Goal: Task Accomplishment & Management: Manage account settings

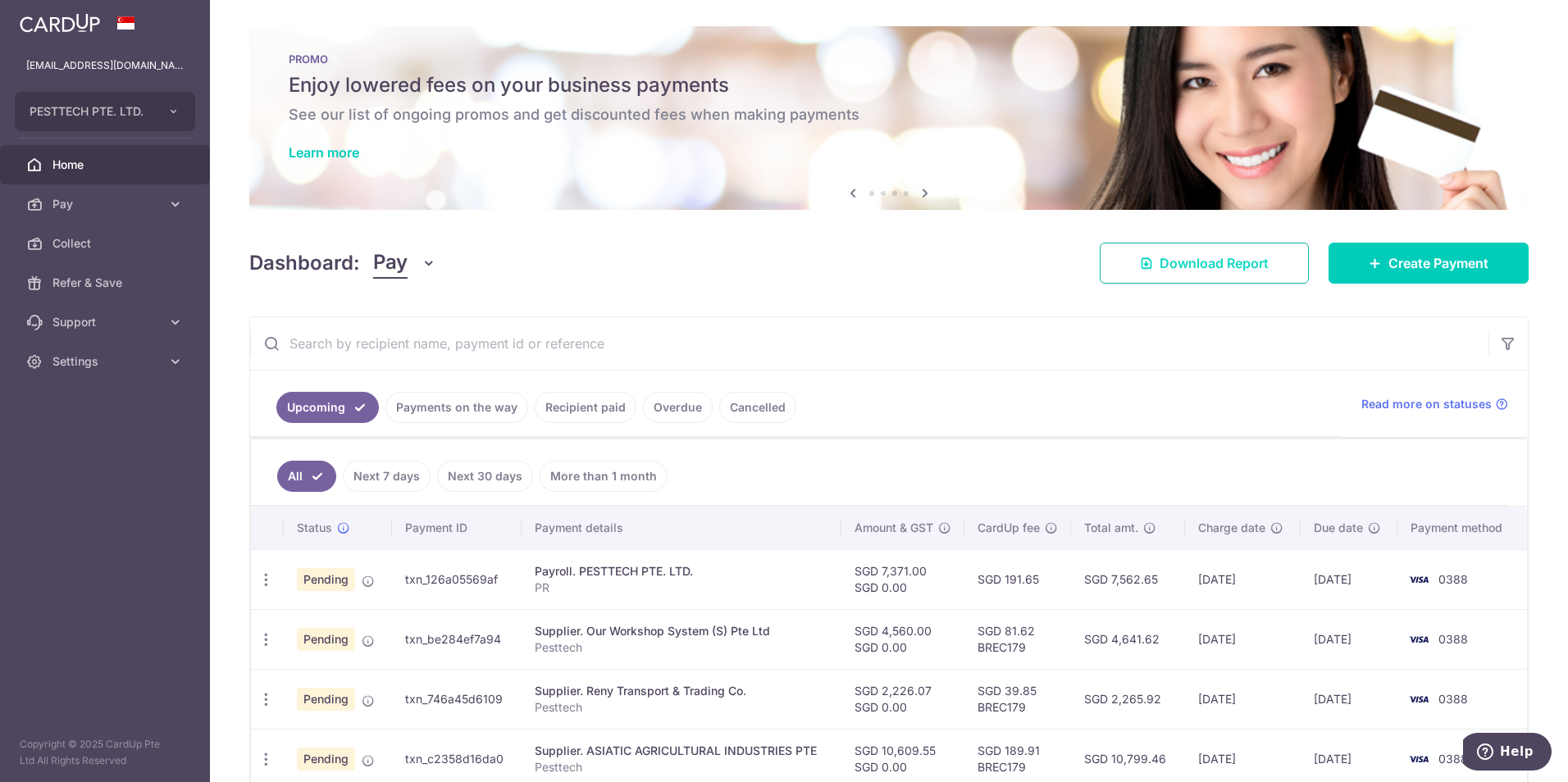
click at [1243, 257] on span "Download Report" at bounding box center [1214, 263] width 109 height 20
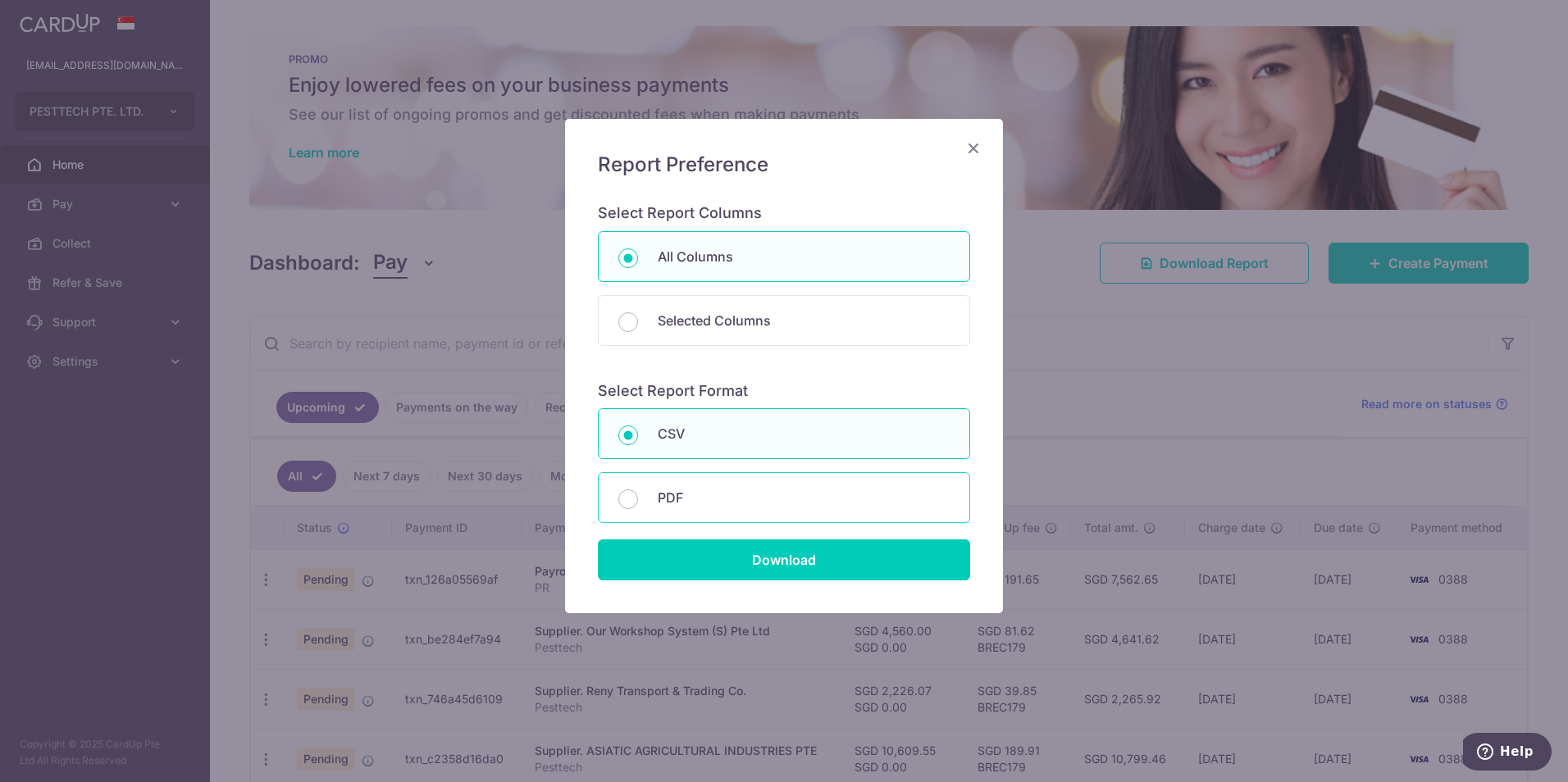
click at [754, 503] on p "PDF" at bounding box center [804, 498] width 292 height 20
click at [638, 503] on input "PDF" at bounding box center [629, 499] width 20 height 20
radio input "false"
radio input "true"
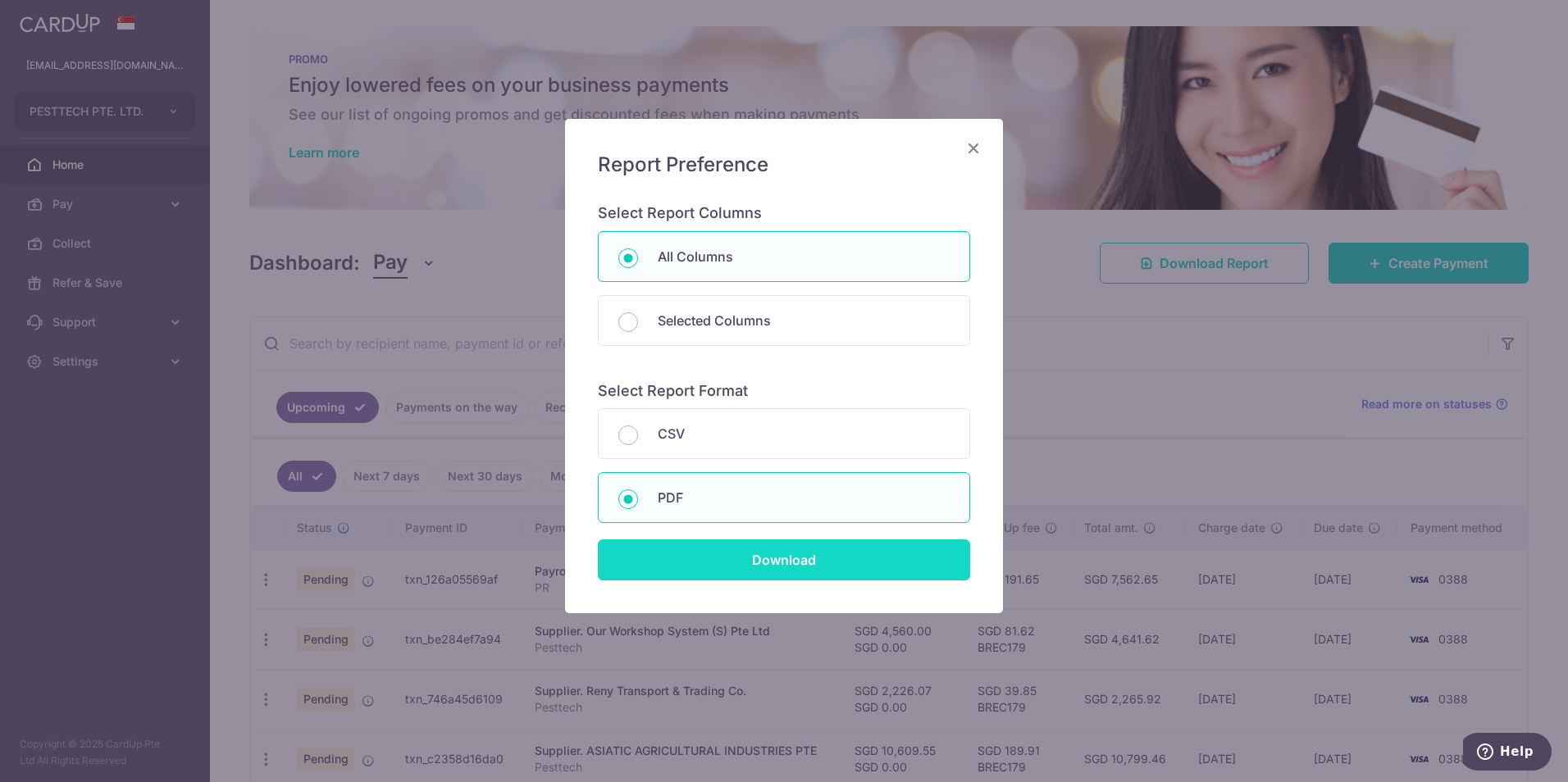
click at [798, 553] on input "Download" at bounding box center [784, 559] width 373 height 41
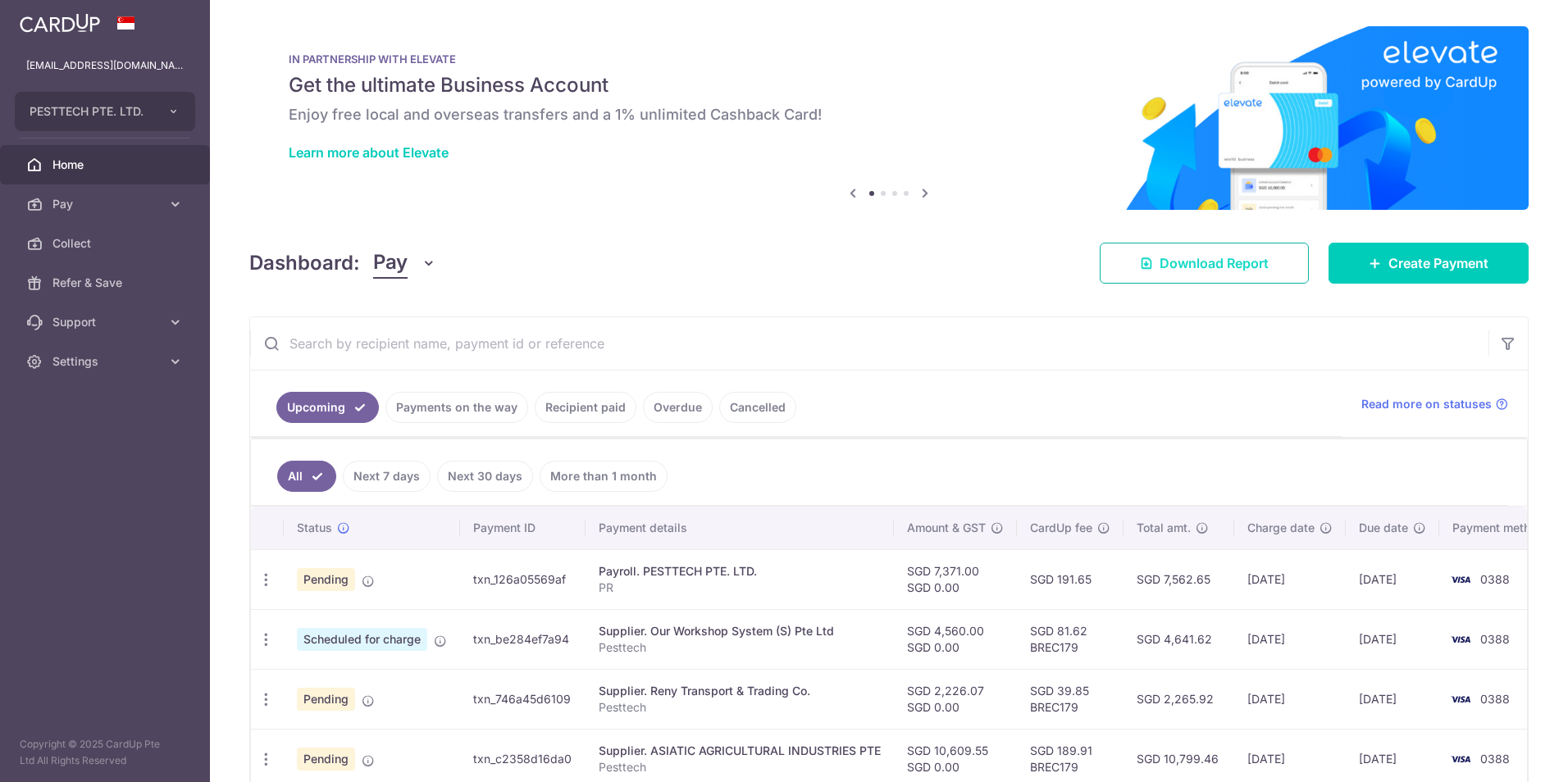
click at [1200, 256] on span "Download Report" at bounding box center [1214, 263] width 109 height 20
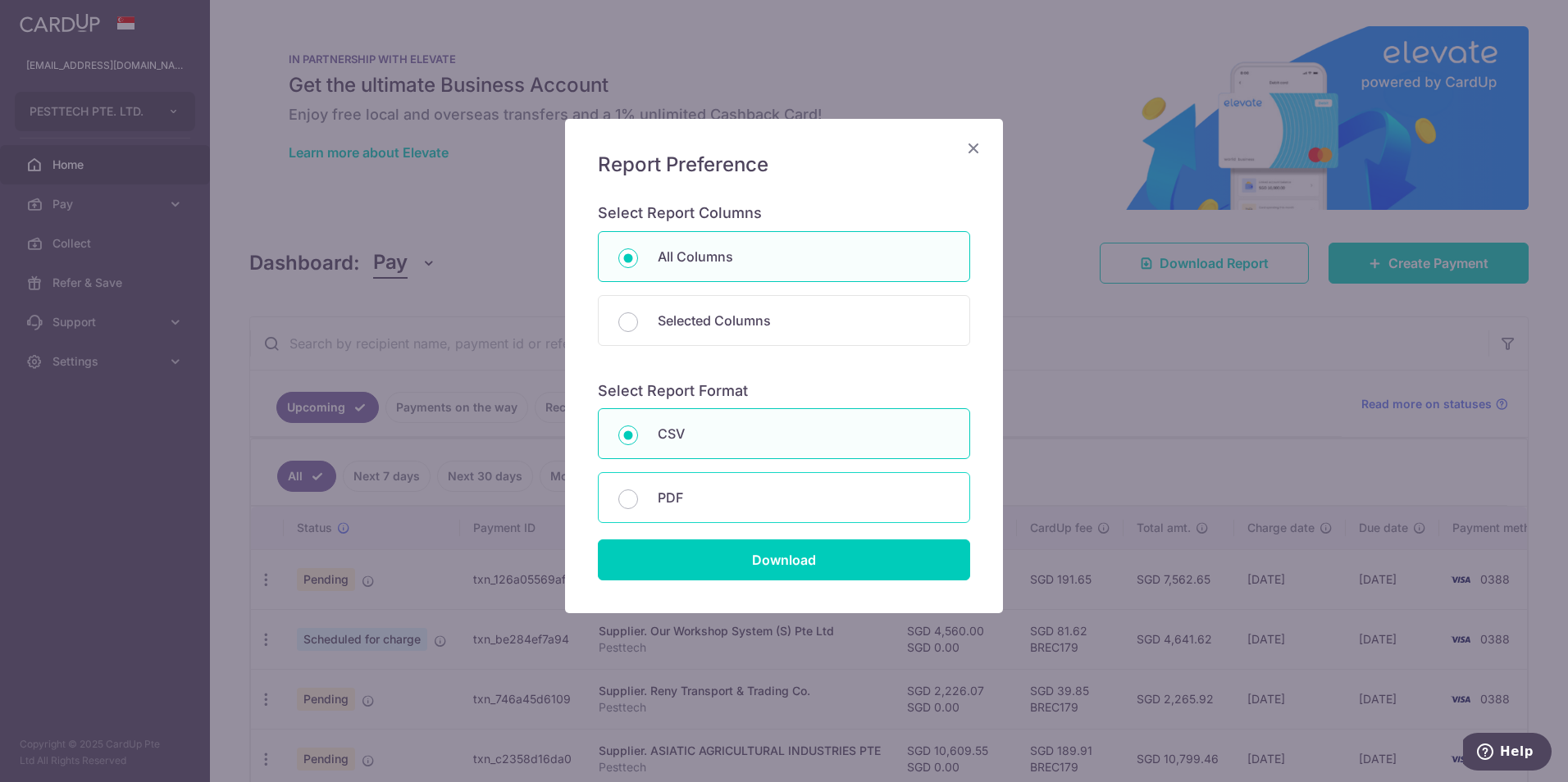
click at [708, 502] on p "PDF" at bounding box center [804, 498] width 292 height 20
click at [638, 502] on input "PDF" at bounding box center [629, 499] width 20 height 20
radio input "false"
radio input "true"
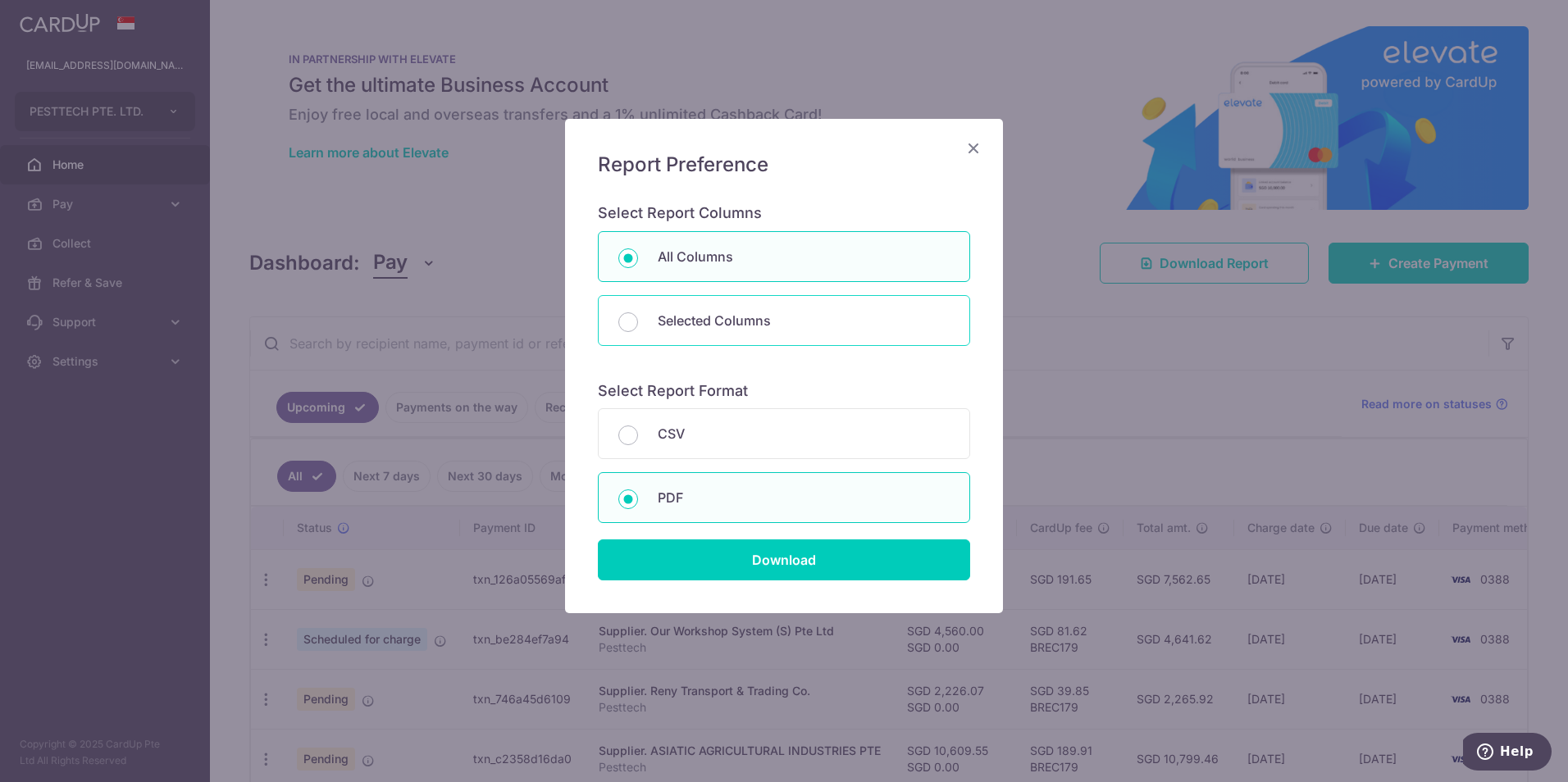
click at [748, 320] on p "Selected Columns" at bounding box center [804, 321] width 292 height 20
click at [638, 320] on input "Selected Columns" at bounding box center [629, 323] width 20 height 20
radio input "false"
radio input "true"
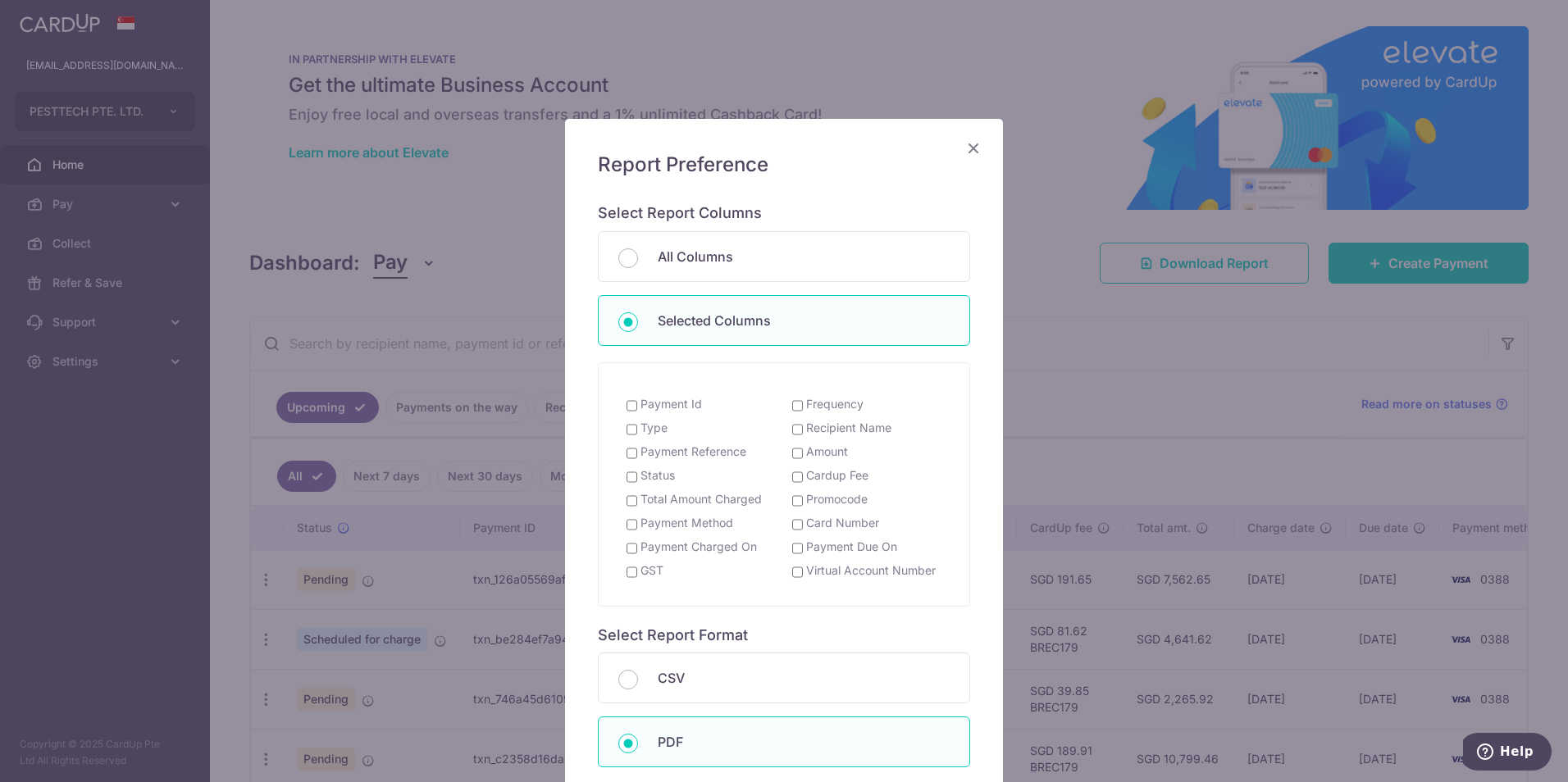
click at [974, 151] on icon "Close" at bounding box center [974, 148] width 20 height 21
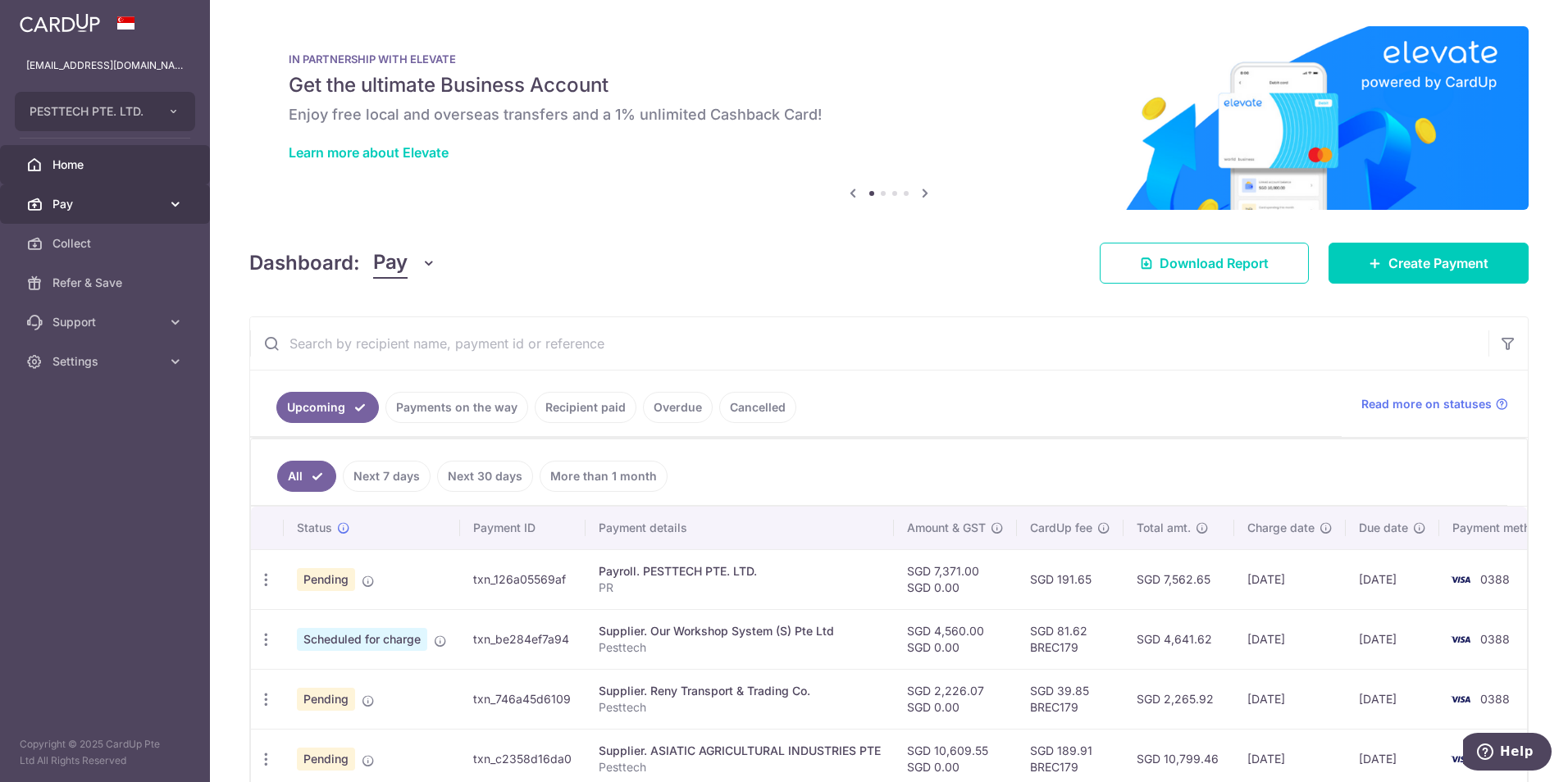
click at [131, 208] on span "Pay" at bounding box center [107, 204] width 108 height 17
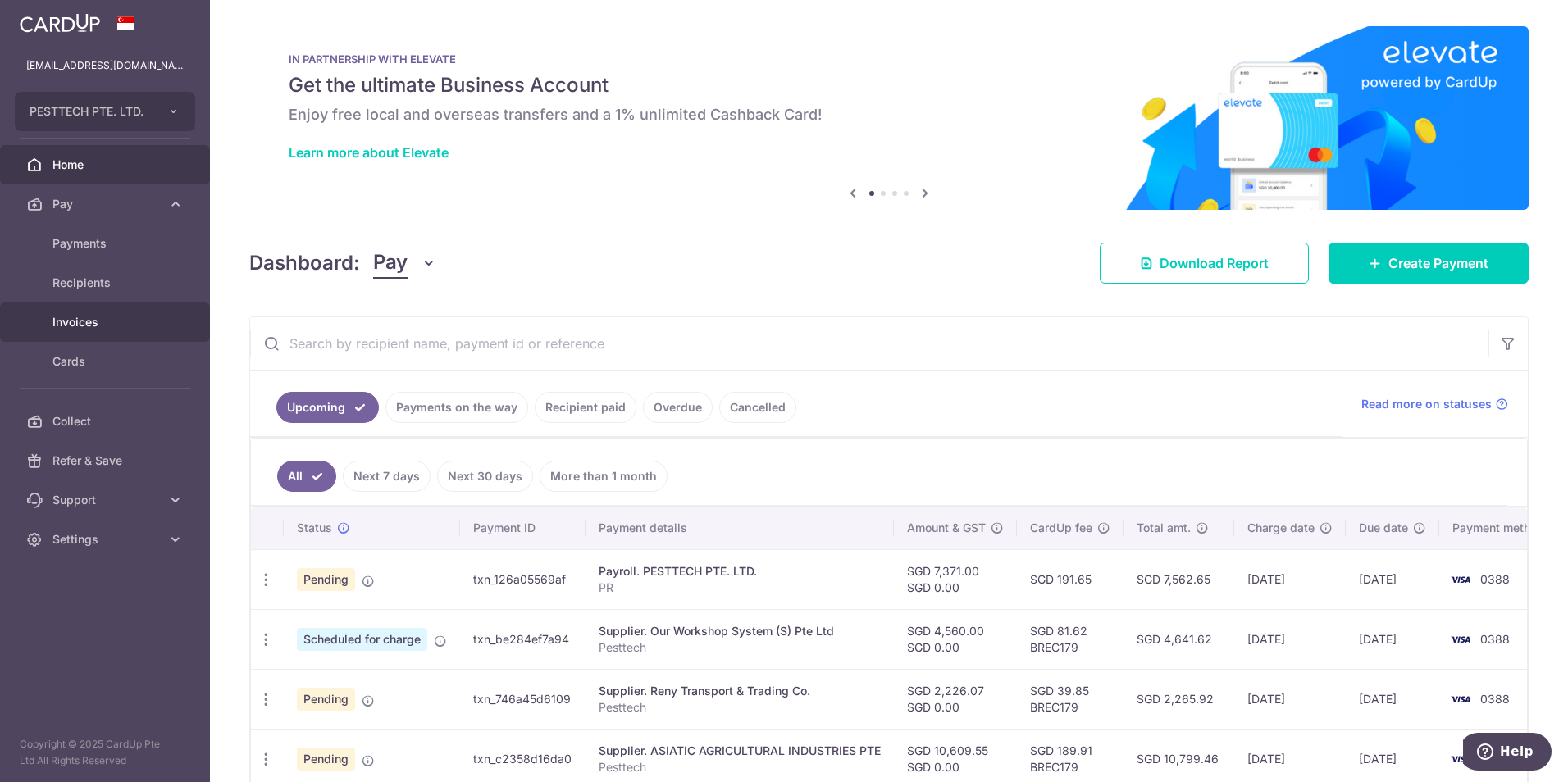
click at [128, 310] on link "Invoices" at bounding box center [105, 322] width 210 height 39
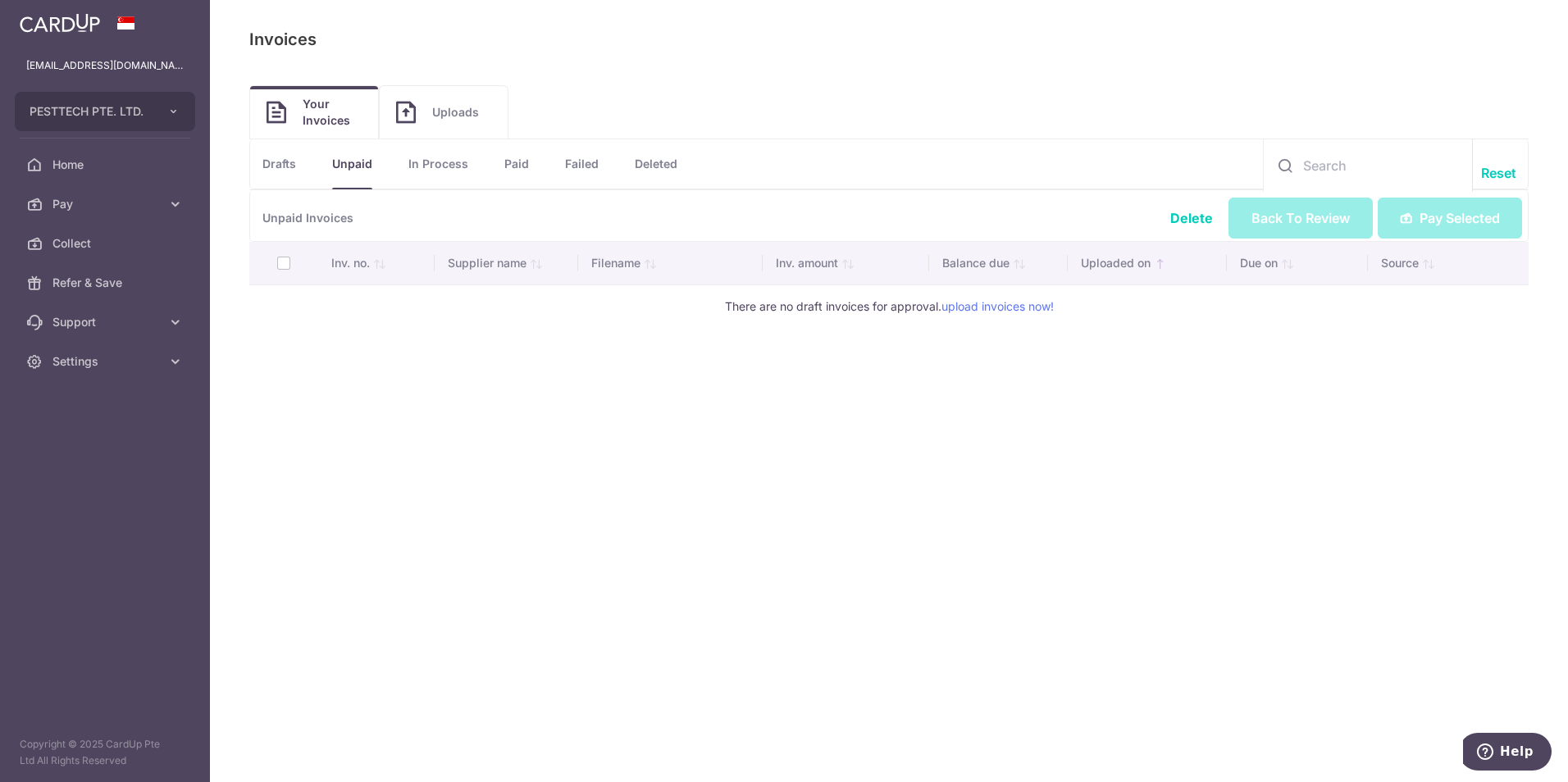
click at [525, 164] on link "Paid" at bounding box center [517, 163] width 25 height 49
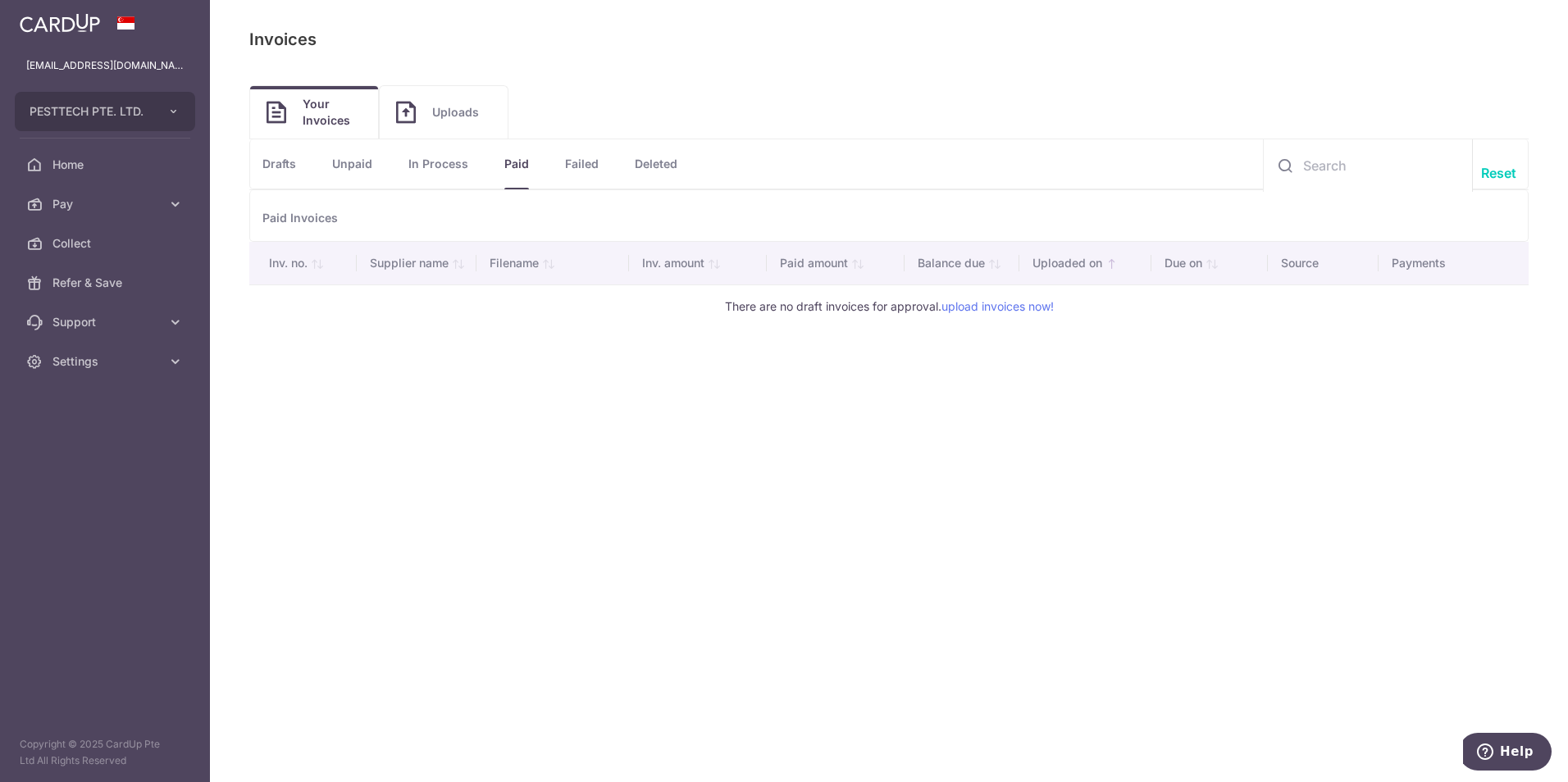
click at [354, 170] on link "Unpaid" at bounding box center [352, 163] width 40 height 49
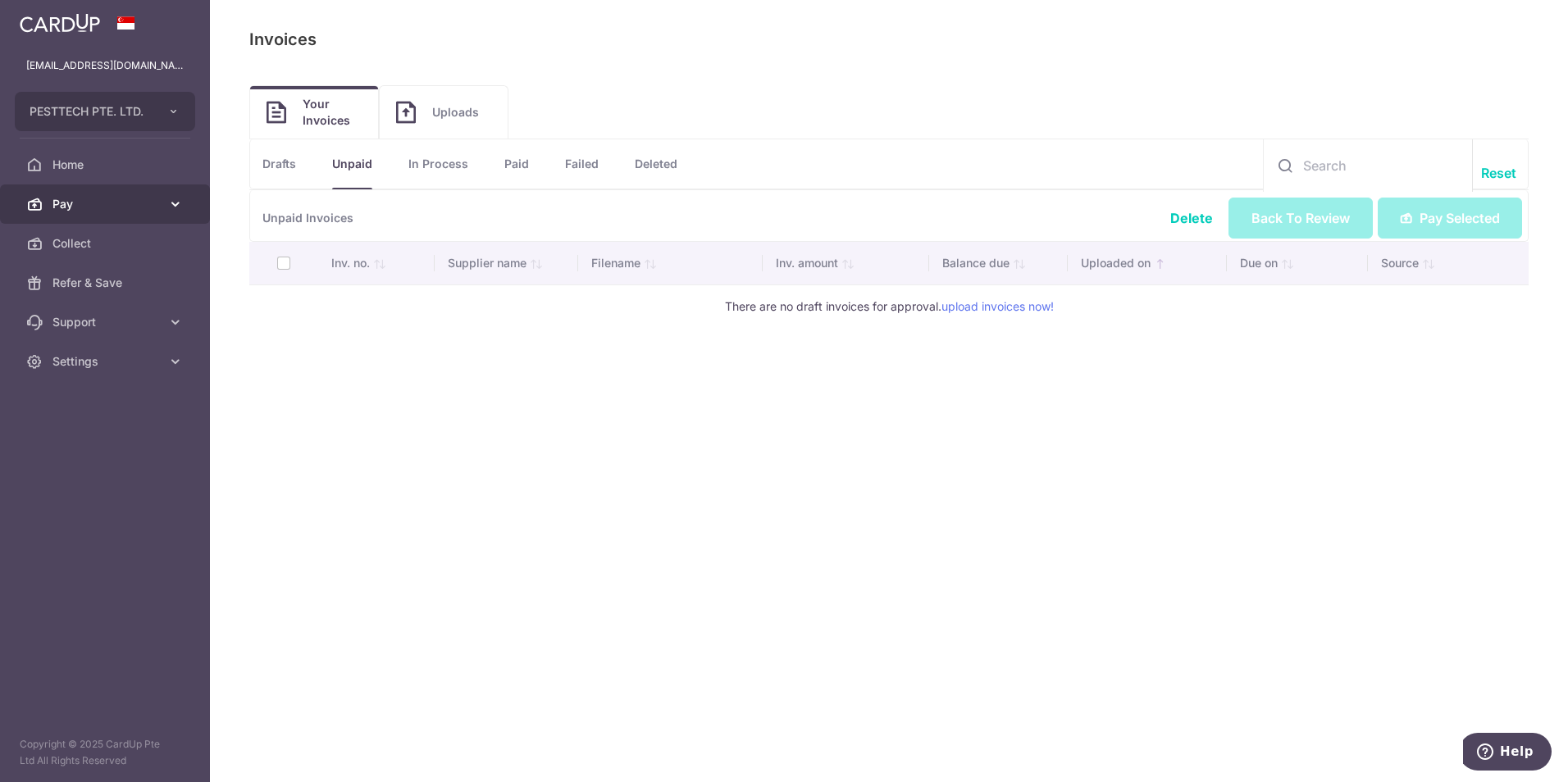
click at [124, 203] on span "Pay" at bounding box center [107, 204] width 108 height 17
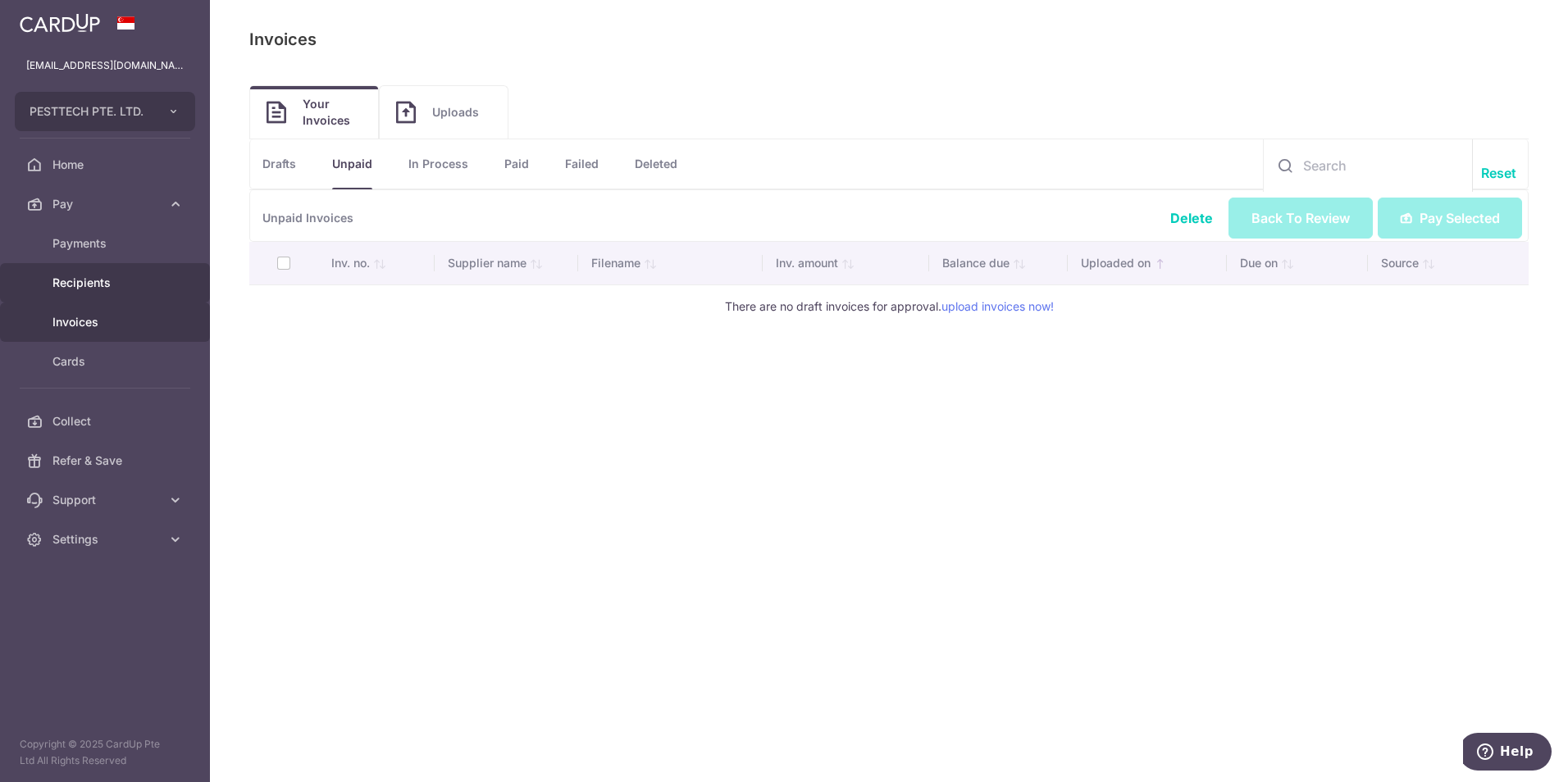
click at [120, 273] on link "Recipients" at bounding box center [105, 283] width 210 height 39
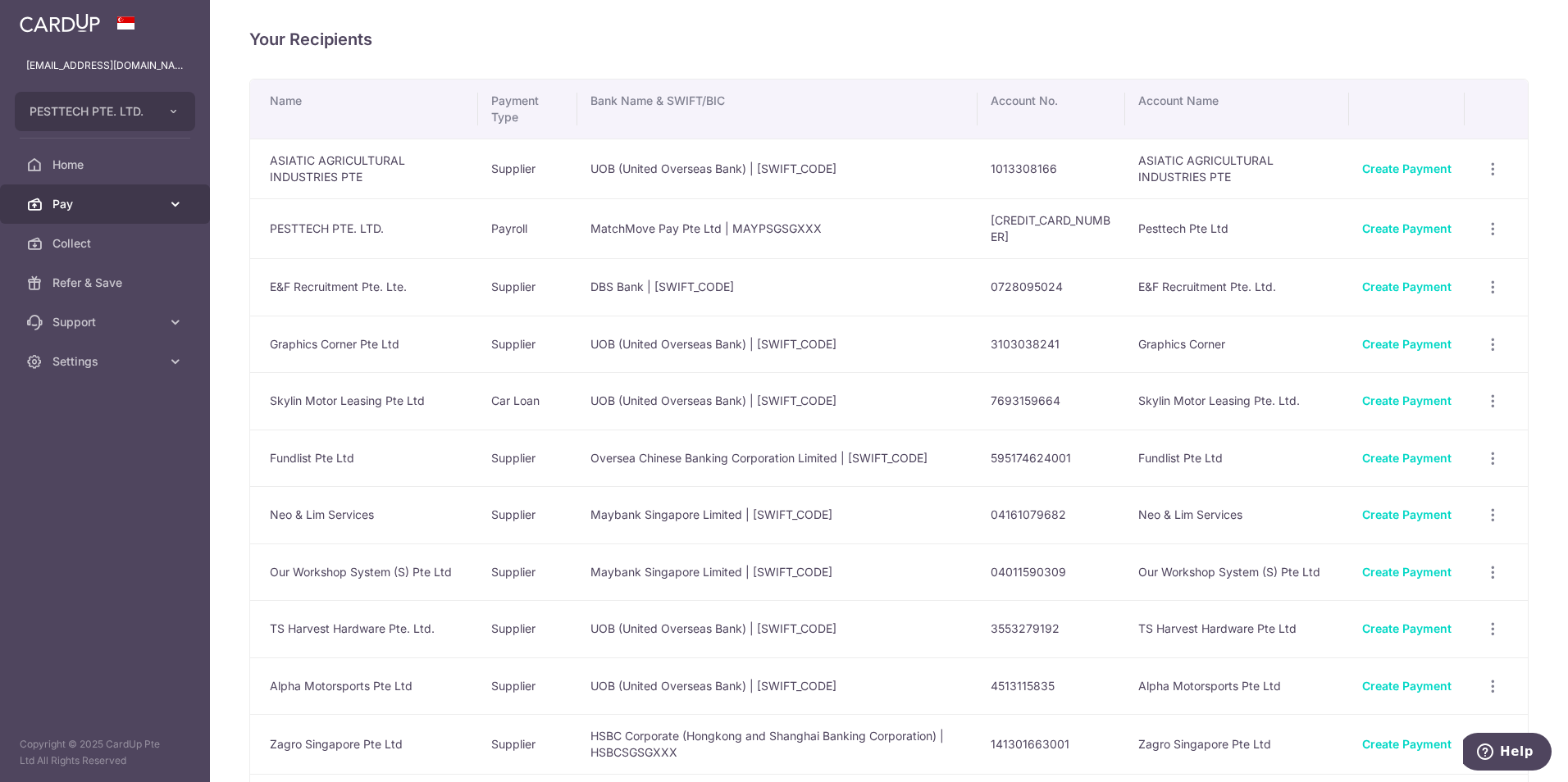
click at [68, 209] on span "Pay" at bounding box center [107, 204] width 108 height 17
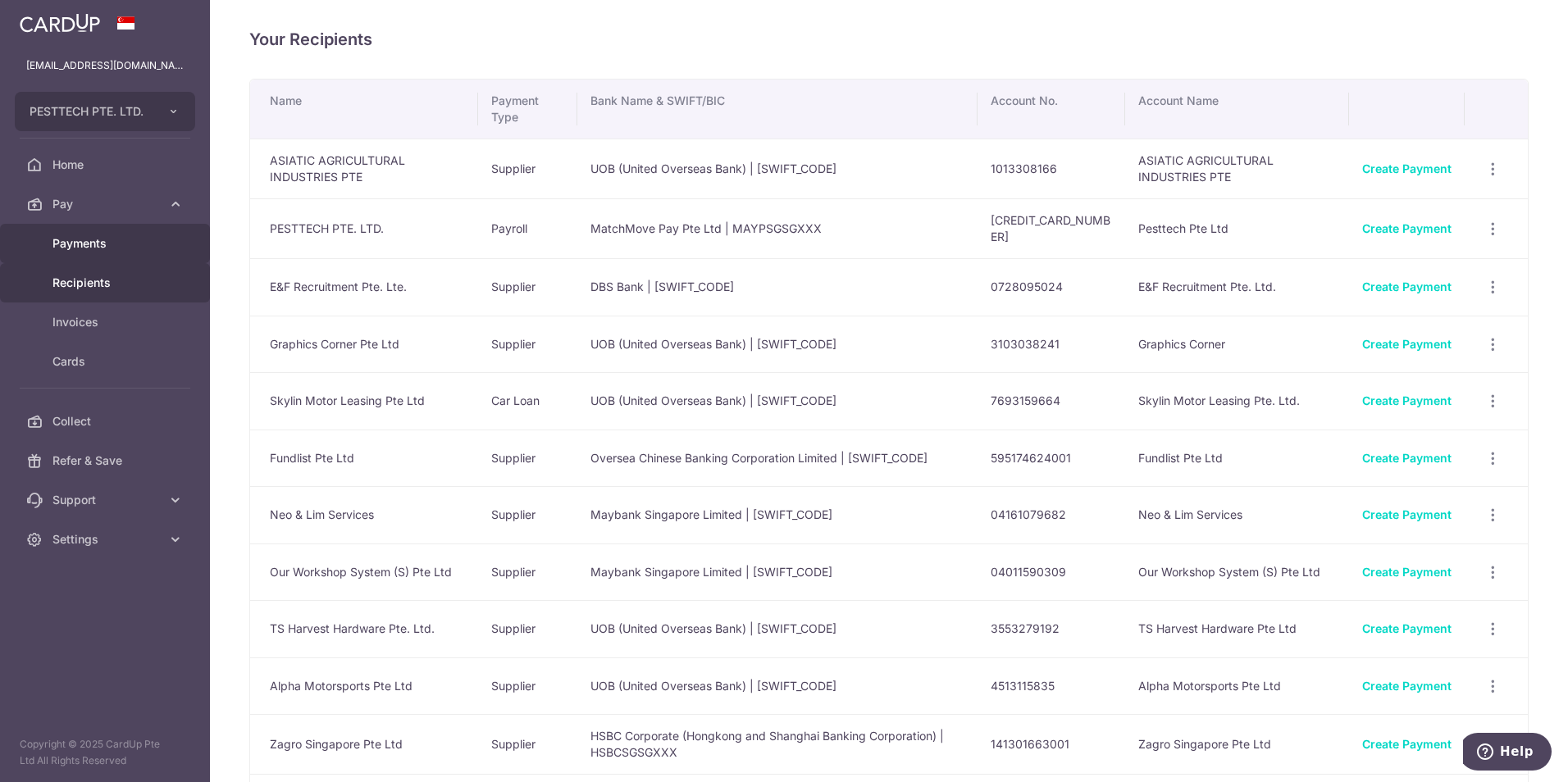
click at [109, 246] on span "Payments" at bounding box center [107, 243] width 108 height 17
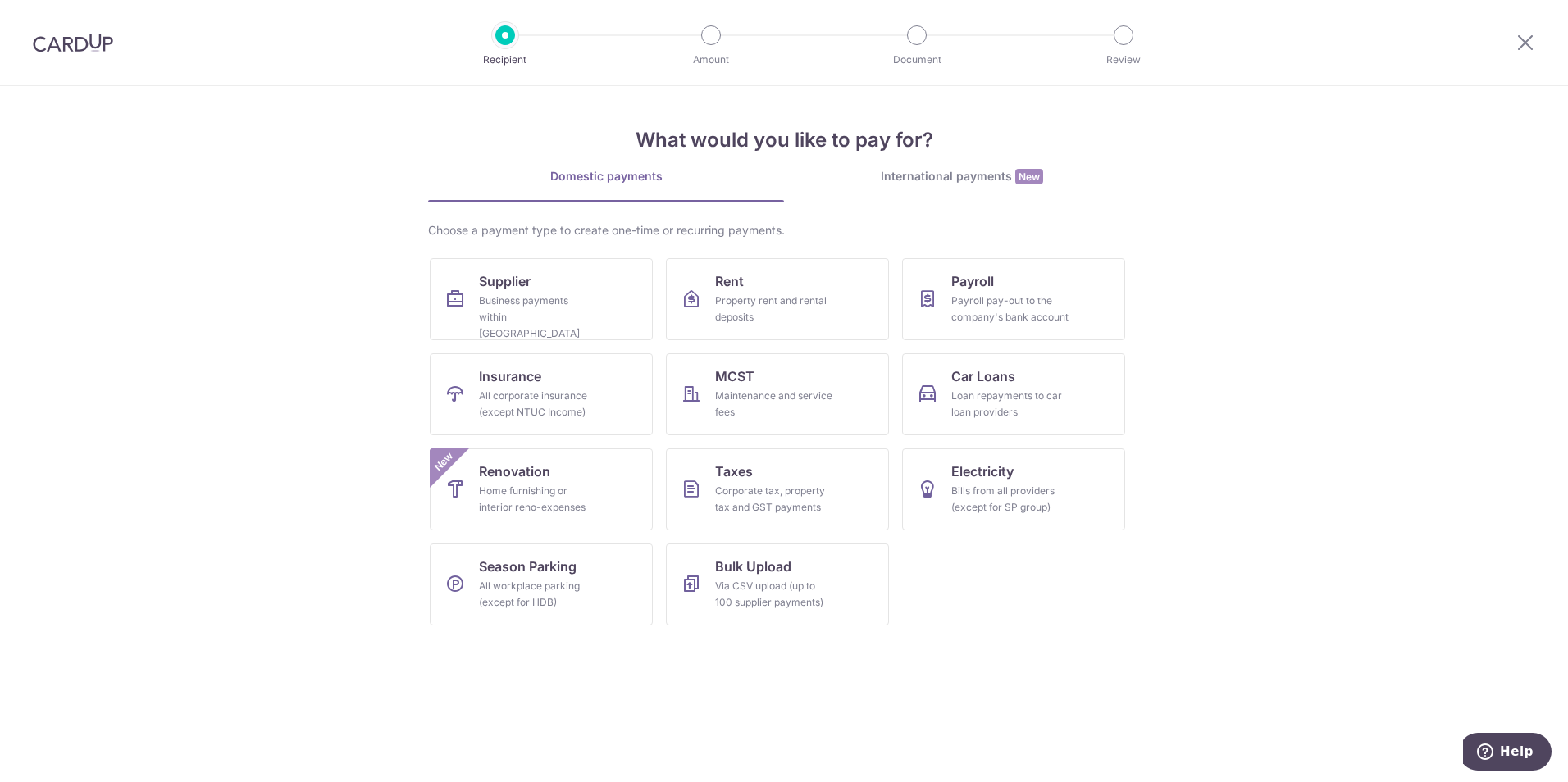
click at [84, 43] on img at bounding box center [73, 43] width 80 height 20
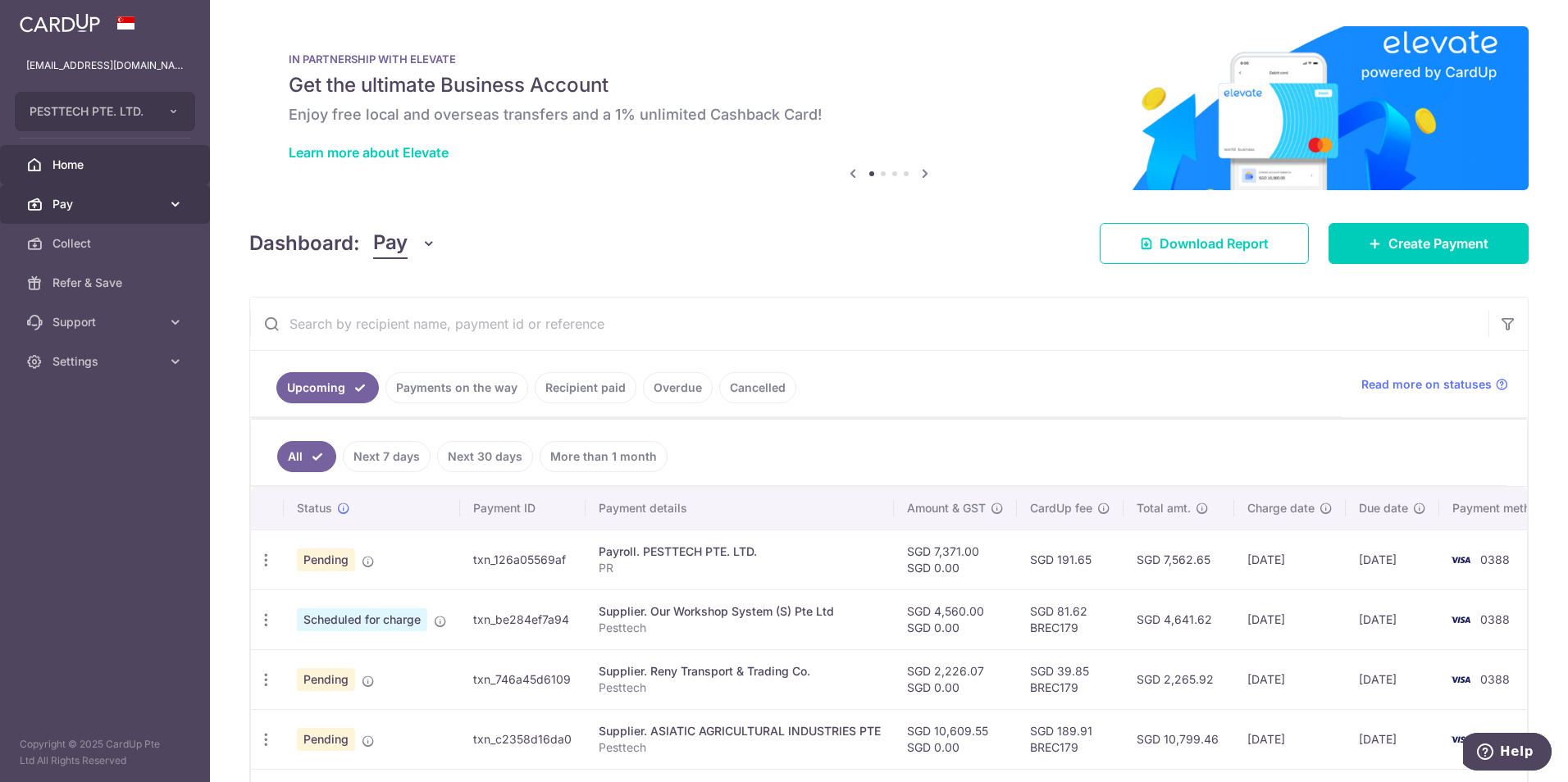
click at [109, 203] on span "Pay" at bounding box center [107, 204] width 108 height 17
click at [112, 202] on span "Pay" at bounding box center [107, 204] width 108 height 17
click at [594, 396] on link "Recipient paid" at bounding box center [585, 388] width 102 height 31
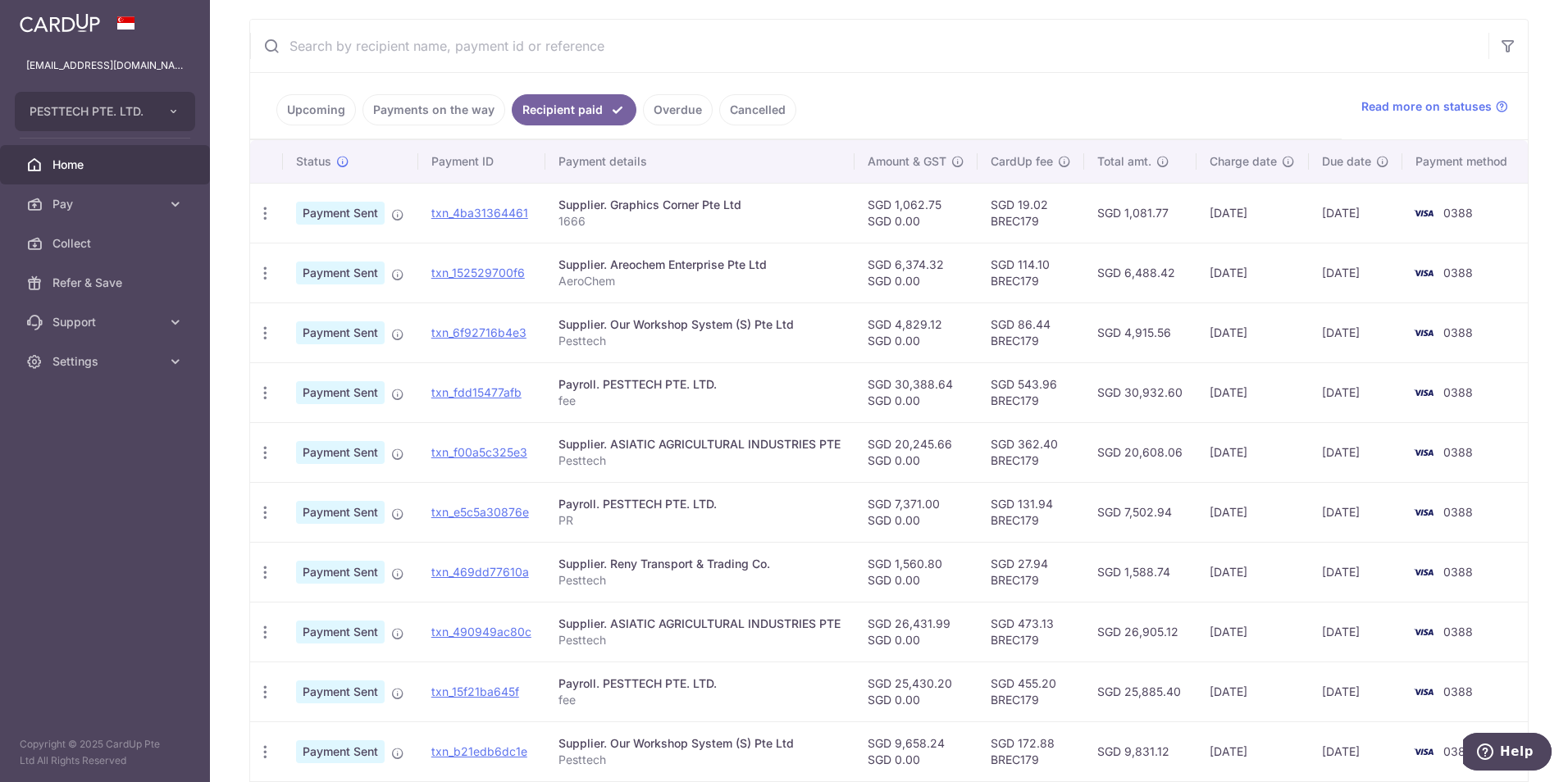
scroll to position [232, 0]
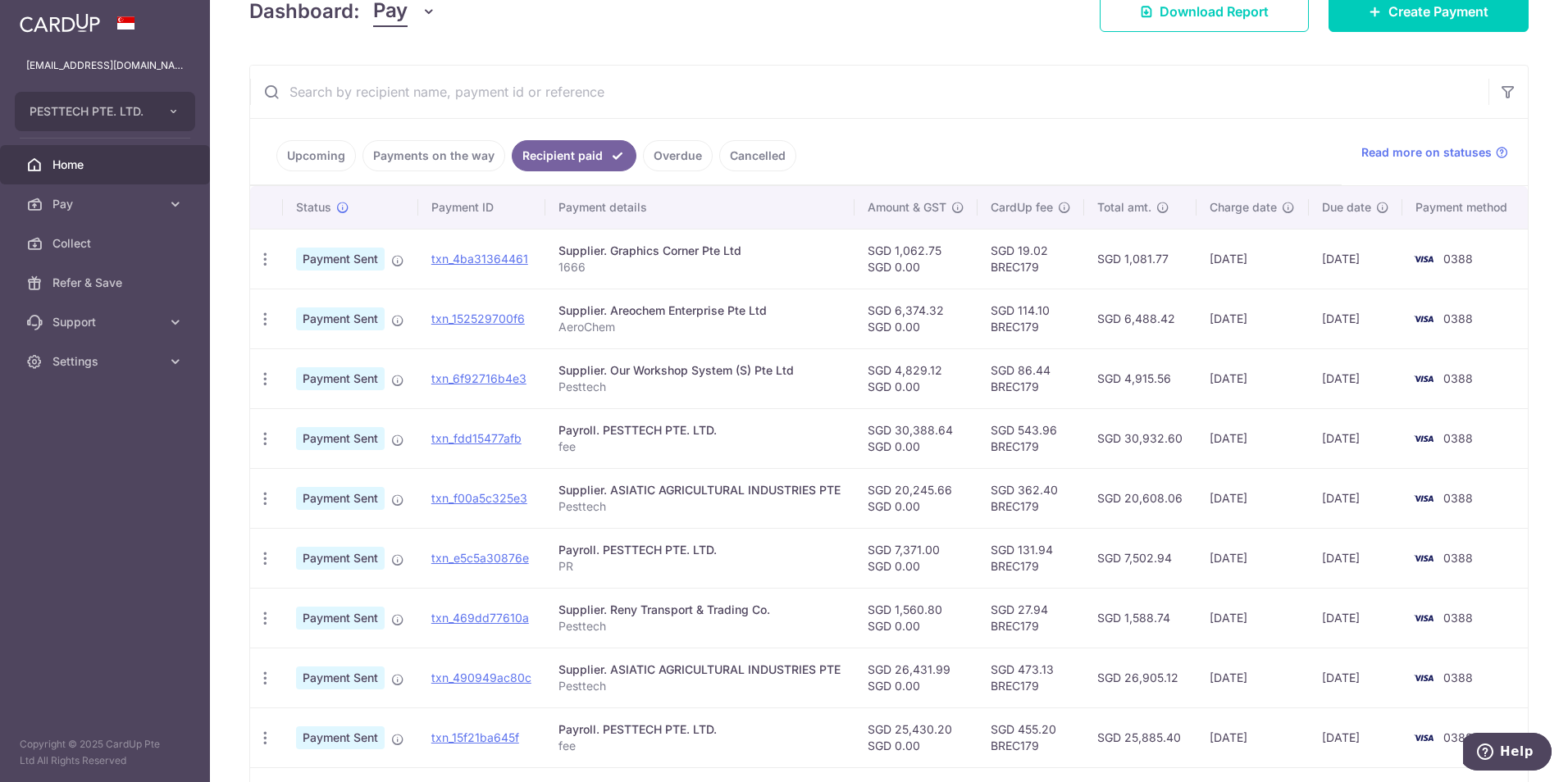
click at [475, 489] on td "txn_f00a5c325e3 Download Payment Receipt" at bounding box center [482, 499] width 127 height 60
click at [476, 499] on link "txn_f00a5c325e3" at bounding box center [479, 498] width 96 height 14
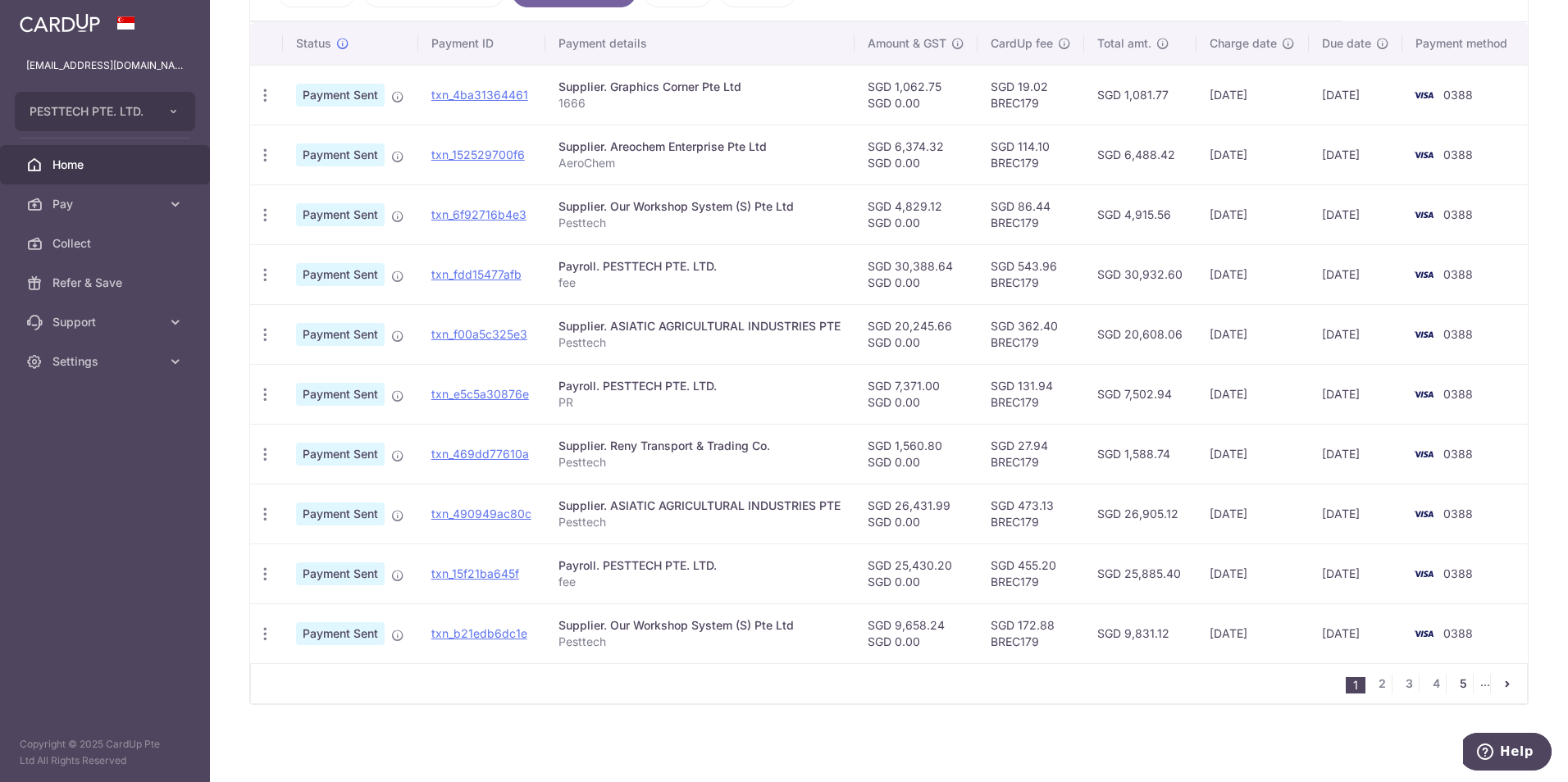
click at [1459, 687] on link "5" at bounding box center [1464, 684] width 20 height 20
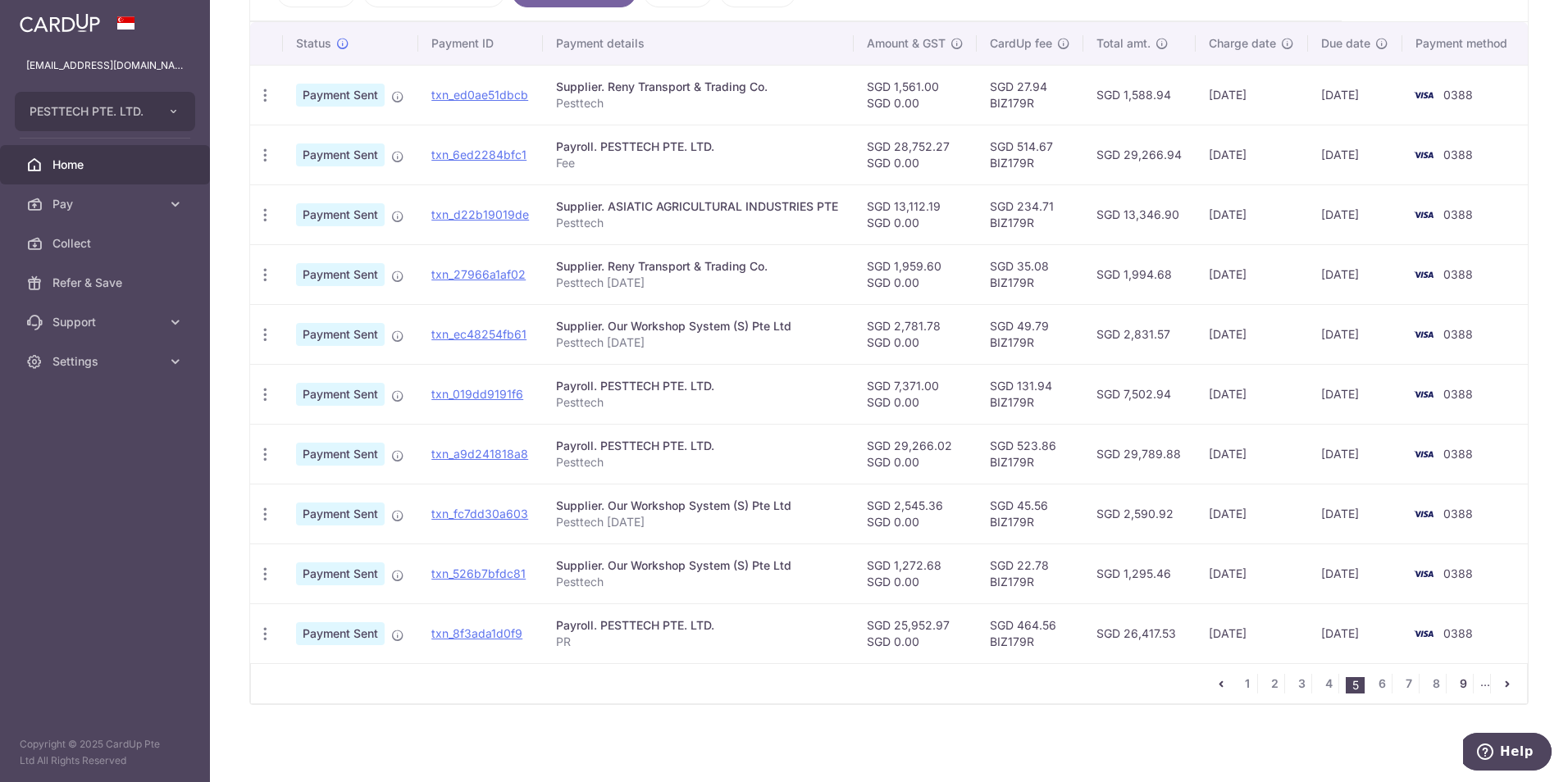
click at [1455, 681] on link "9" at bounding box center [1464, 684] width 20 height 20
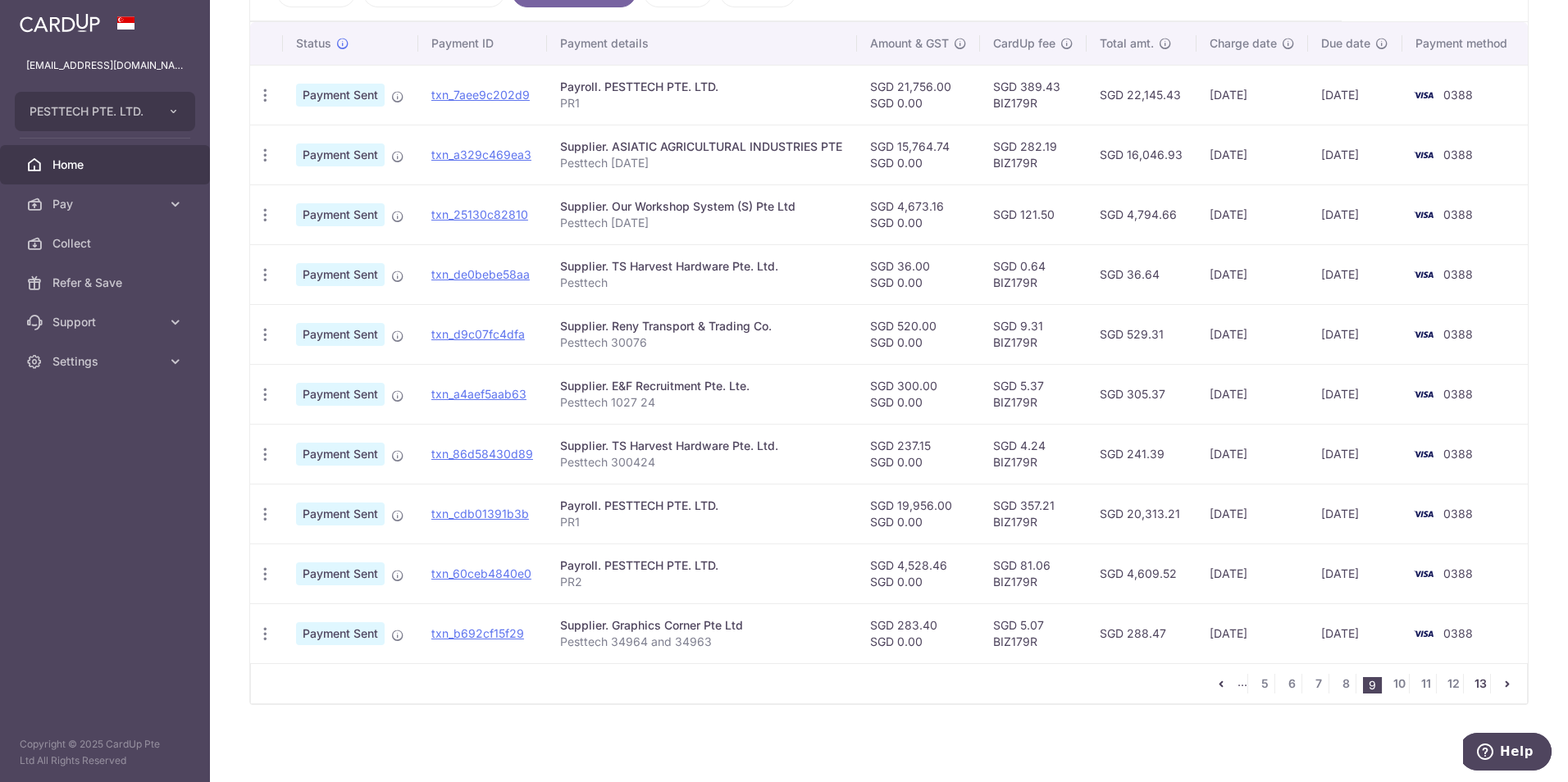
click at [1476, 686] on link "13" at bounding box center [1480, 684] width 20 height 20
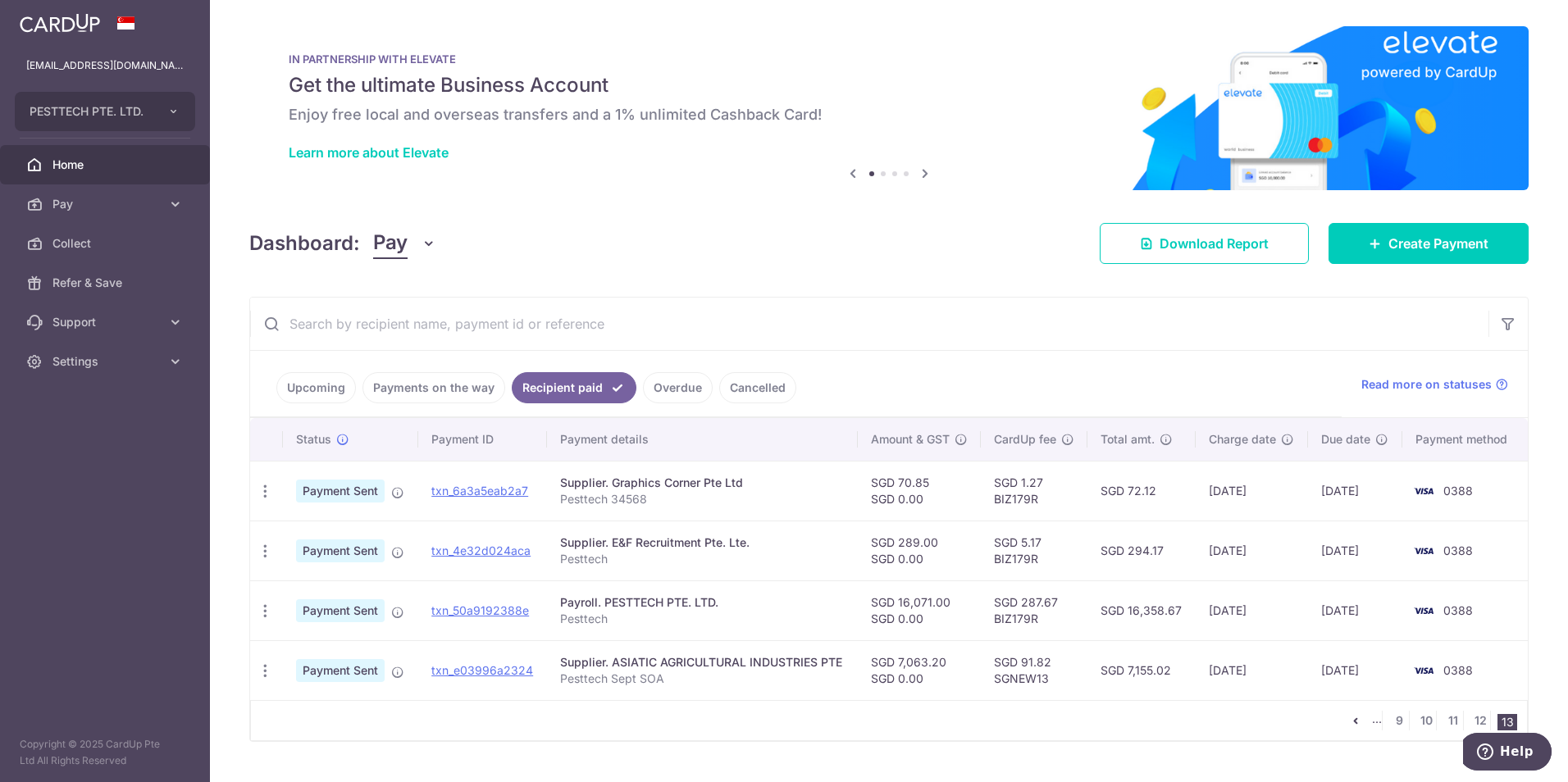
scroll to position [37, 0]
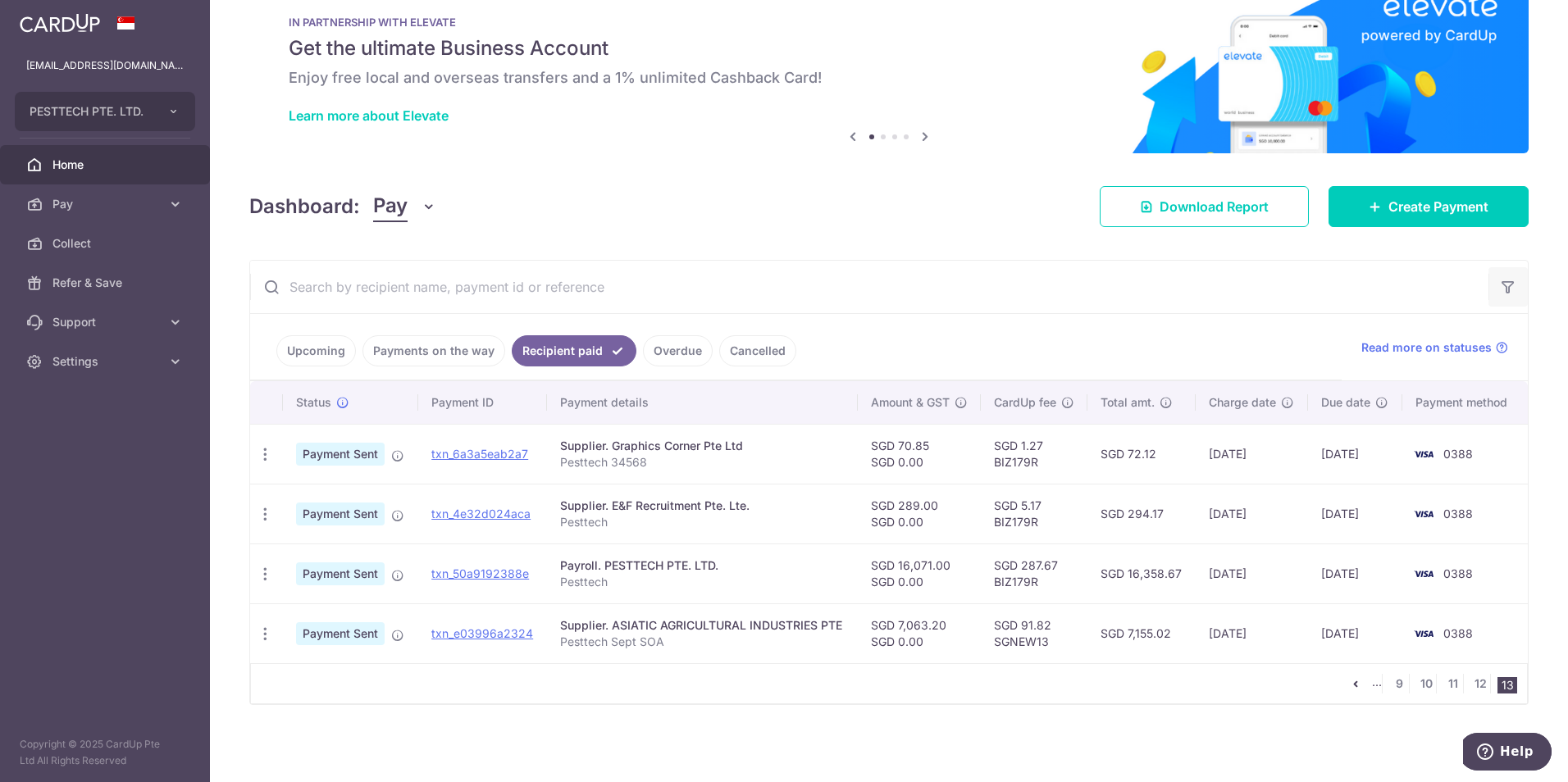
click at [1500, 295] on button "button" at bounding box center [1508, 287] width 39 height 39
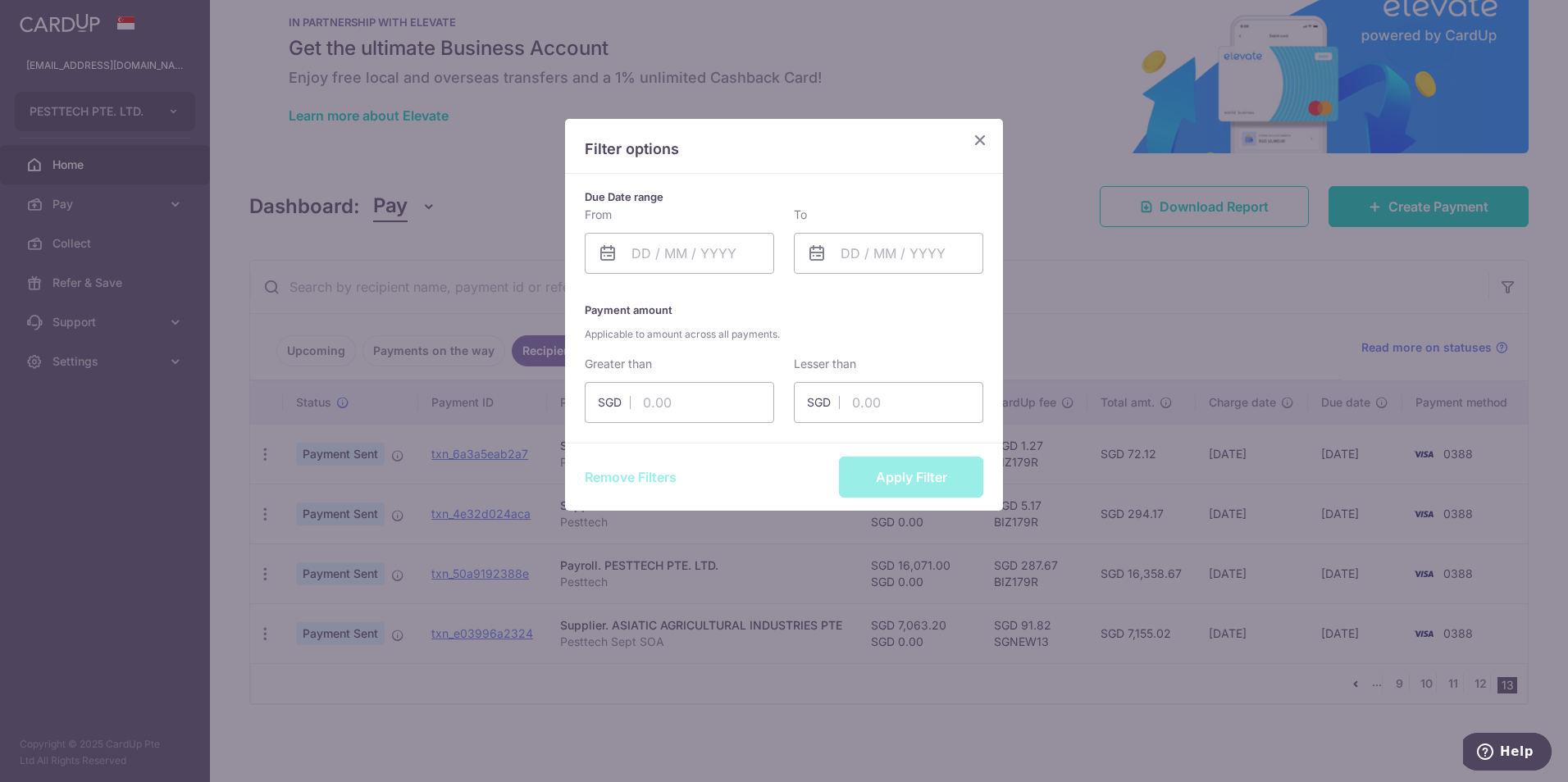
click at [982, 134] on icon "Close" at bounding box center [980, 139] width 20 height 21
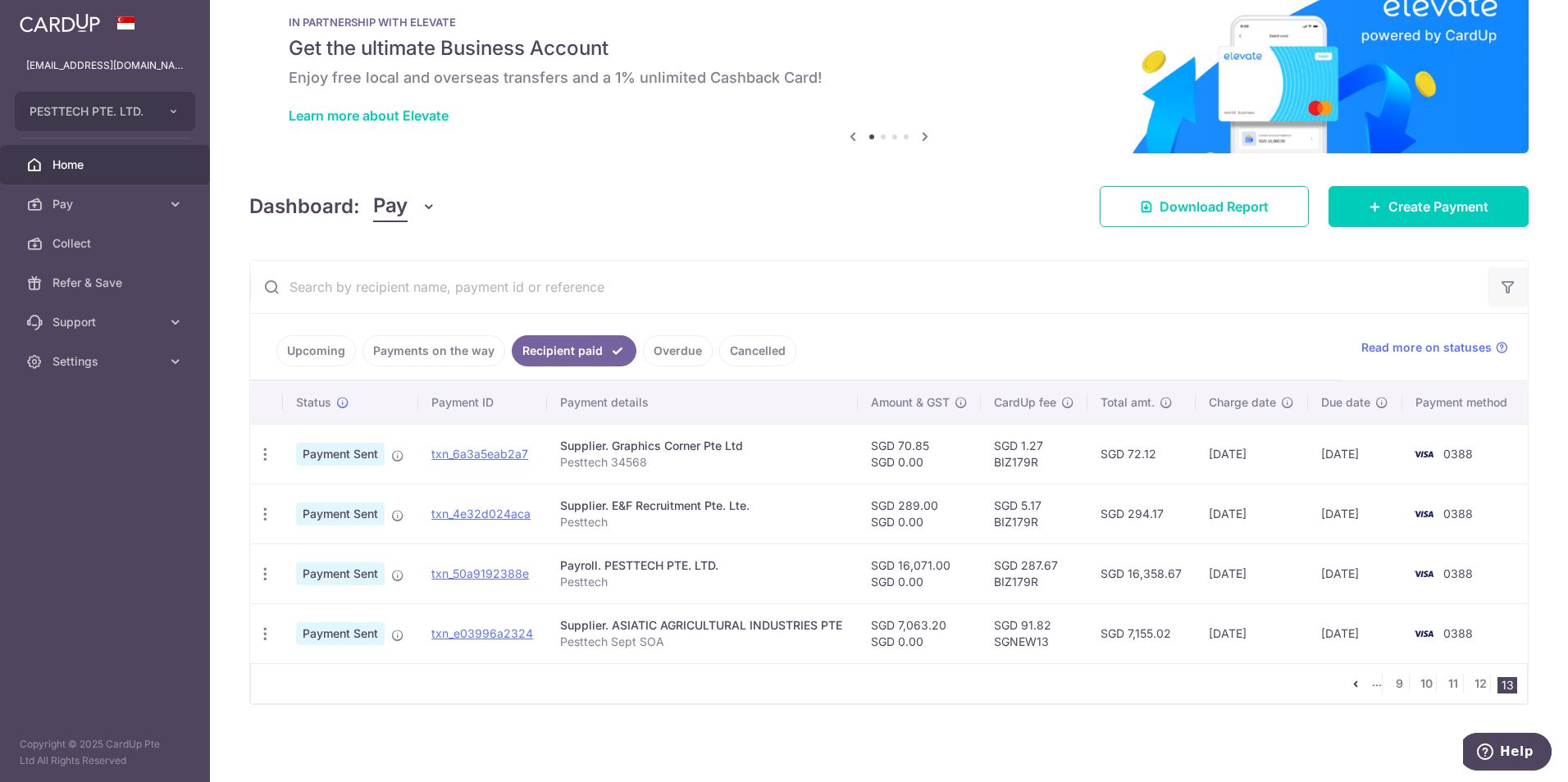
click at [1504, 283] on icon "button" at bounding box center [1509, 287] width 17 height 17
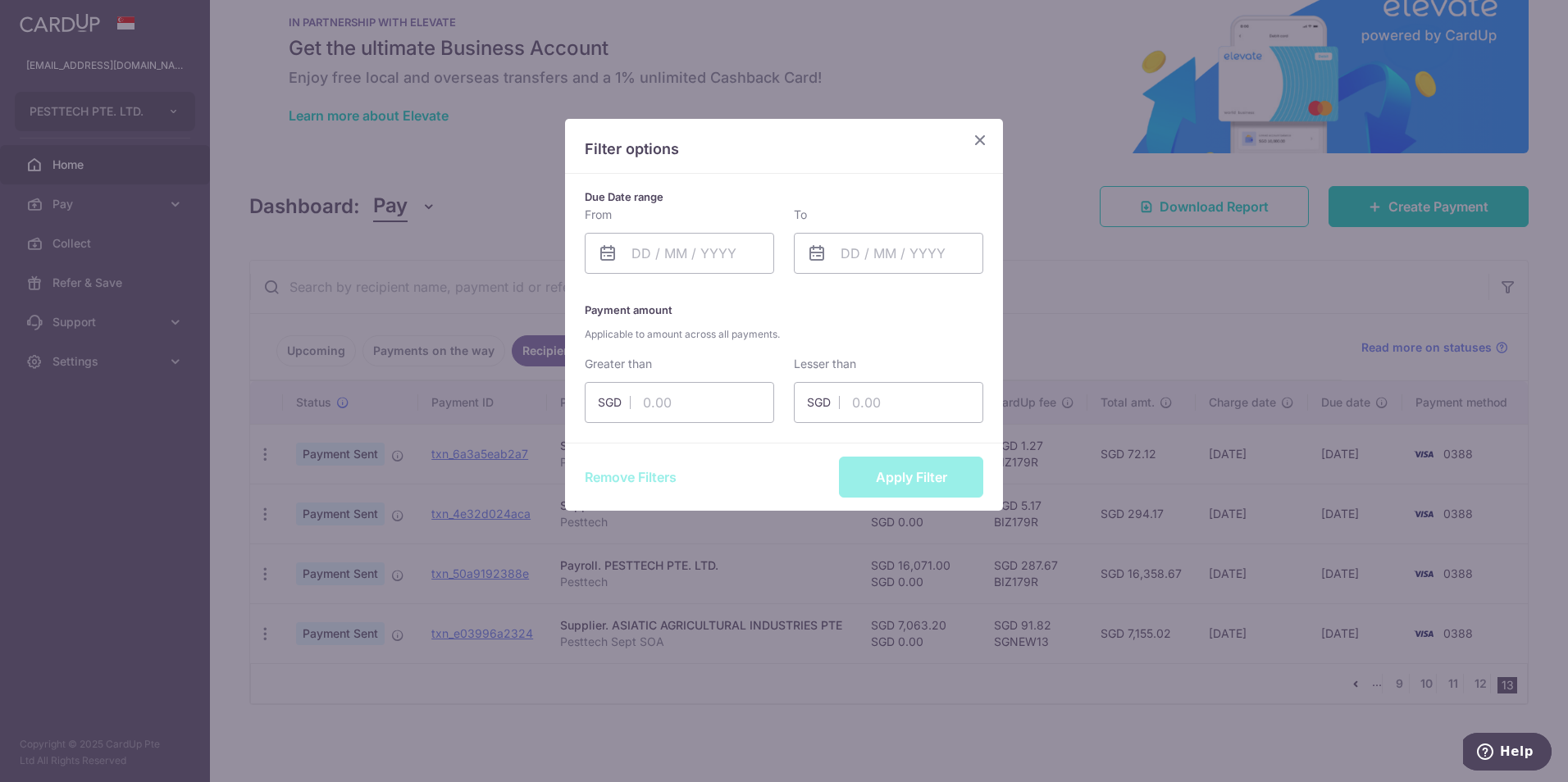
click at [983, 144] on icon "Close" at bounding box center [980, 139] width 20 height 21
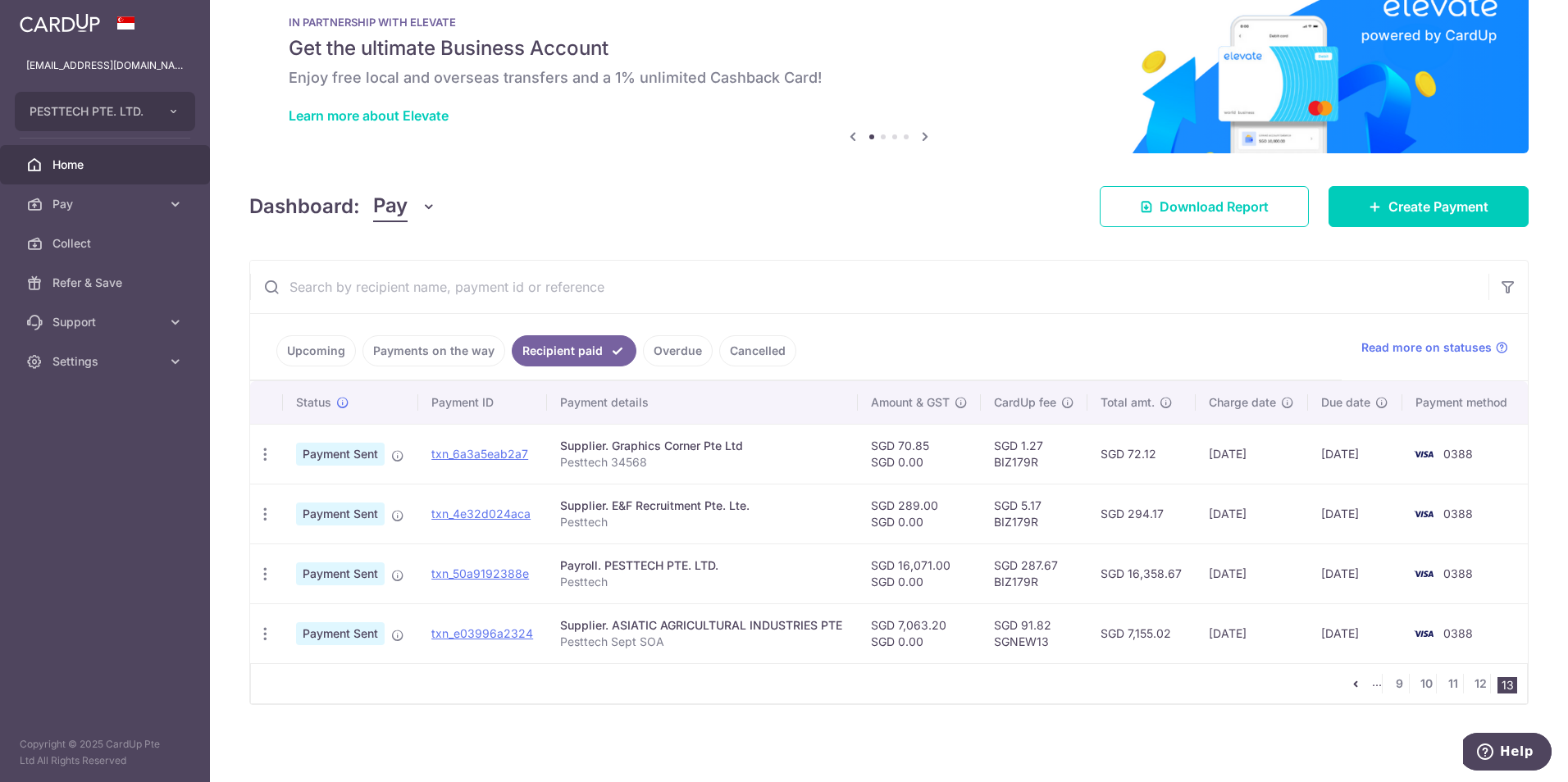
click at [422, 208] on icon "button" at bounding box center [430, 207] width 17 height 17
click at [721, 203] on div "Dashboard: Pay Pay Collect Download Report Create Payment" at bounding box center [889, 203] width 1279 height 48
click at [1372, 685] on li "..." at bounding box center [1377, 684] width 11 height 20
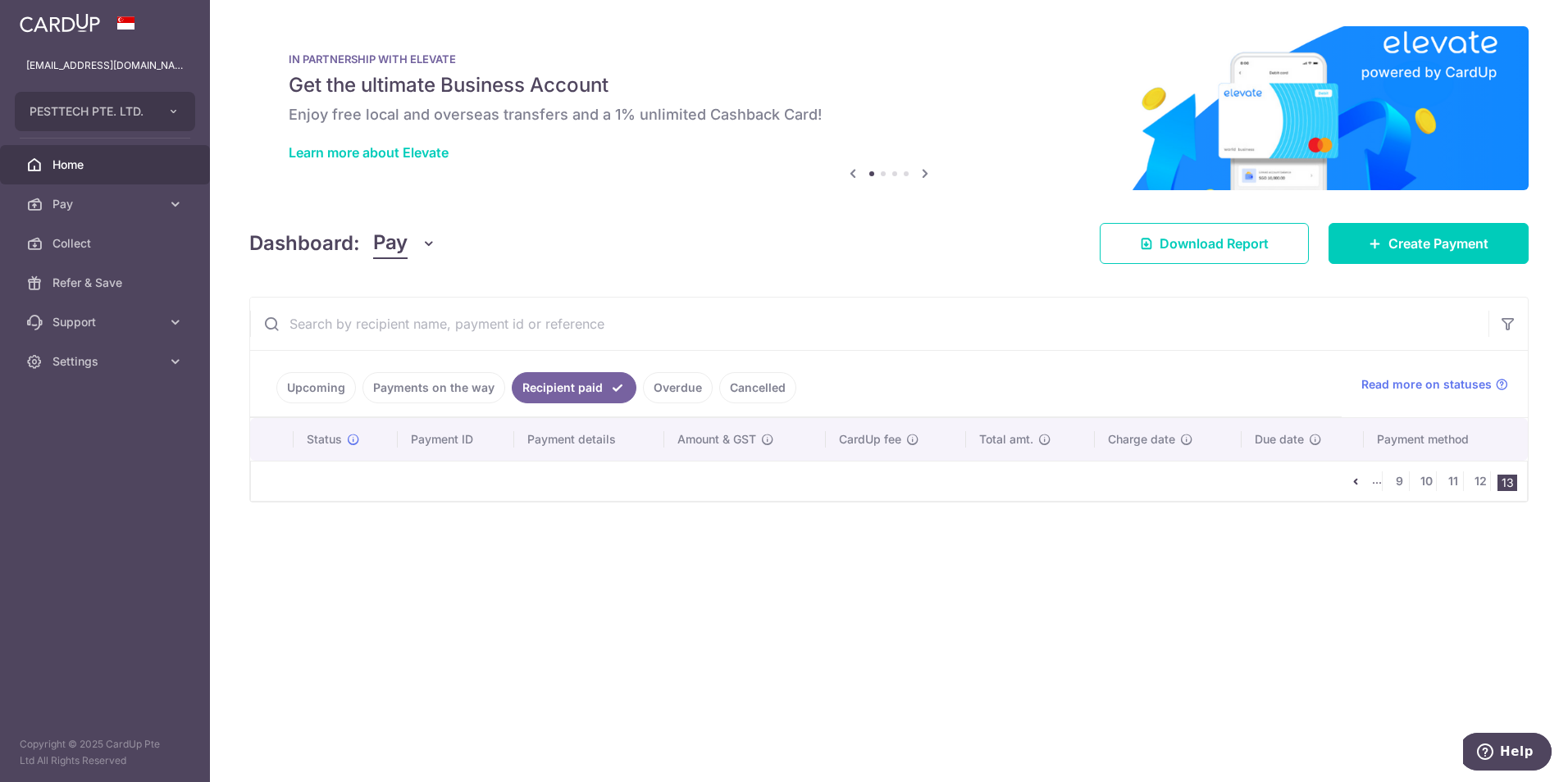
click at [1377, 484] on li "..." at bounding box center [1377, 482] width 11 height 20
click at [415, 382] on link "Payments on the way" at bounding box center [434, 388] width 143 height 31
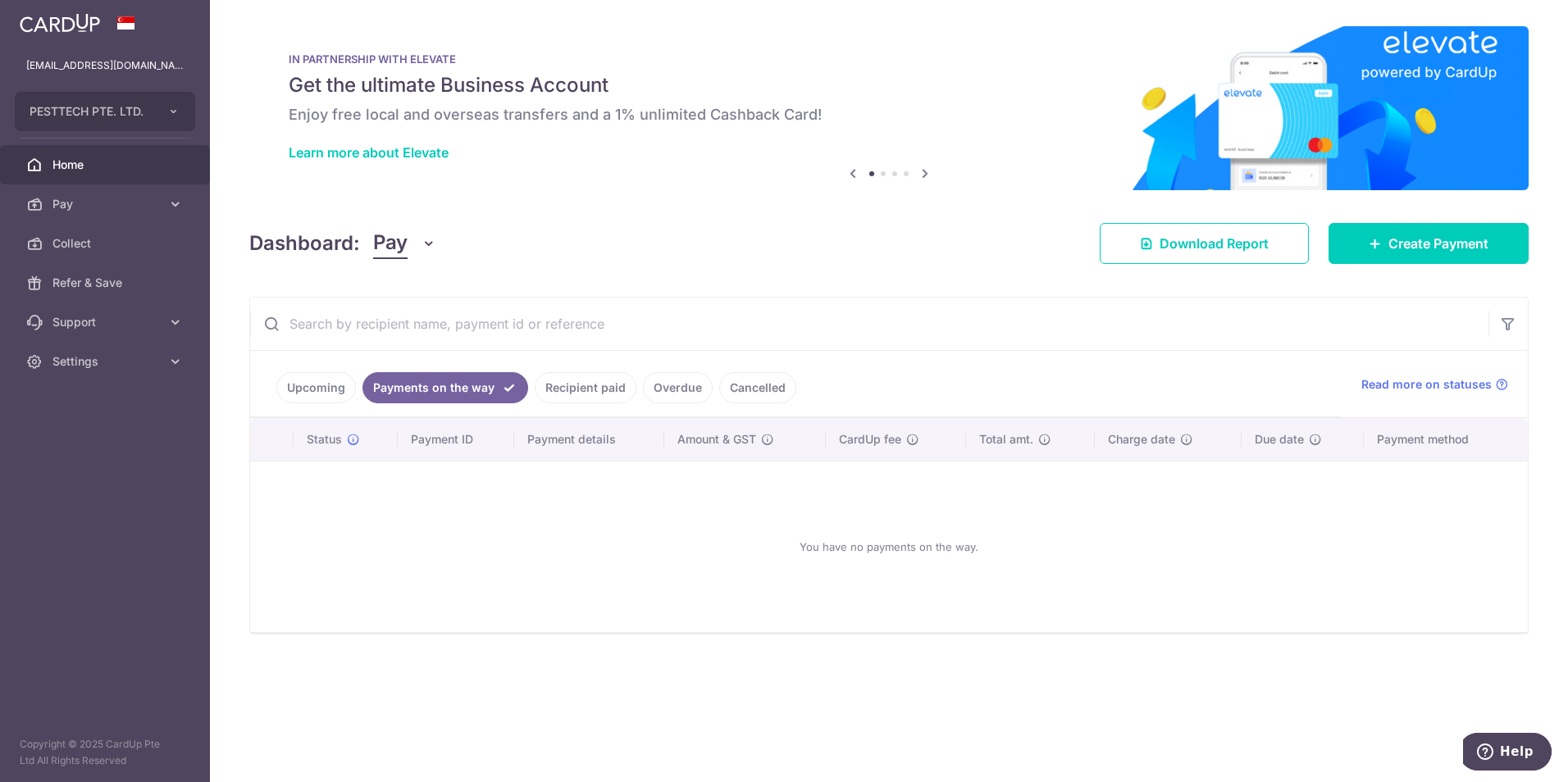
click at [569, 382] on link "Recipient paid" at bounding box center [585, 388] width 102 height 31
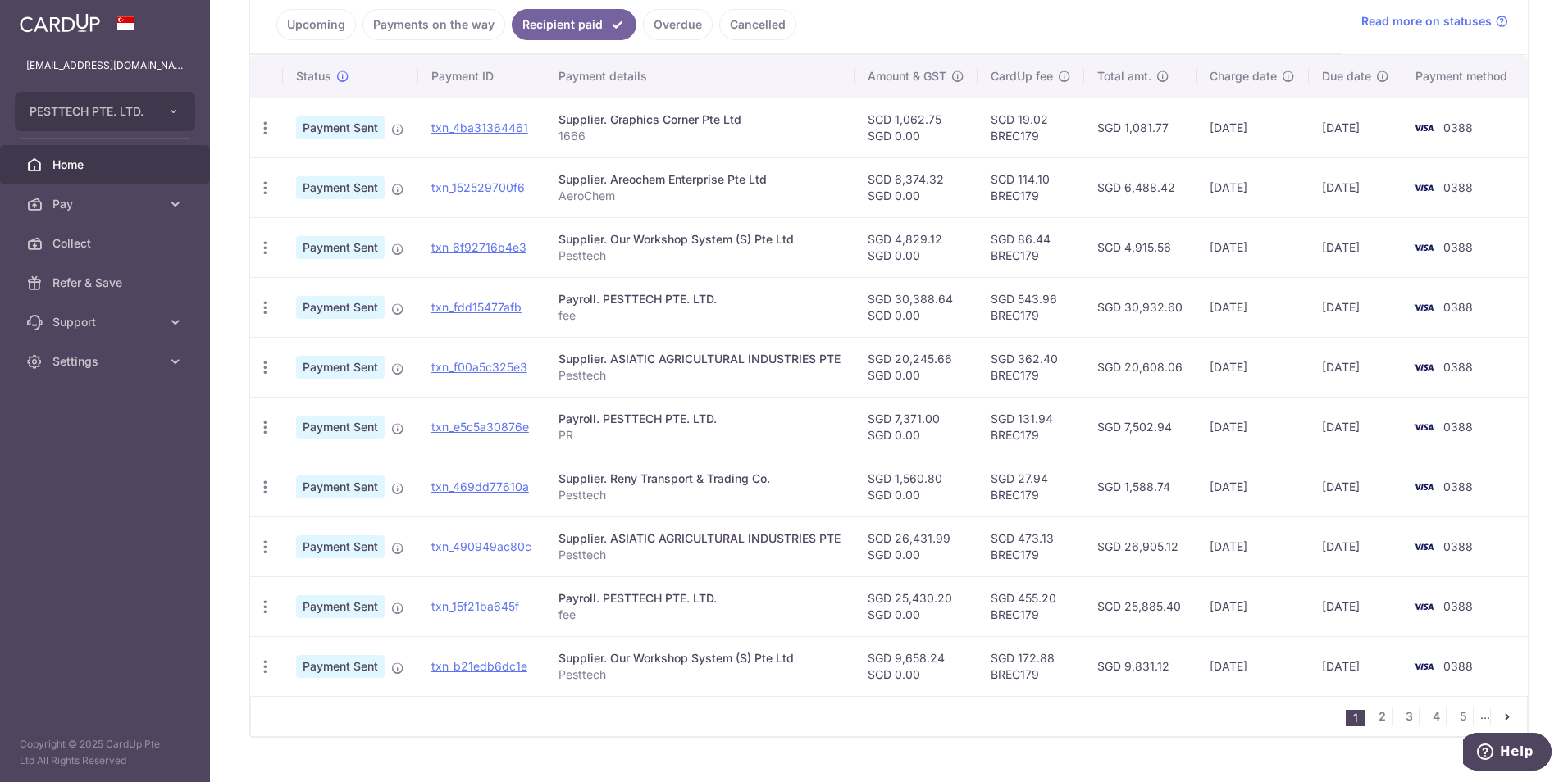
scroll to position [396, 0]
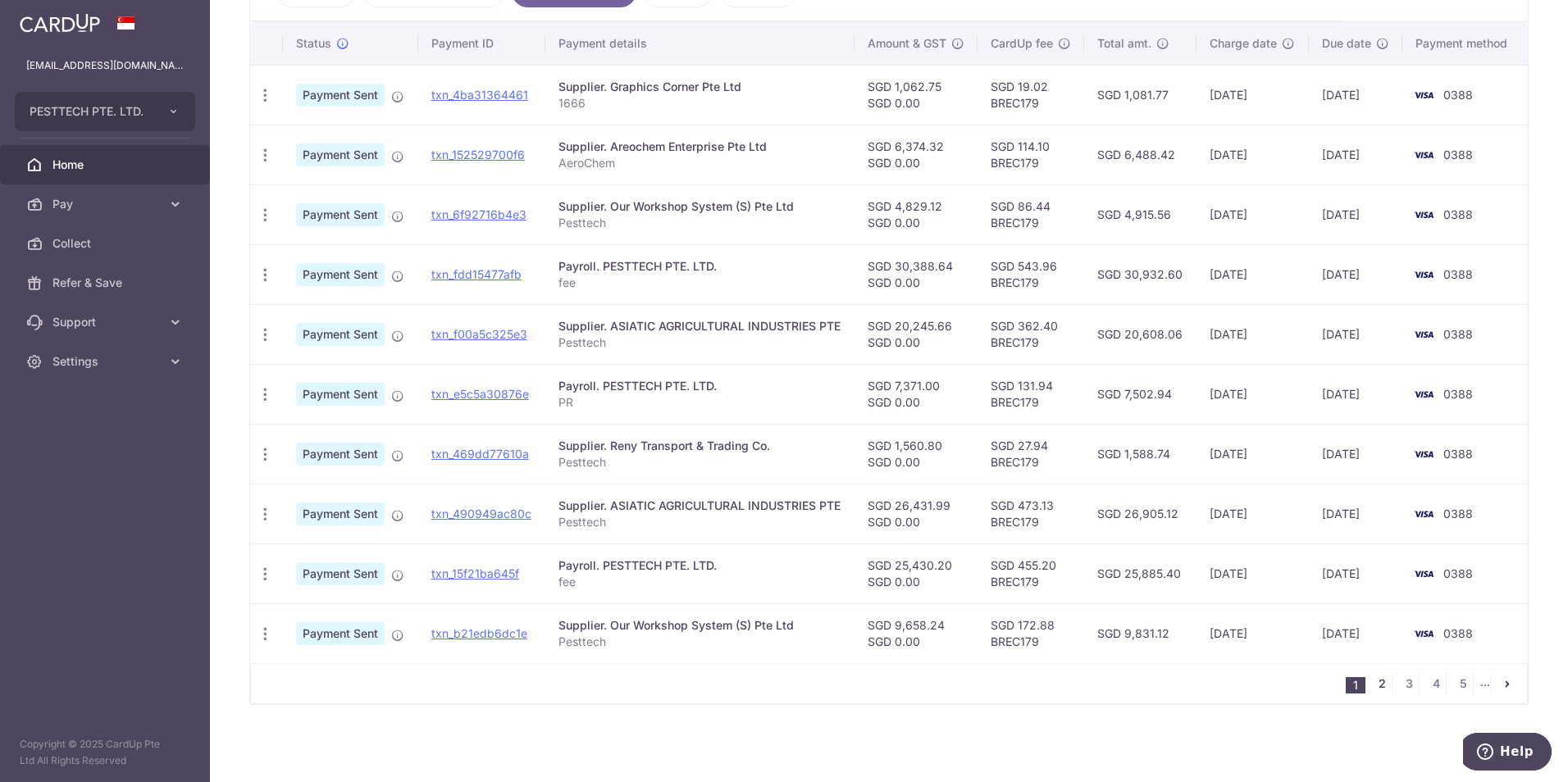
click at [1374, 686] on link "2" at bounding box center [1382, 684] width 20 height 20
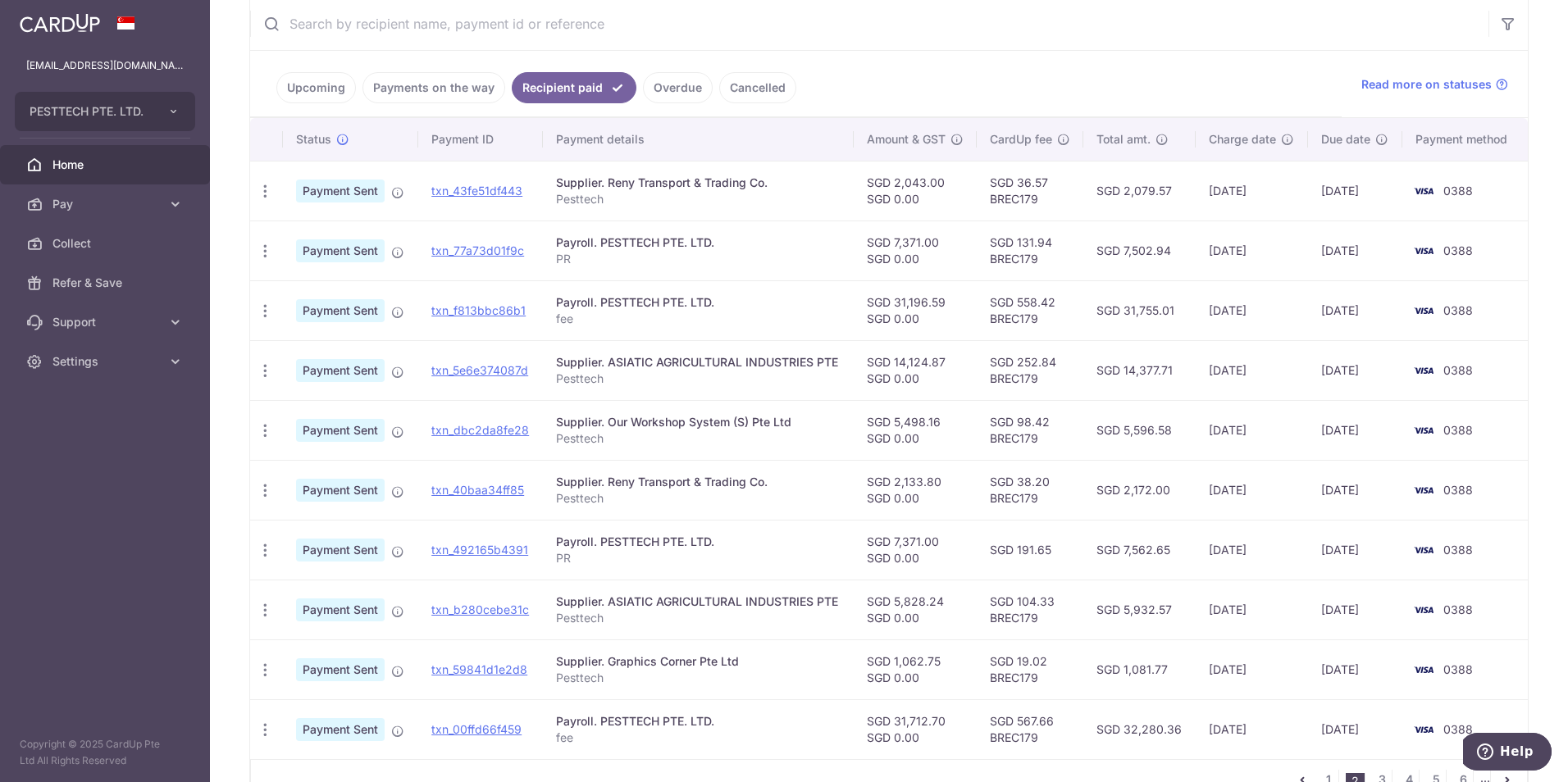
scroll to position [328, 0]
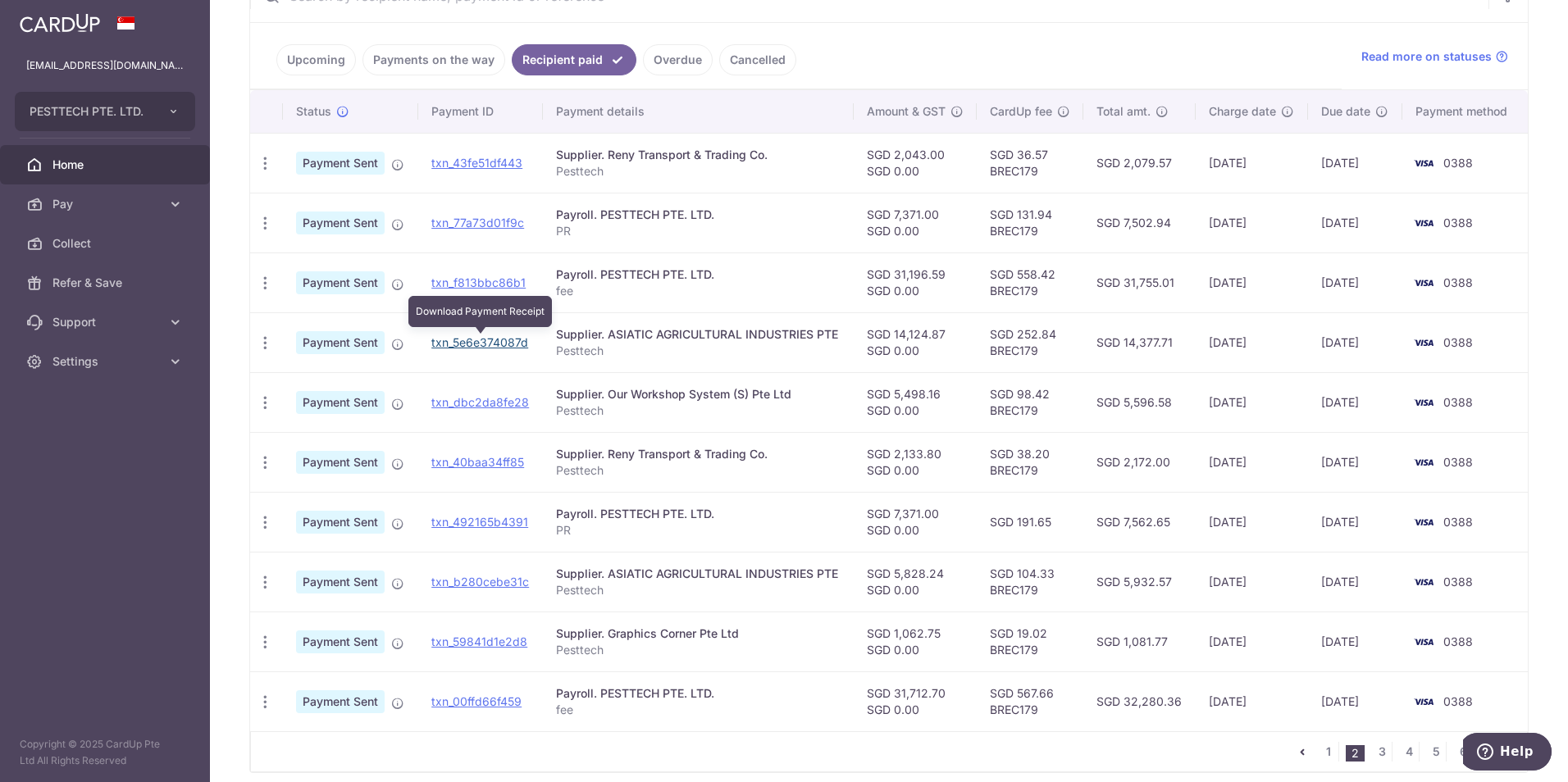
drag, startPoint x: 508, startPoint y: 343, endPoint x: 860, endPoint y: 74, distance: 443.0
click at [508, 343] on link "txn_5e6e374087d" at bounding box center [480, 342] width 97 height 14
click at [823, 197] on td "Payroll. PESTTECH PTE. LTD. PR" at bounding box center [698, 223] width 311 height 60
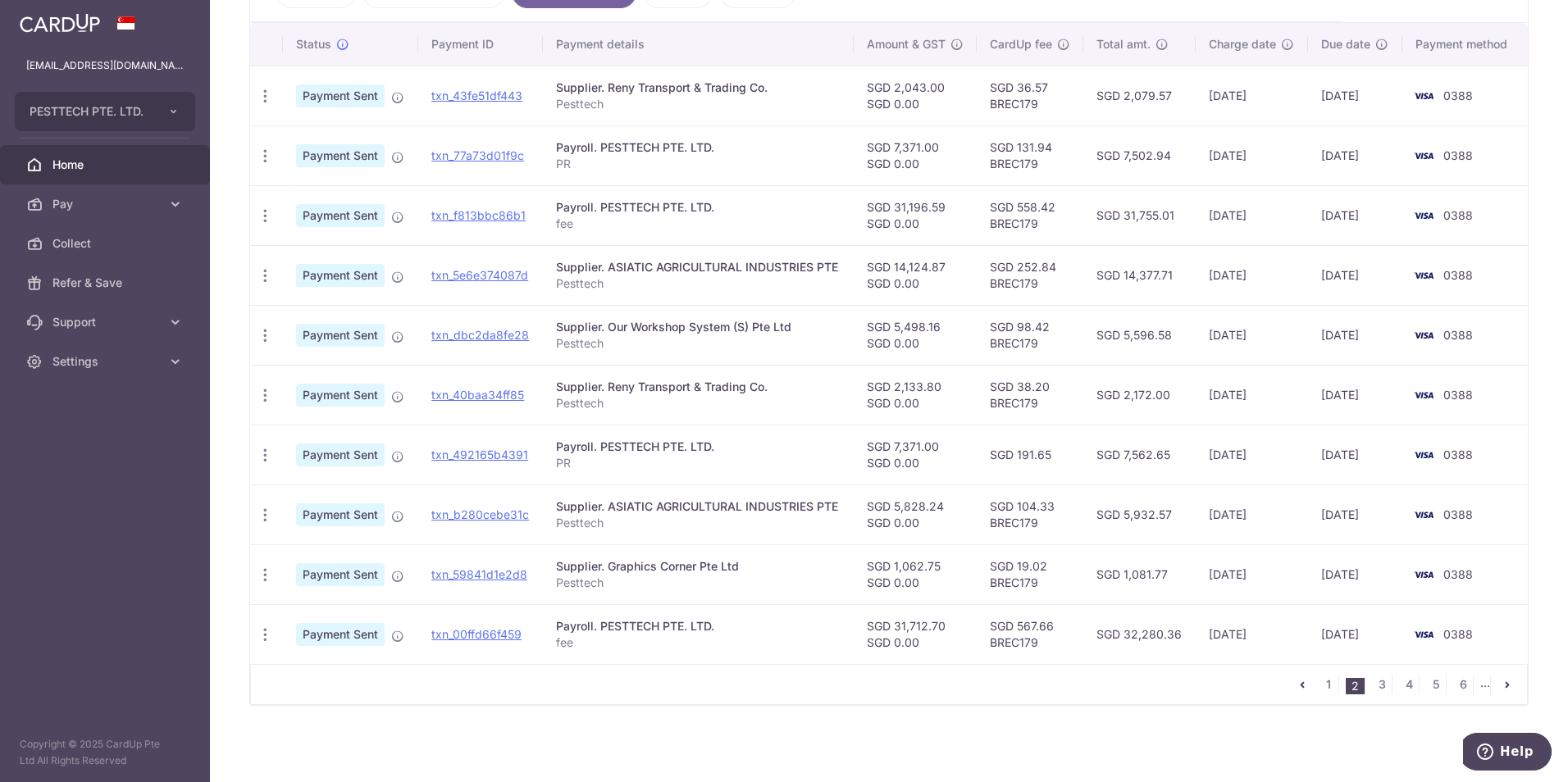
scroll to position [396, 0]
click at [1374, 689] on link "3" at bounding box center [1382, 684] width 20 height 20
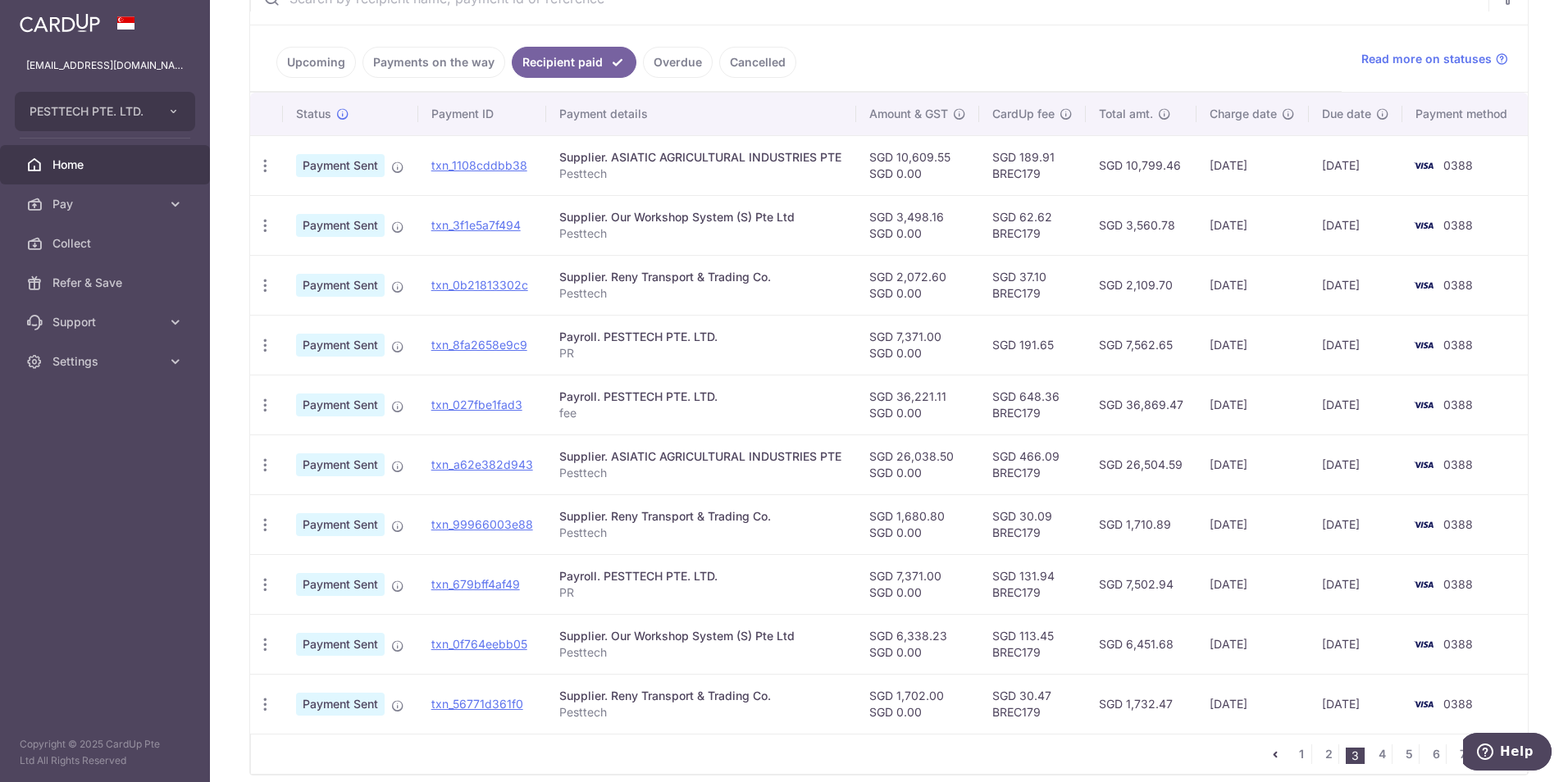
scroll to position [328, 0]
click at [1322, 754] on link "2" at bounding box center [1329, 752] width 20 height 20
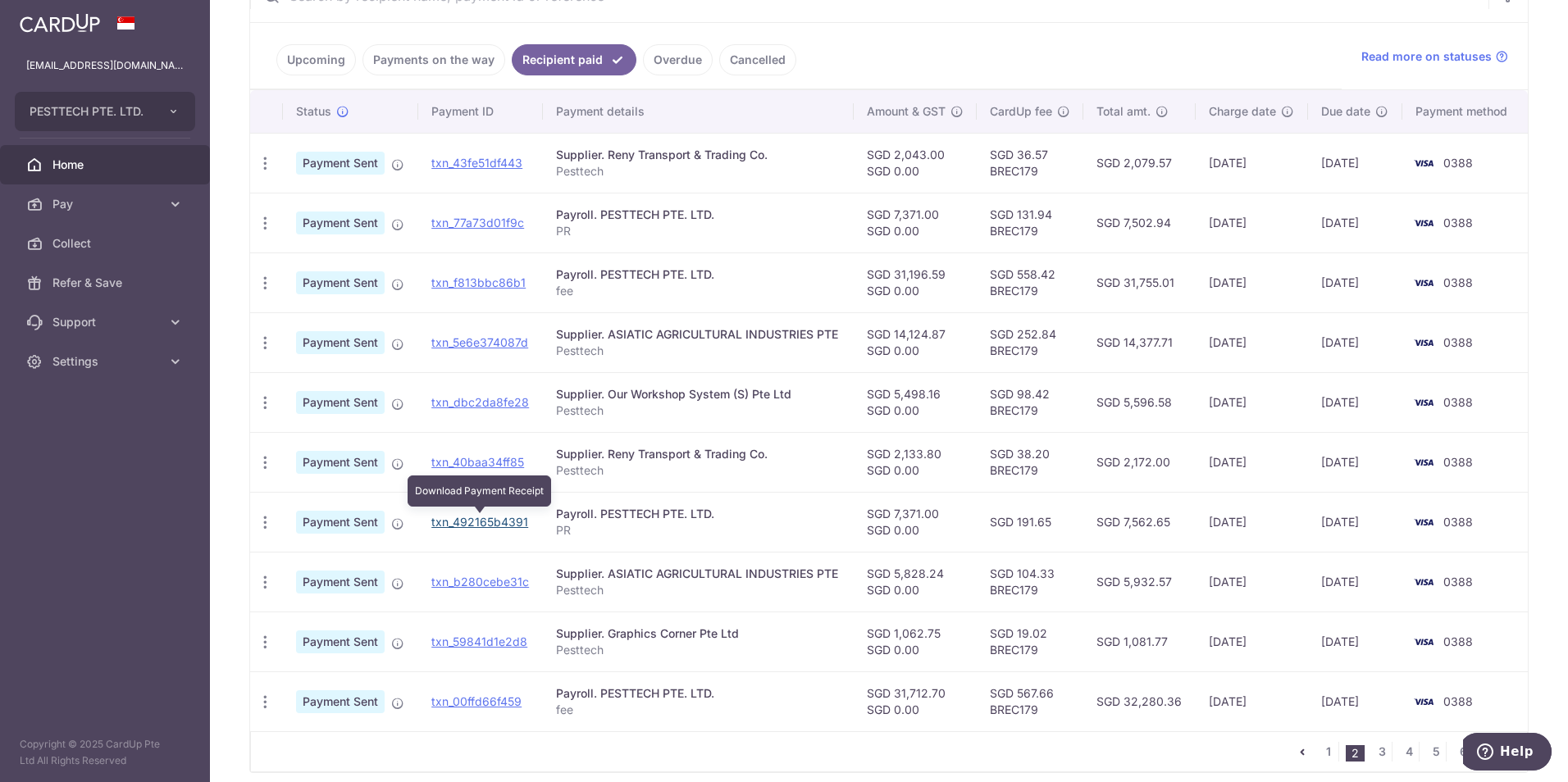
click at [472, 526] on link "txn_492165b4391" at bounding box center [480, 522] width 97 height 14
click at [1508, 425] on td "0388" at bounding box center [1465, 403] width 125 height 60
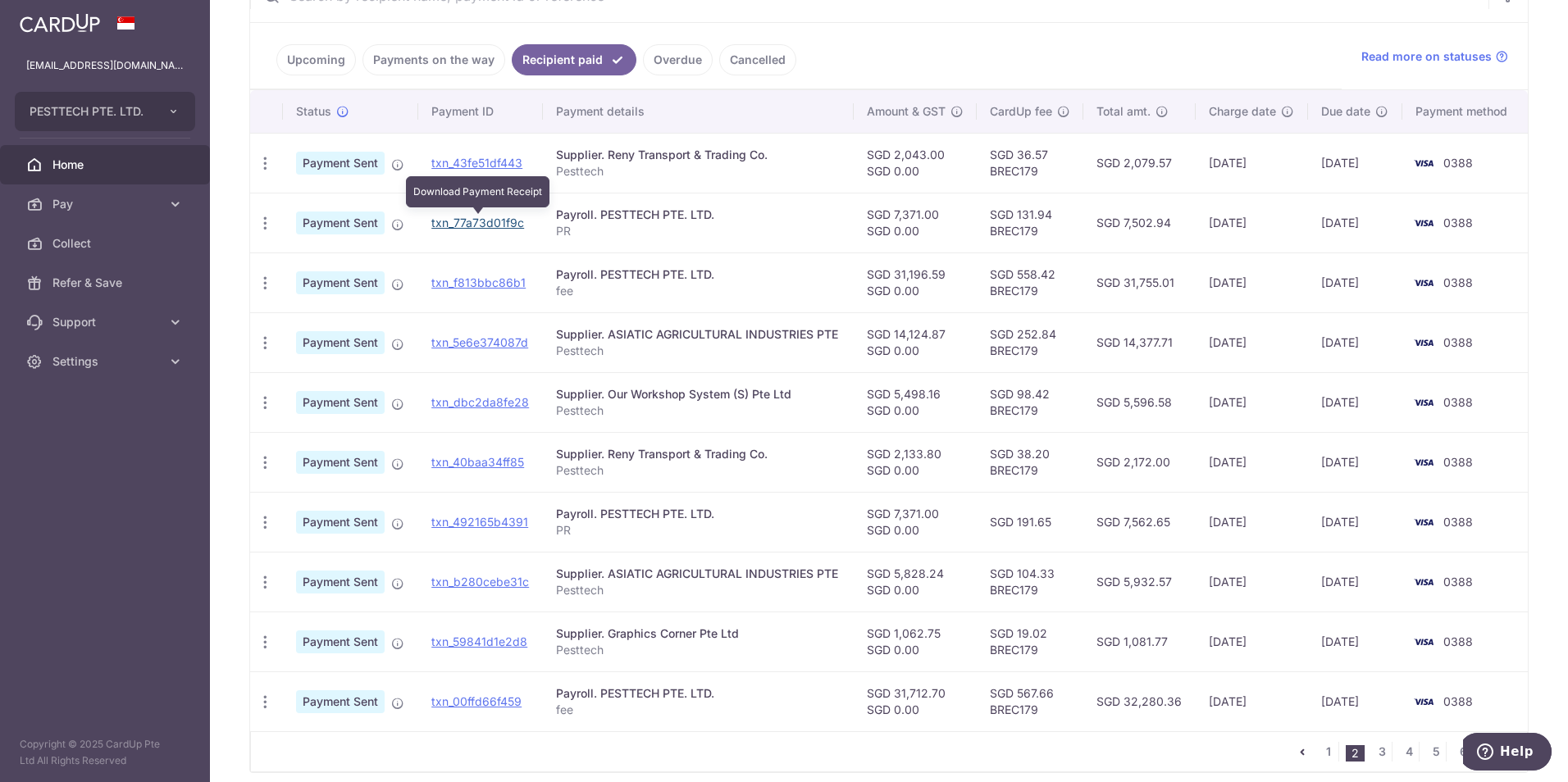
drag, startPoint x: 488, startPoint y: 223, endPoint x: 868, endPoint y: 72, distance: 408.9
click at [488, 223] on link "txn_77a73d01f9c" at bounding box center [477, 223] width 93 height 14
click at [1544, 283] on div "× Pause Schedule Pause all future payments in this series Pause just this one p…" at bounding box center [889, 391] width 1359 height 782
click at [1320, 754] on link "1" at bounding box center [1329, 752] width 20 height 20
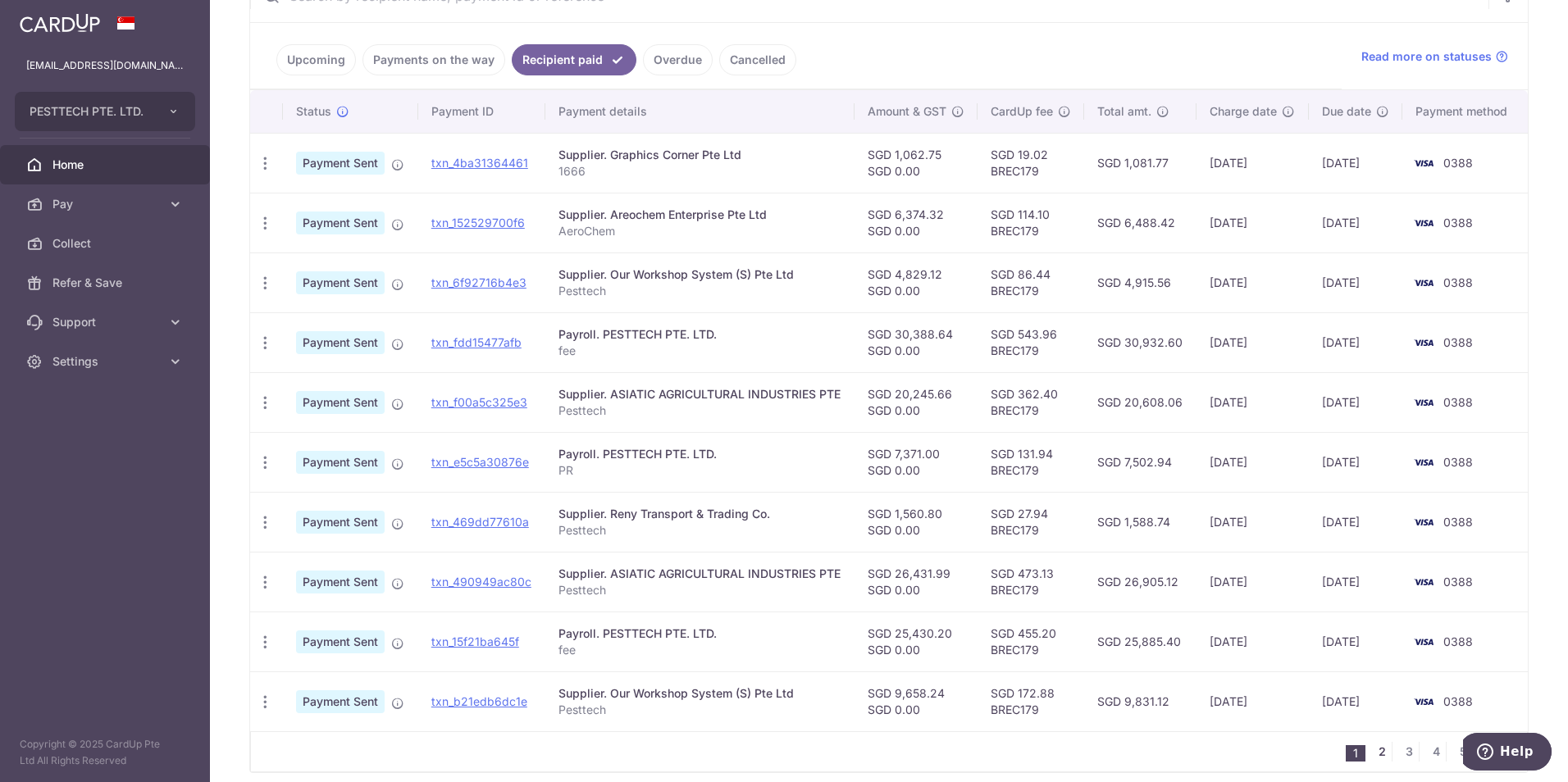
click at [1382, 749] on link "2" at bounding box center [1382, 752] width 20 height 20
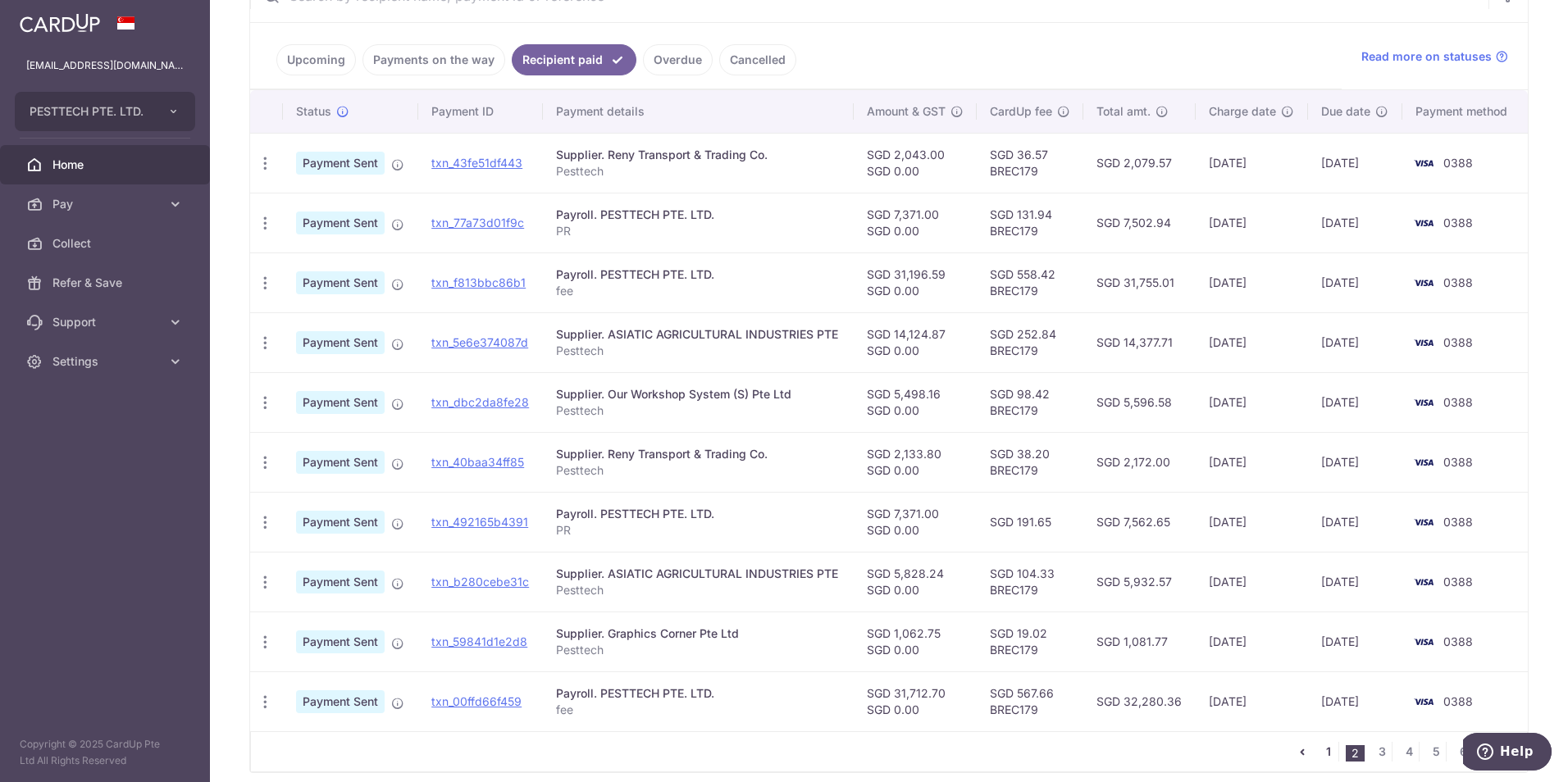
click at [1324, 744] on link "1" at bounding box center [1329, 752] width 20 height 20
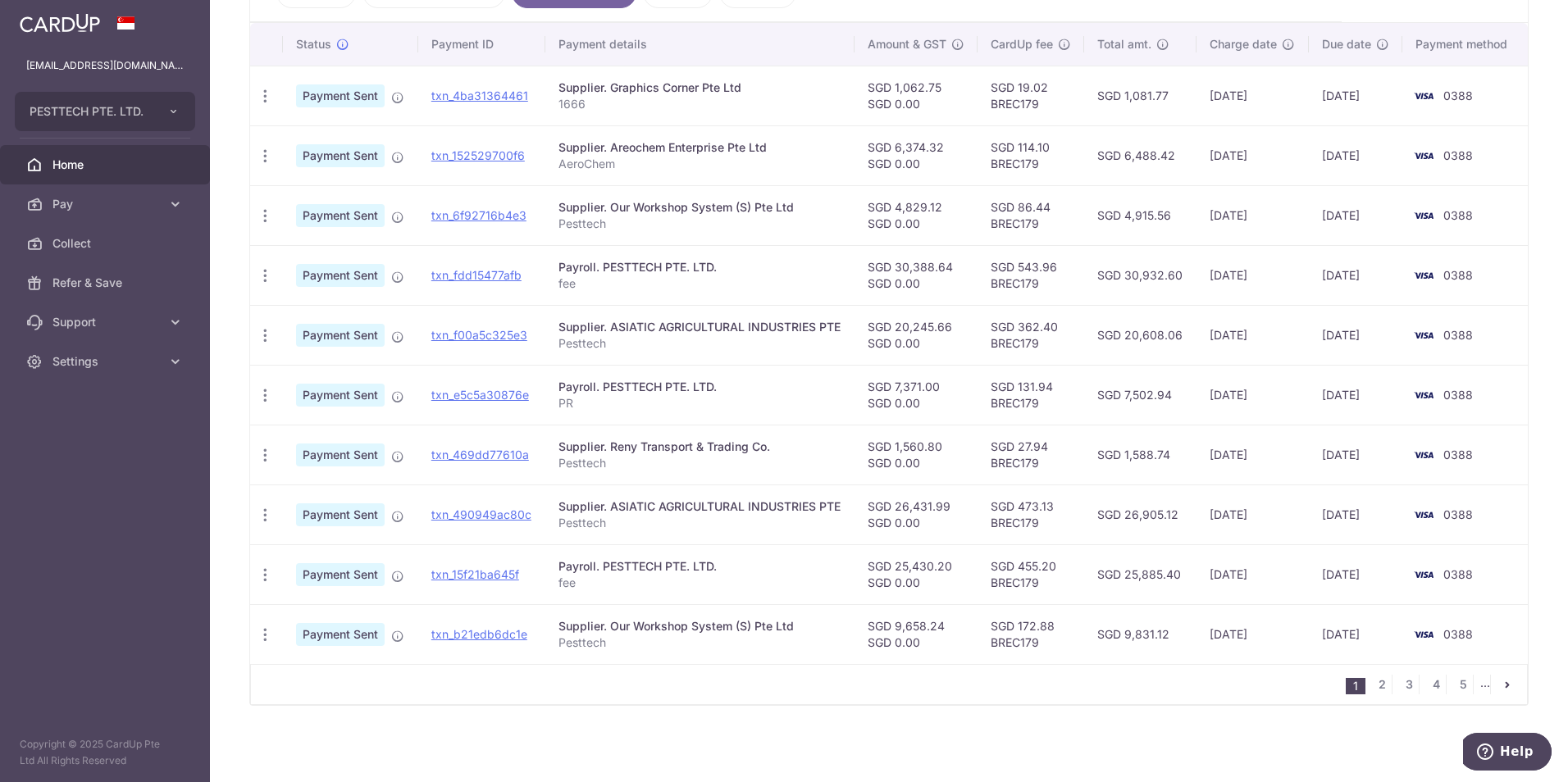
scroll to position [396, 0]
drag, startPoint x: 488, startPoint y: 634, endPoint x: 882, endPoint y: 74, distance: 684.7
click at [488, 634] on link "txn_b21edb6dc1e" at bounding box center [479, 633] width 96 height 14
click at [1542, 320] on div "× Pause Schedule Pause all future payments in this series Pause just this one p…" at bounding box center [889, 391] width 1359 height 782
click at [1540, 331] on div "× Pause Schedule Pause all future payments in this series Pause just this one p…" at bounding box center [889, 391] width 1359 height 782
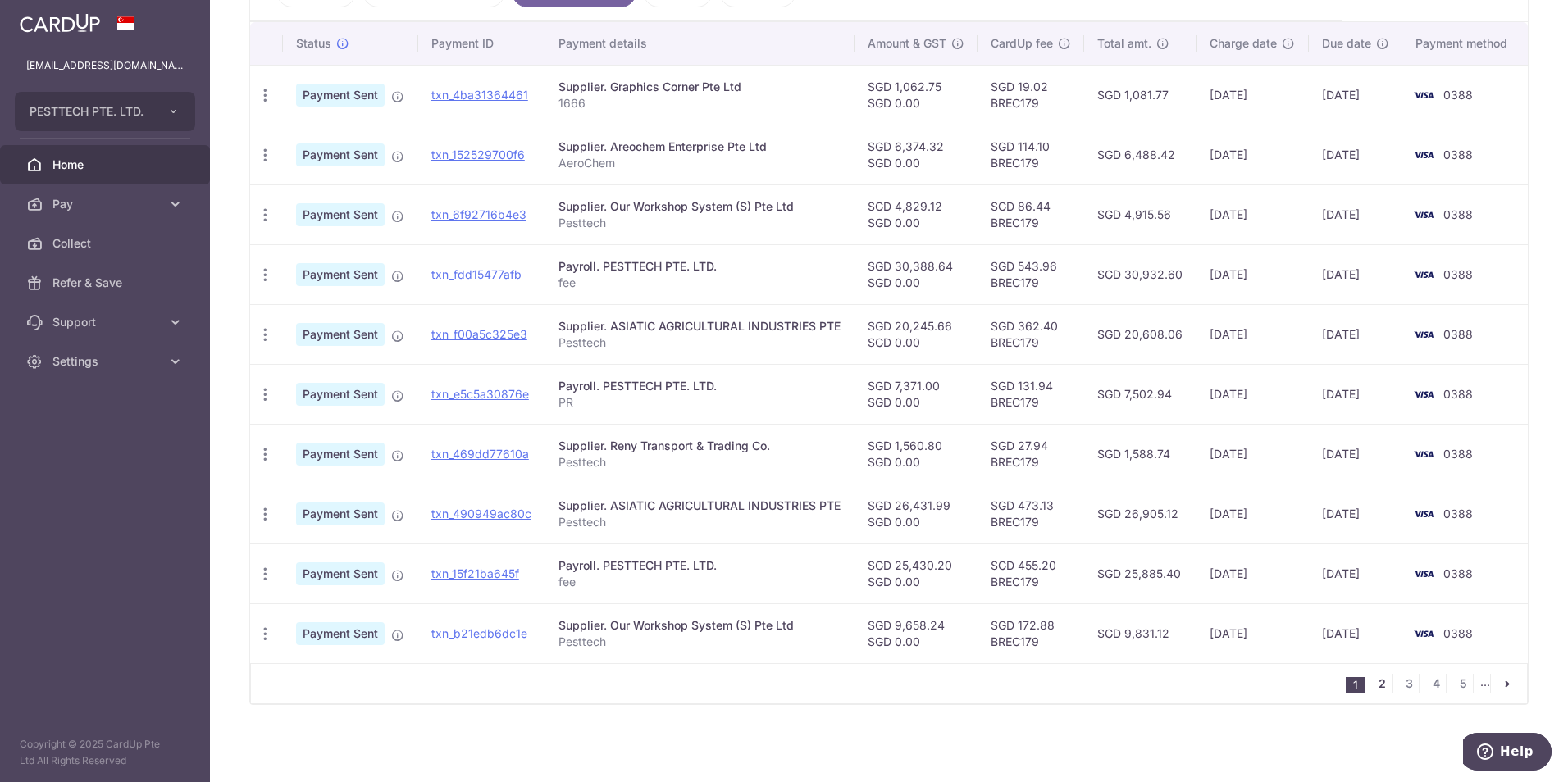
click at [1372, 685] on link "2" at bounding box center [1382, 684] width 20 height 20
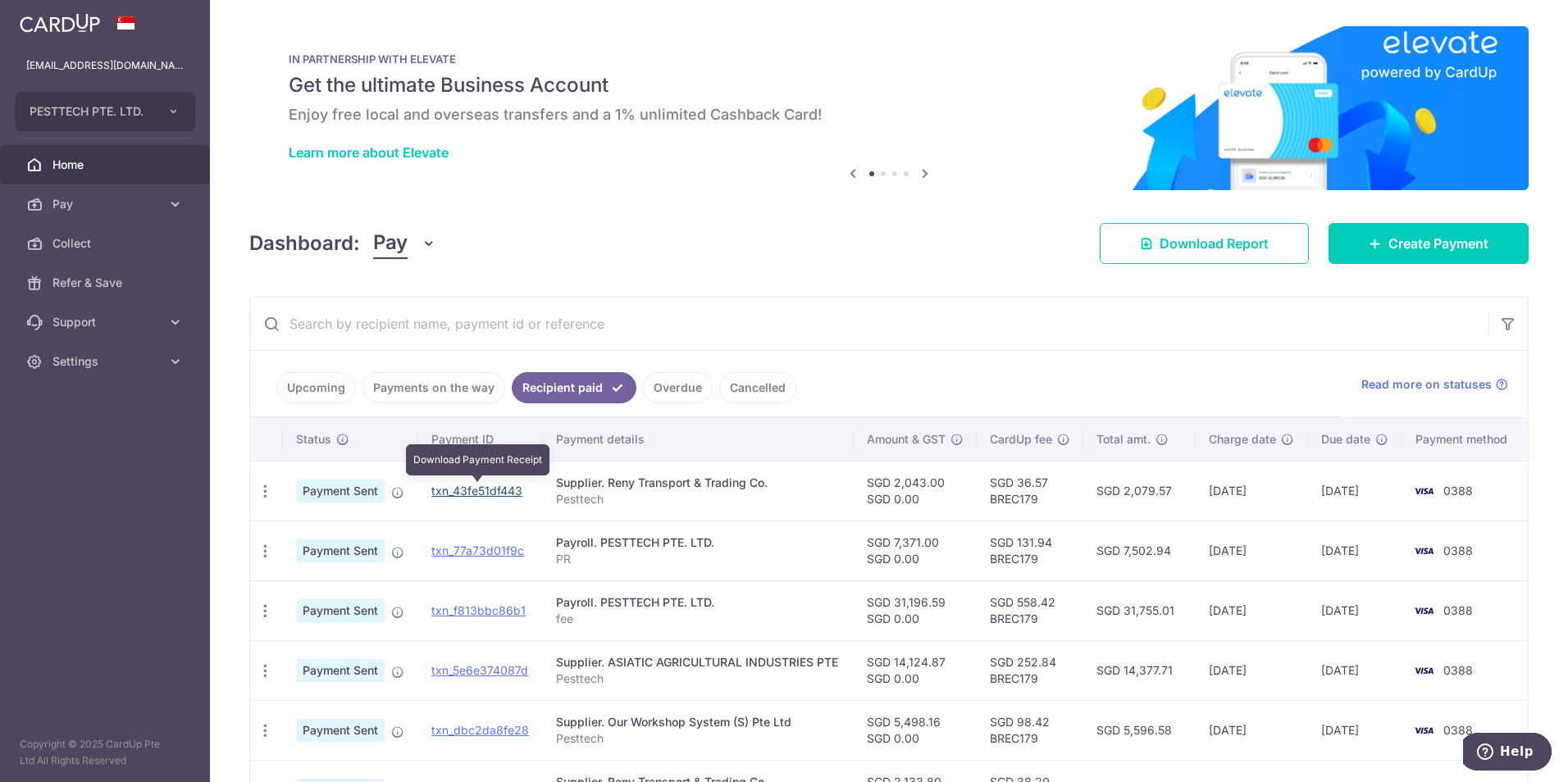
drag, startPoint x: 506, startPoint y: 492, endPoint x: 850, endPoint y: 76, distance: 539.8
click at [506, 492] on link "txn_43fe51df443" at bounding box center [476, 490] width 91 height 14
click at [1003, 319] on input "text" at bounding box center [869, 323] width 1239 height 53
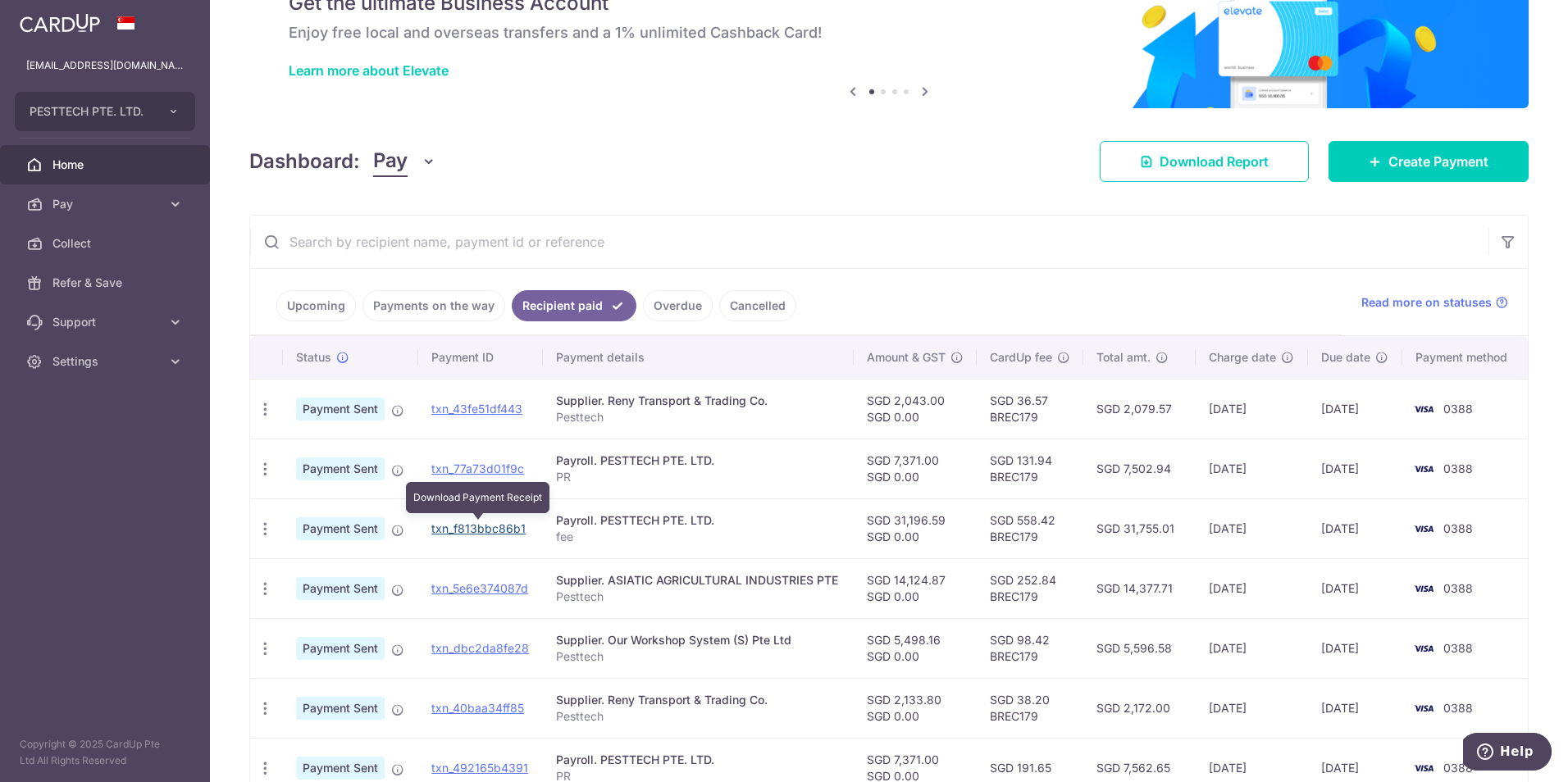
drag, startPoint x: 514, startPoint y: 532, endPoint x: 867, endPoint y: 71, distance: 580.6
click at [514, 532] on link "txn_f813bbc86b1" at bounding box center [478, 529] width 94 height 14
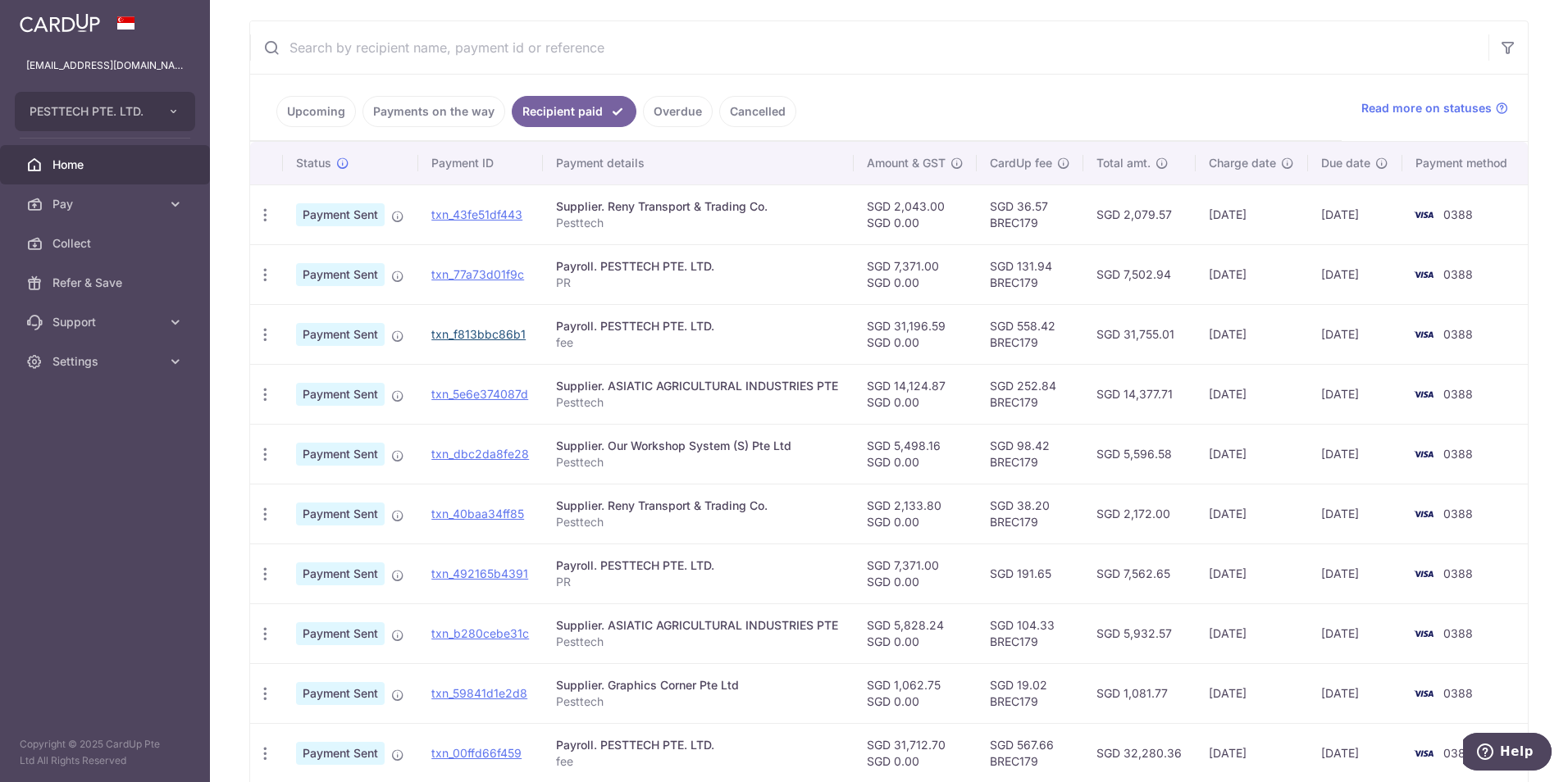
scroll to position [396, 0]
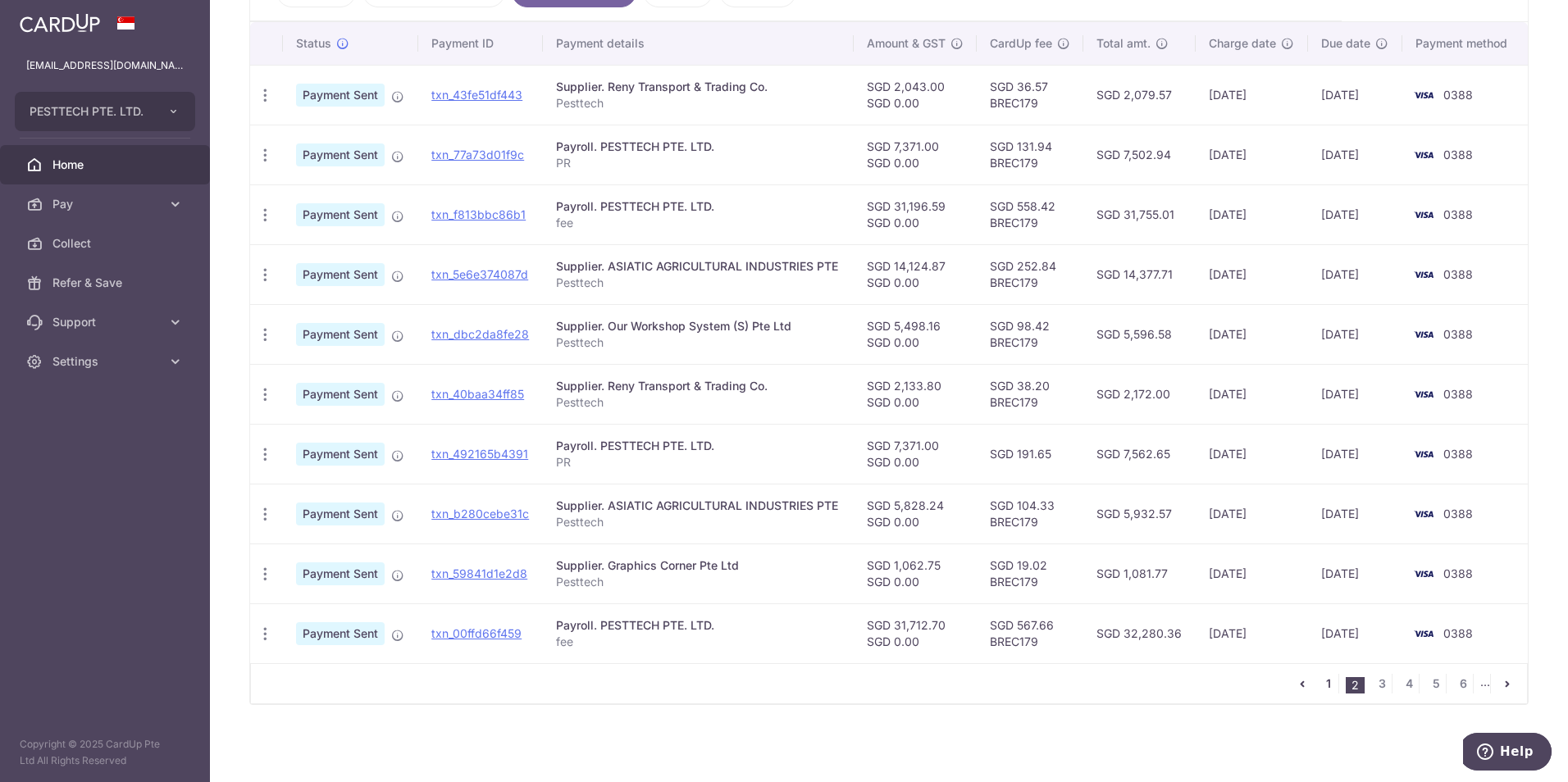
click at [1323, 689] on link "1" at bounding box center [1329, 684] width 20 height 20
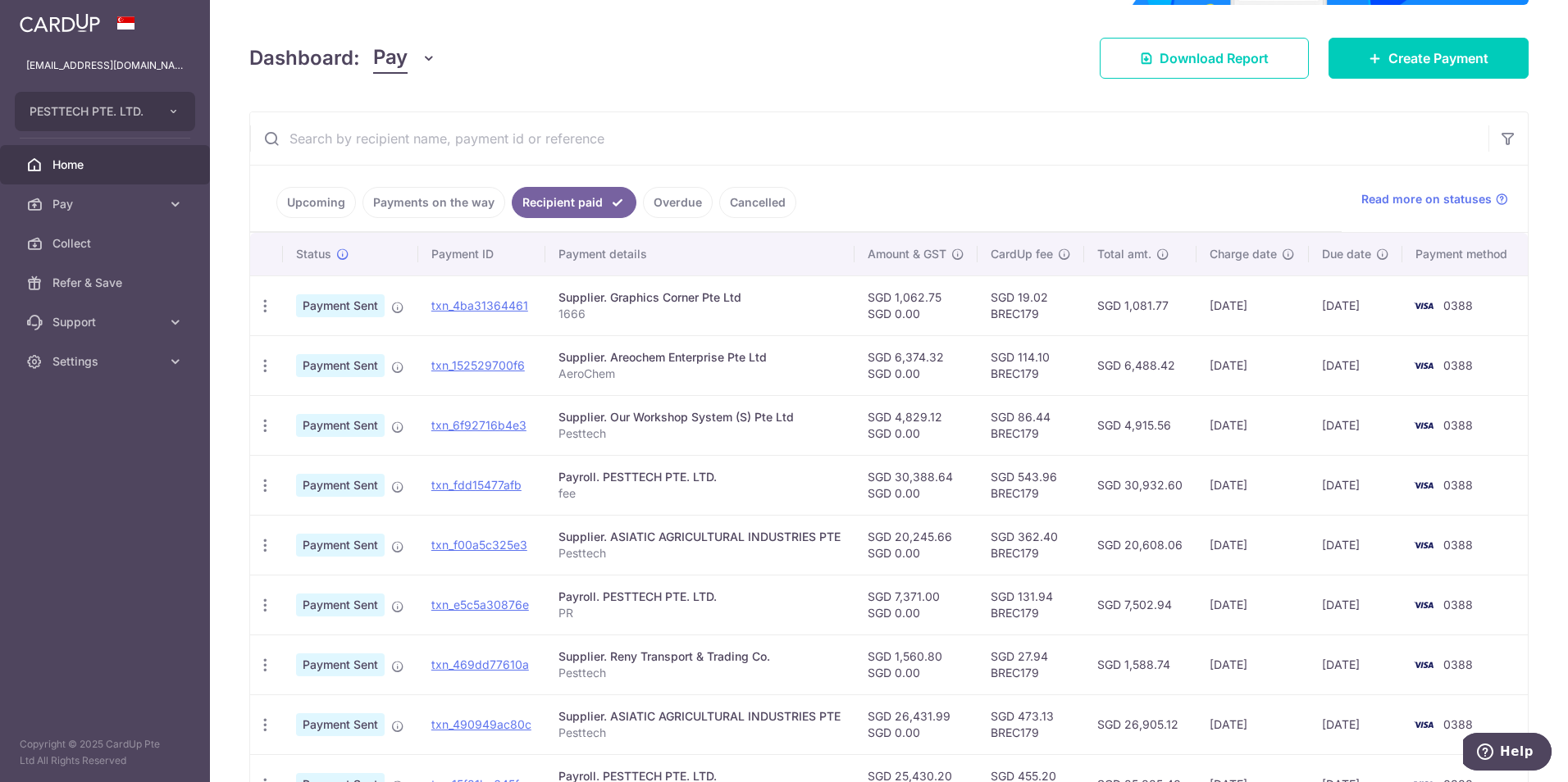
scroll to position [246, 0]
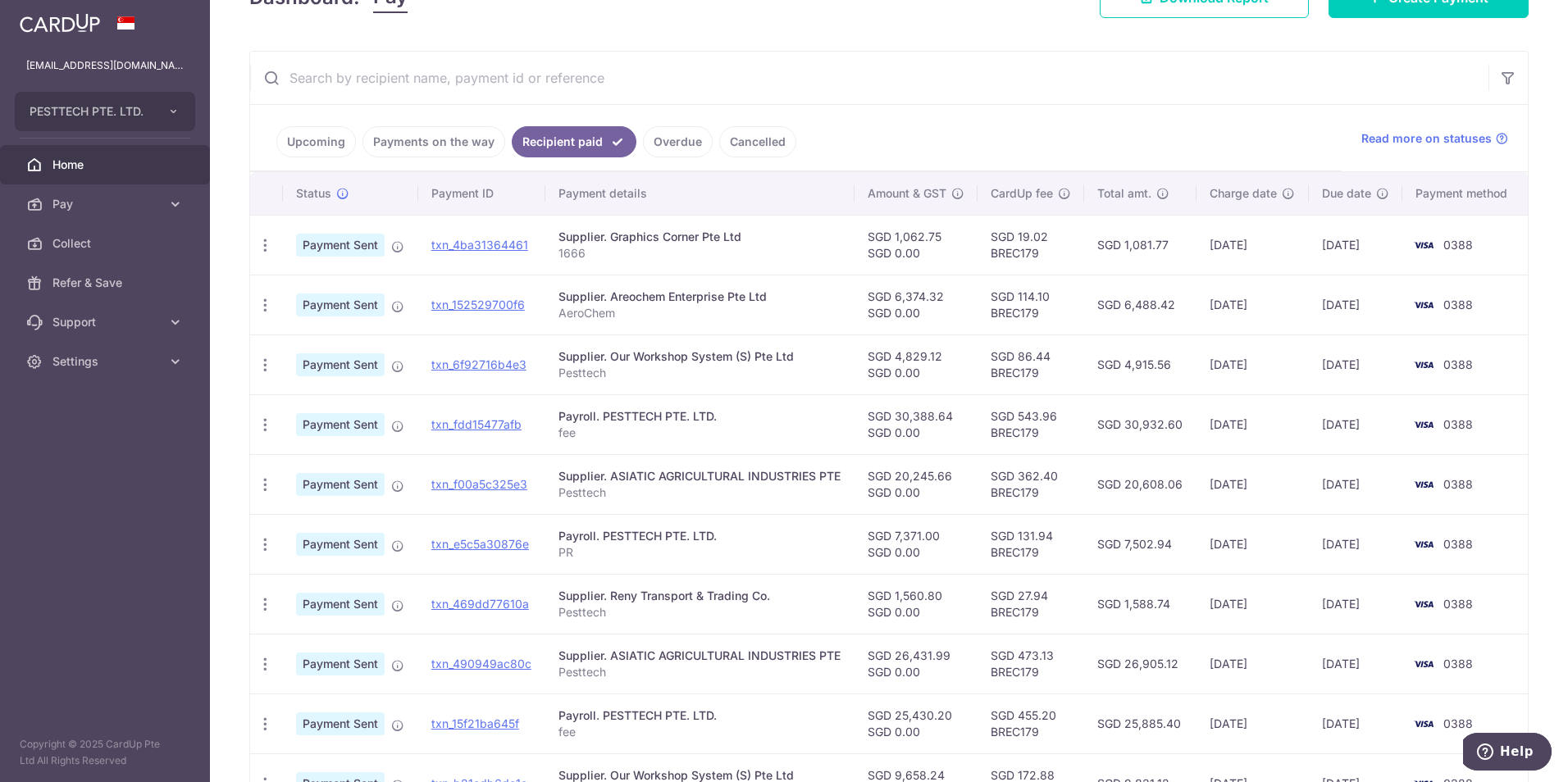
click at [986, 97] on input "text" at bounding box center [869, 78] width 1239 height 53
click at [495, 242] on link "txn_4ba31364461" at bounding box center [480, 244] width 97 height 14
click at [948, 98] on input "text" at bounding box center [869, 78] width 1239 height 53
drag, startPoint x: 472, startPoint y: 308, endPoint x: 861, endPoint y: 78, distance: 451.9
click at [472, 308] on link "txn_152529700f6" at bounding box center [478, 304] width 93 height 14
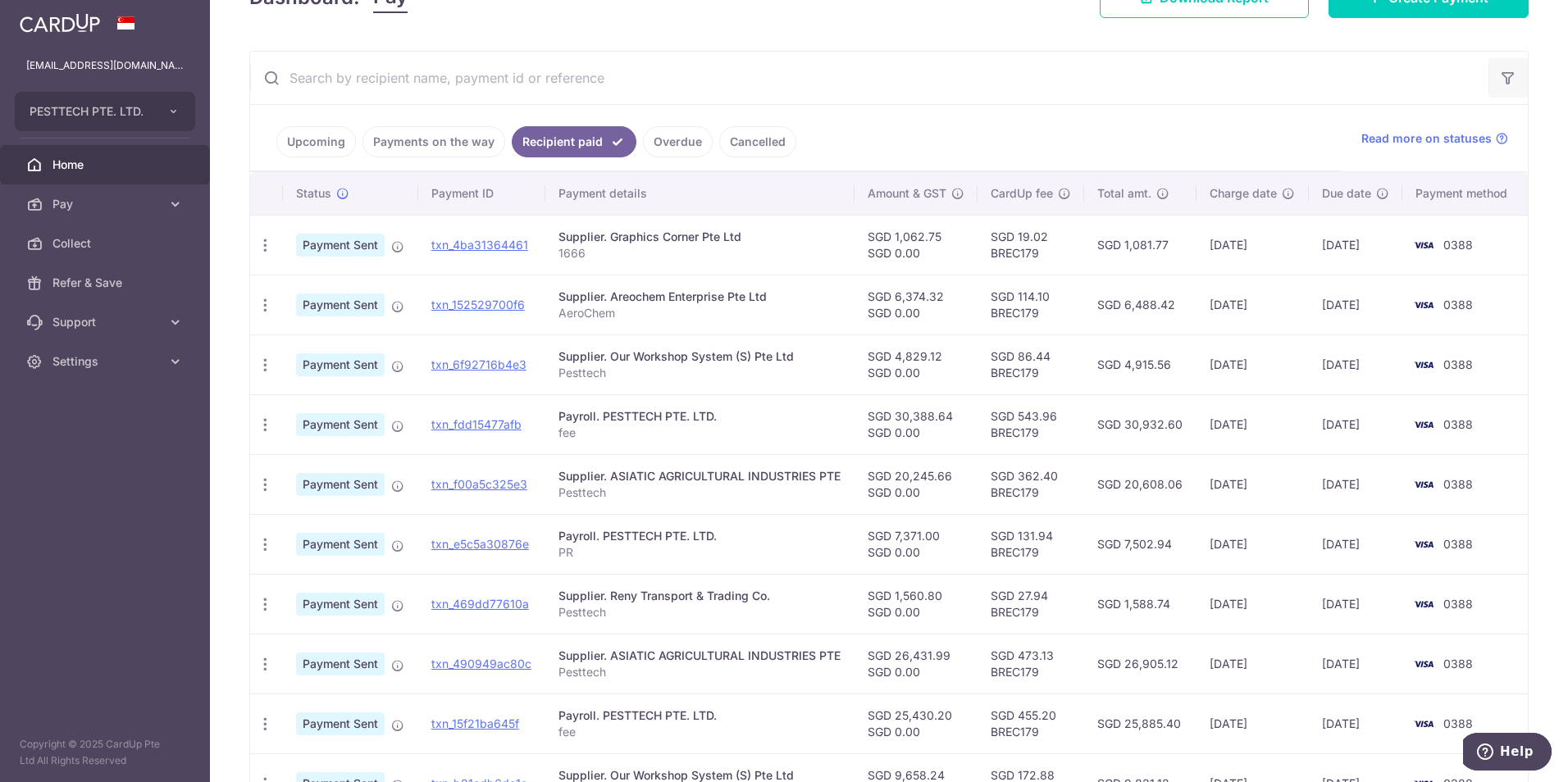
click at [1502, 66] on button "button" at bounding box center [1508, 78] width 39 height 39
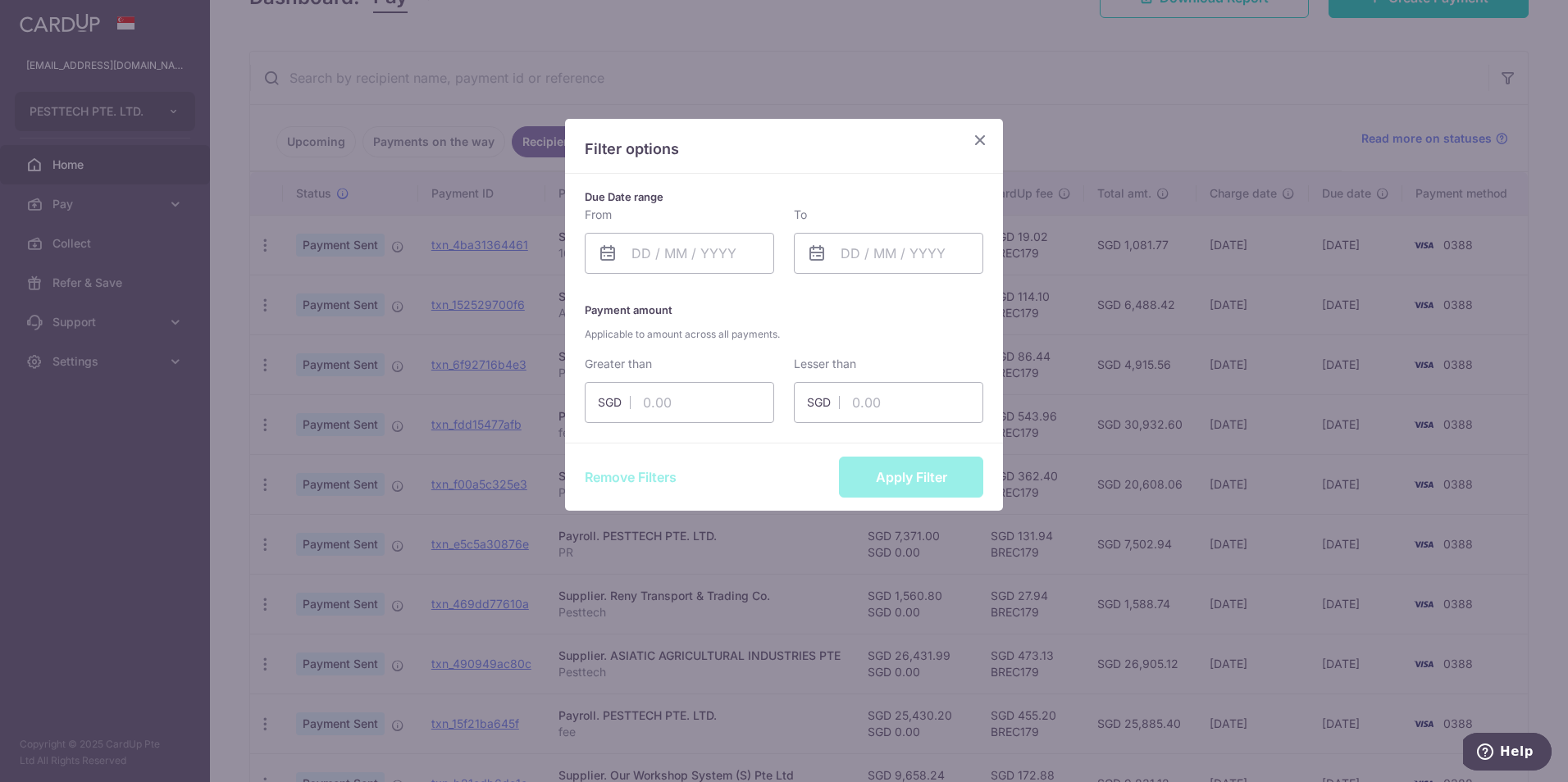
click at [1095, 69] on div "Filter options Due Date range From Please select valid date To Please select va…" at bounding box center [784, 391] width 1568 height 782
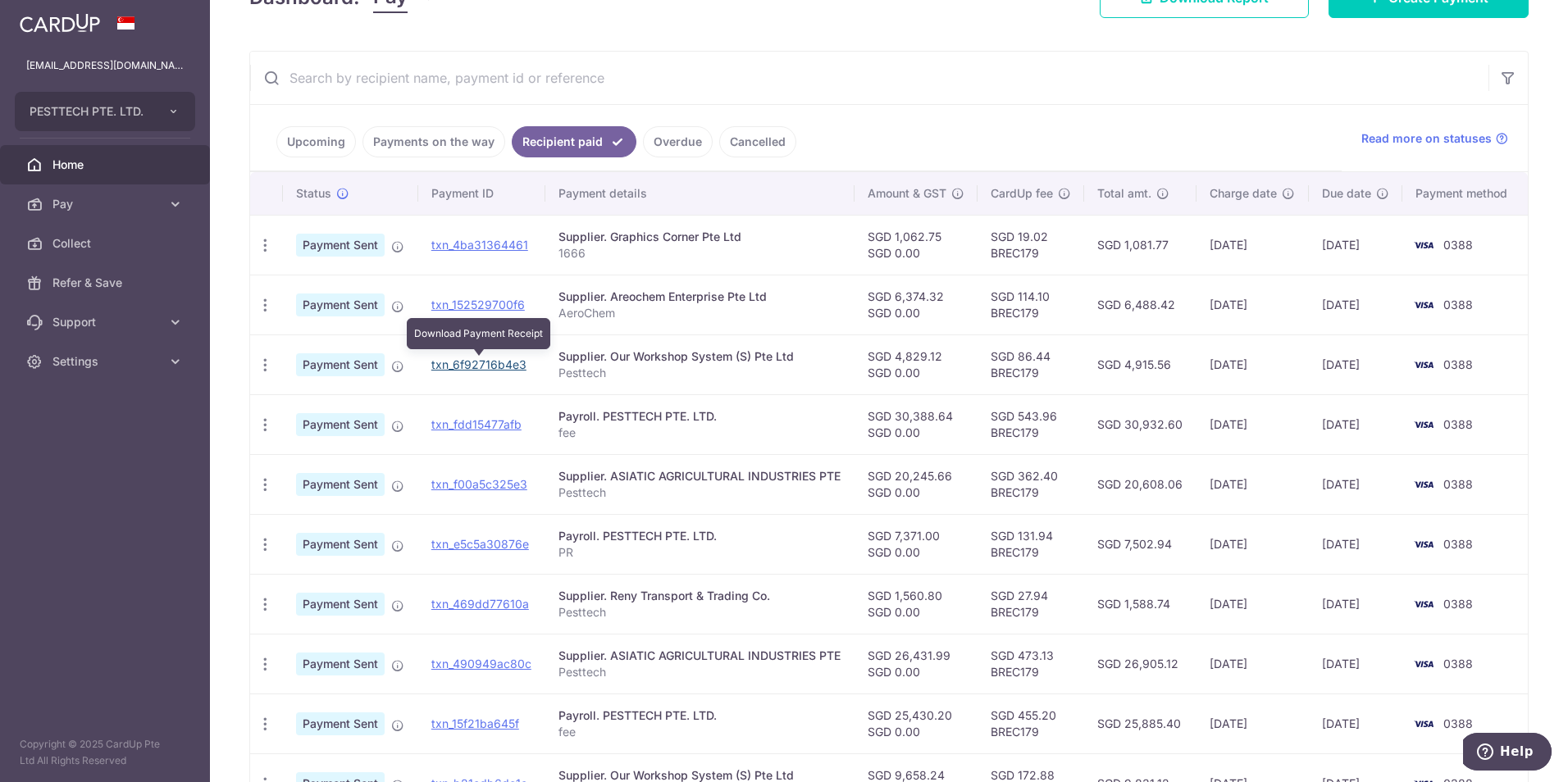
drag, startPoint x: 474, startPoint y: 365, endPoint x: 857, endPoint y: 72, distance: 482.2
click at [474, 365] on link "txn_6f92716b4e3" at bounding box center [479, 364] width 95 height 14
click at [1545, 31] on div "× Pause Schedule Pause all future payments in this series Pause just this one p…" at bounding box center [889, 391] width 1359 height 782
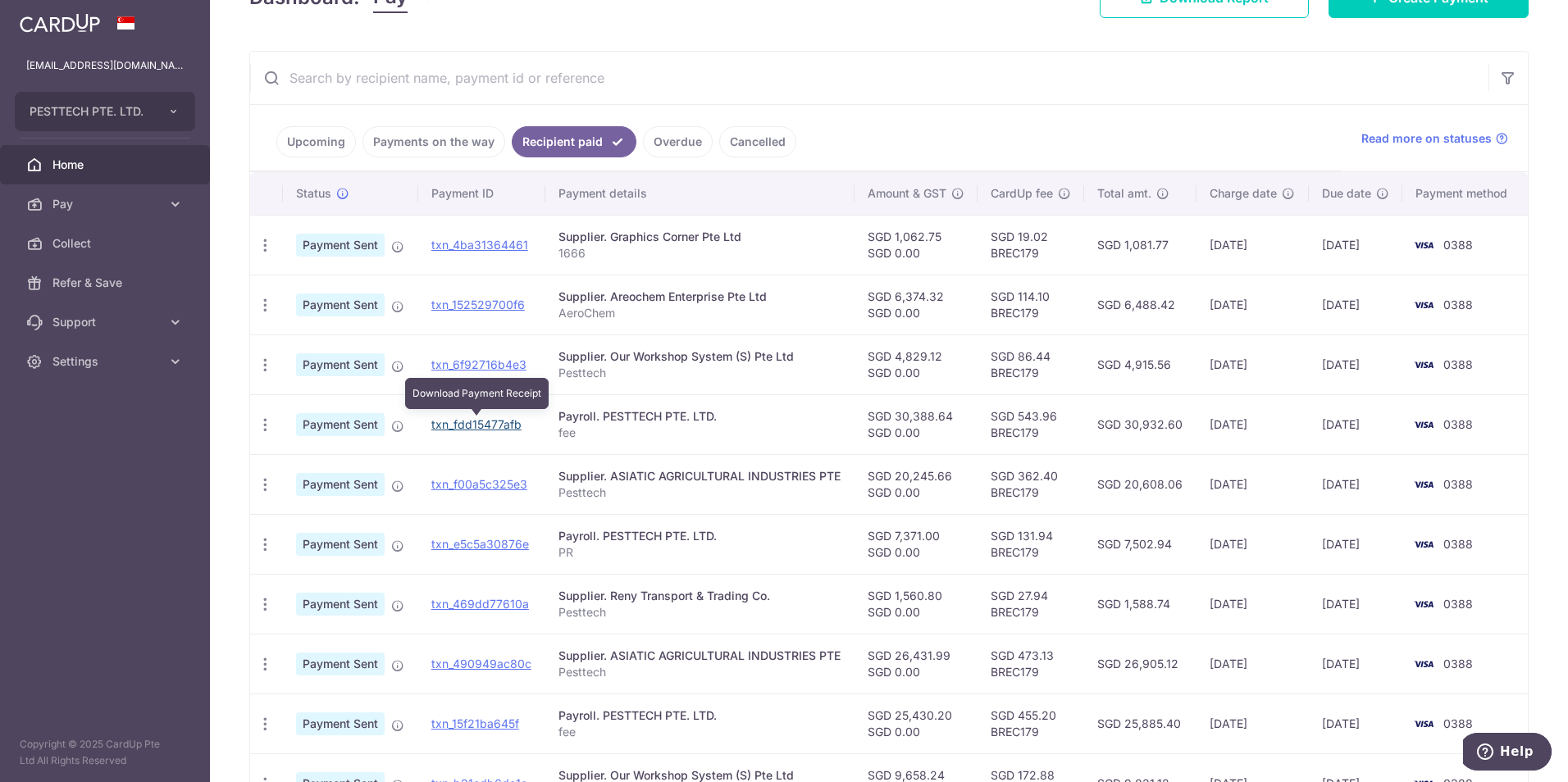
drag, startPoint x: 480, startPoint y: 429, endPoint x: 865, endPoint y: 73, distance: 524.4
click at [480, 429] on link "txn_fdd15477afb" at bounding box center [476, 424] width 90 height 14
click at [1535, 158] on div "× Pause Schedule Pause all future payments in this series Pause just this one p…" at bounding box center [889, 391] width 1359 height 782
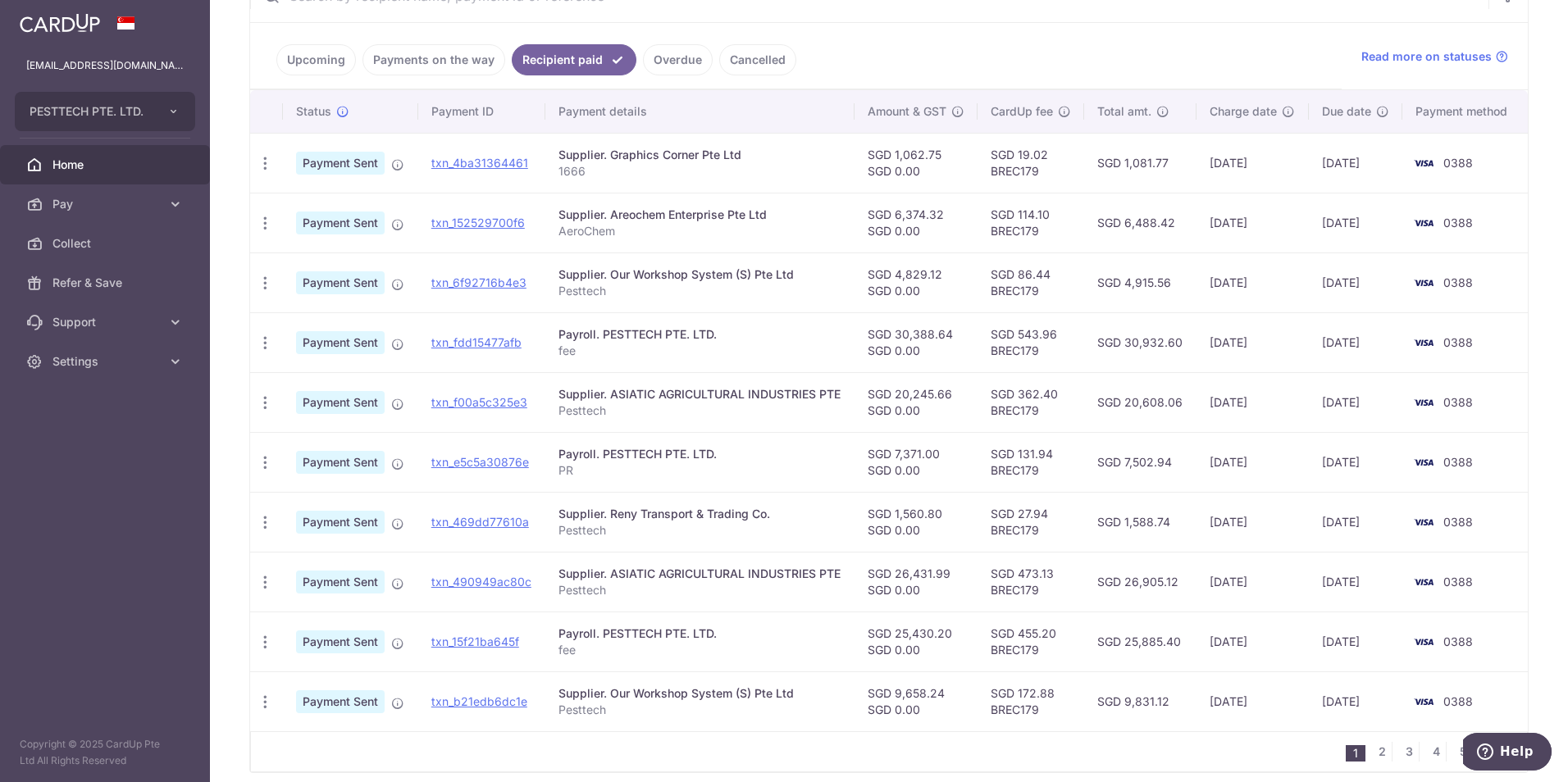
scroll to position [396, 0]
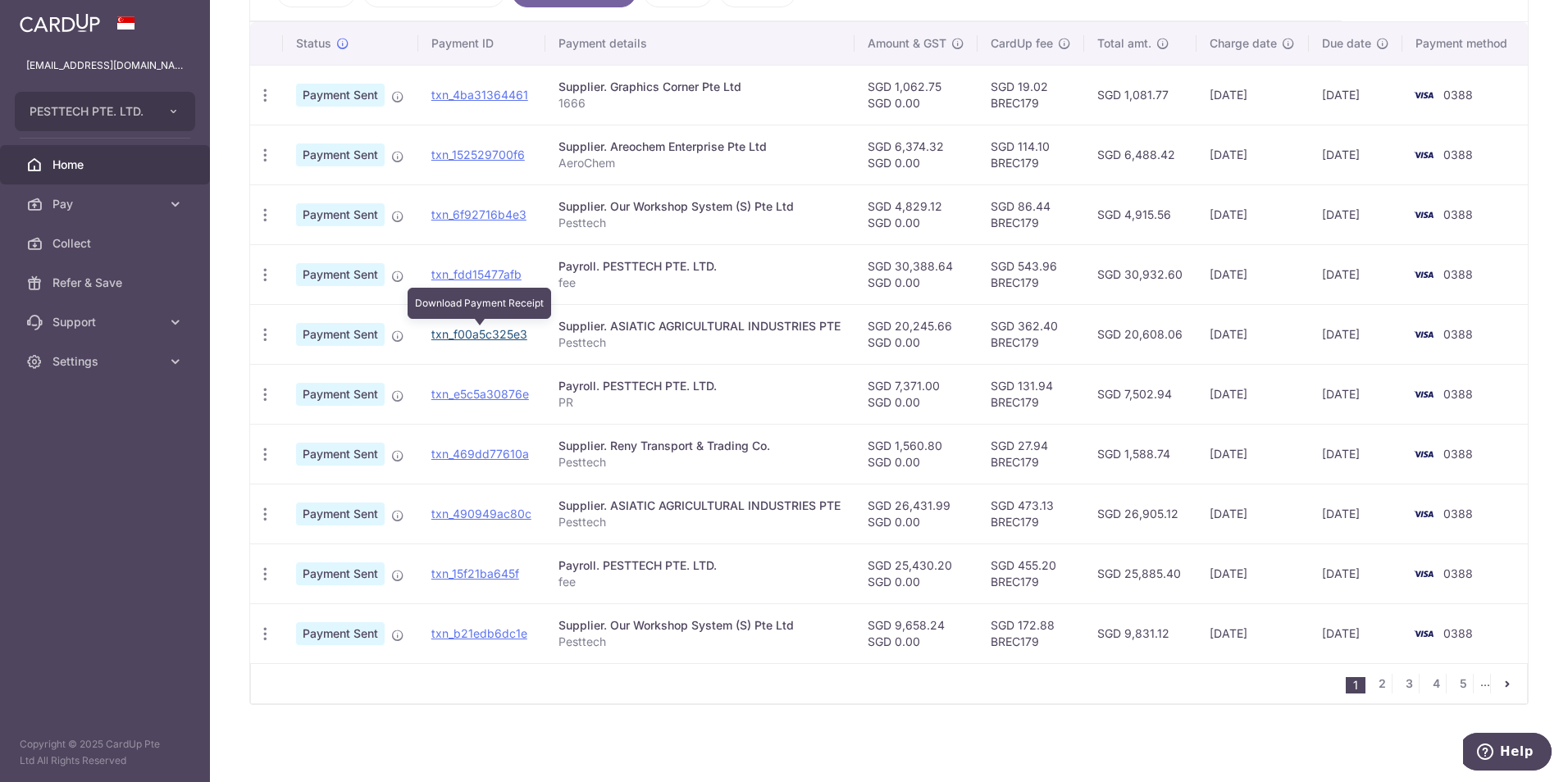
drag, startPoint x: 445, startPoint y: 339, endPoint x: 866, endPoint y: 75, distance: 496.9
click at [445, 339] on link "txn_f00a5c325e3" at bounding box center [479, 333] width 96 height 14
click at [1064, 743] on div "× Pause Schedule Pause all future payments in this series Pause just this one p…" at bounding box center [889, 391] width 1359 height 782
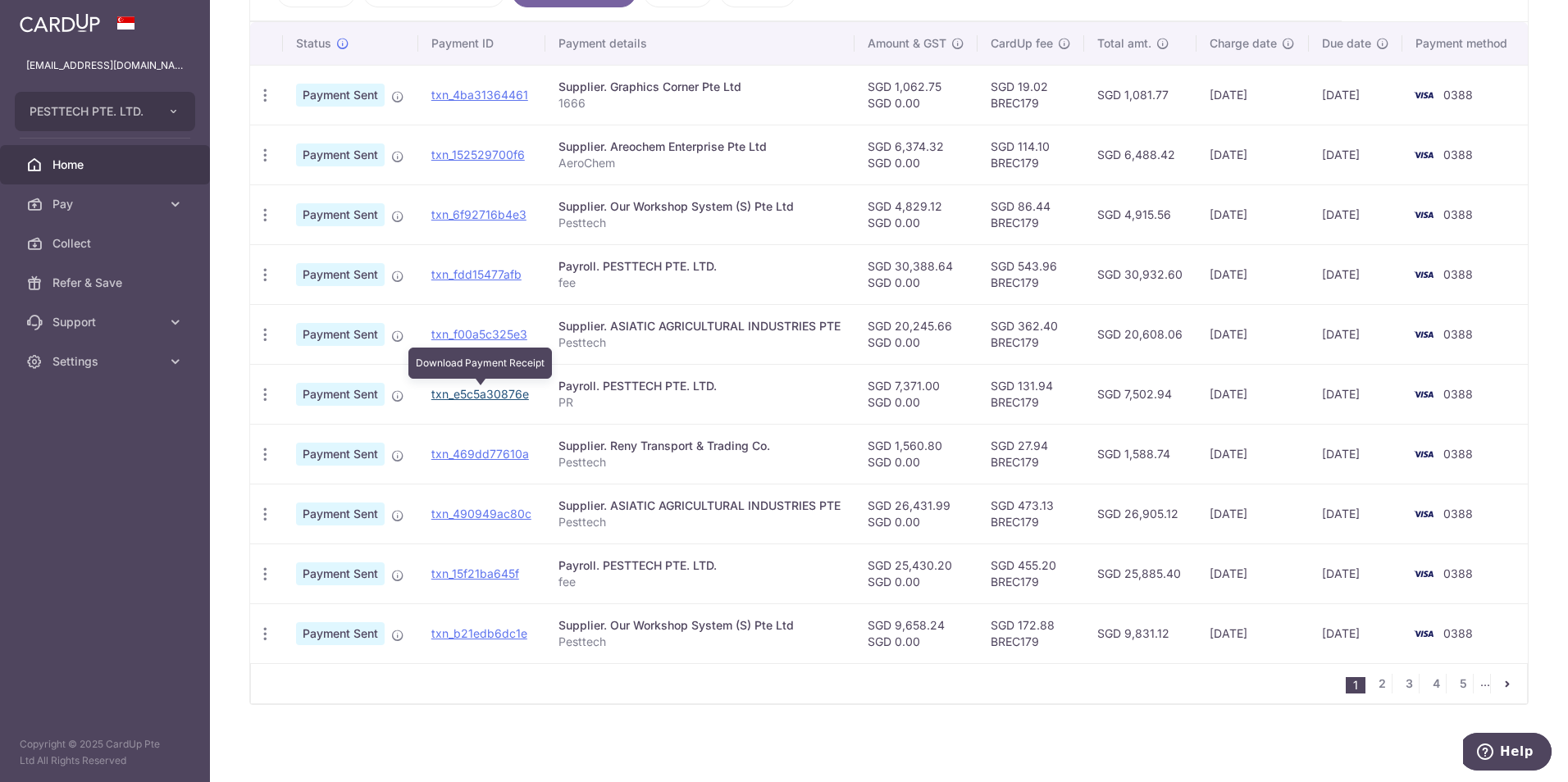
drag, startPoint x: 498, startPoint y: 396, endPoint x: 865, endPoint y: 78, distance: 485.6
click at [498, 396] on link "txn_e5c5a30876e" at bounding box center [480, 394] width 98 height 14
click at [816, 749] on div "× Pause Schedule Pause all future payments in this series Pause just this one p…" at bounding box center [889, 391] width 1359 height 782
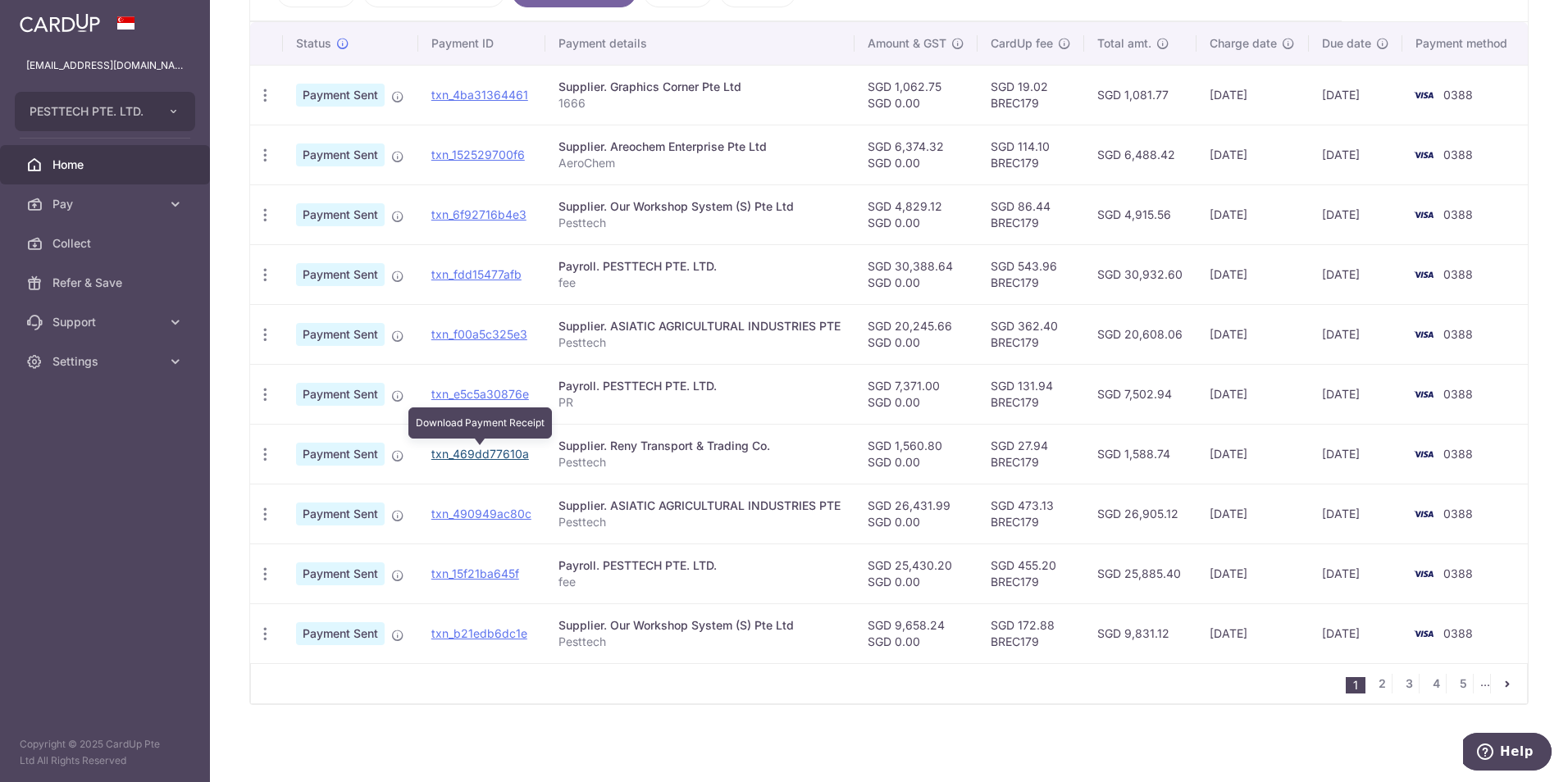
drag, startPoint x: 516, startPoint y: 449, endPoint x: 861, endPoint y: 68, distance: 514.0
click at [516, 449] on link "txn_469dd77610a" at bounding box center [480, 454] width 98 height 14
click at [930, 744] on div "× Pause Schedule Pause all future payments in this series Pause just this one p…" at bounding box center [889, 391] width 1359 height 782
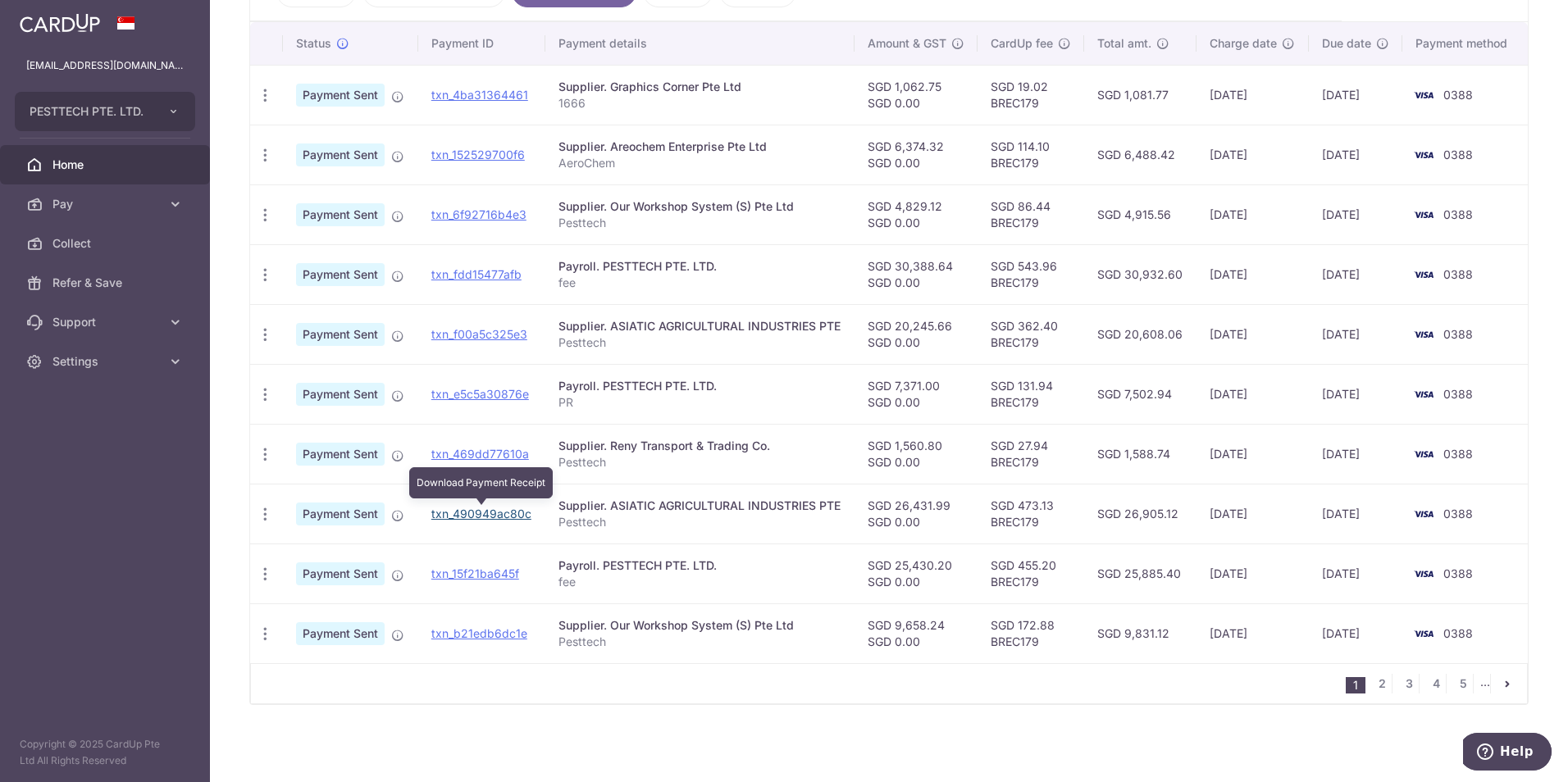
click at [505, 509] on link "txn_490949ac80c" at bounding box center [481, 514] width 100 height 14
drag, startPoint x: 716, startPoint y: 717, endPoint x: 716, endPoint y: 709, distance: 8.0
click at [716, 717] on div "× Pause Schedule Pause all future payments in this series Pause just this one p…" at bounding box center [889, 391] width 1359 height 782
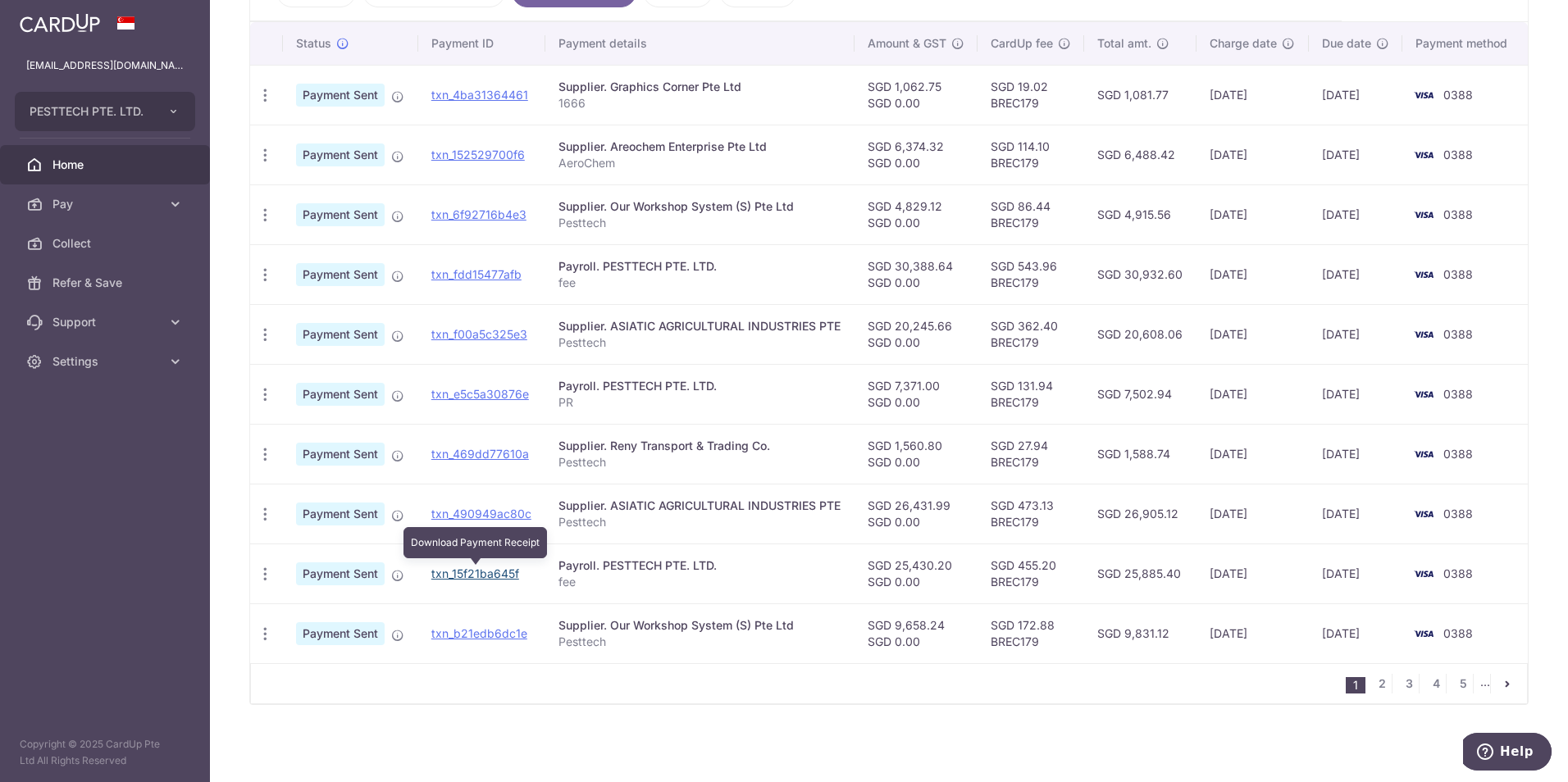
drag, startPoint x: 472, startPoint y: 579, endPoint x: 858, endPoint y: 78, distance: 632.5
click at [472, 579] on link "txn_15f21ba645f" at bounding box center [475, 574] width 88 height 14
click at [1168, 735] on div "× Pause Schedule Pause all future payments in this series Pause just this one p…" at bounding box center [889, 391] width 1359 height 782
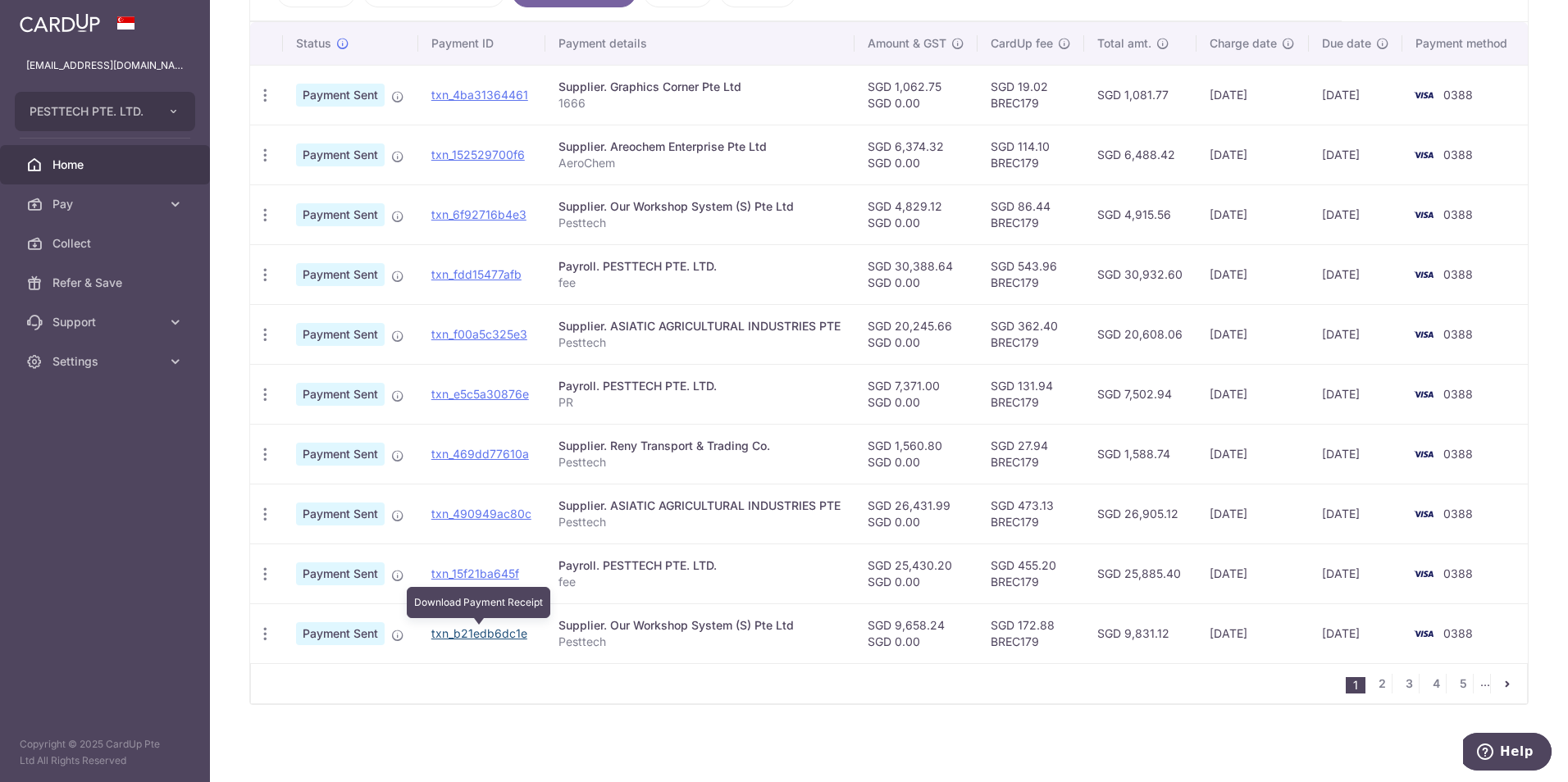
click at [510, 637] on link "txn_b21edb6dc1e" at bounding box center [479, 633] width 96 height 14
drag, startPoint x: 912, startPoint y: 725, endPoint x: 927, endPoint y: 725, distance: 15.0
click at [912, 725] on div "× Pause Schedule Pause all future payments in this series Pause just this one p…" at bounding box center [889, 391] width 1359 height 782
click at [1375, 687] on link "2" at bounding box center [1382, 684] width 20 height 20
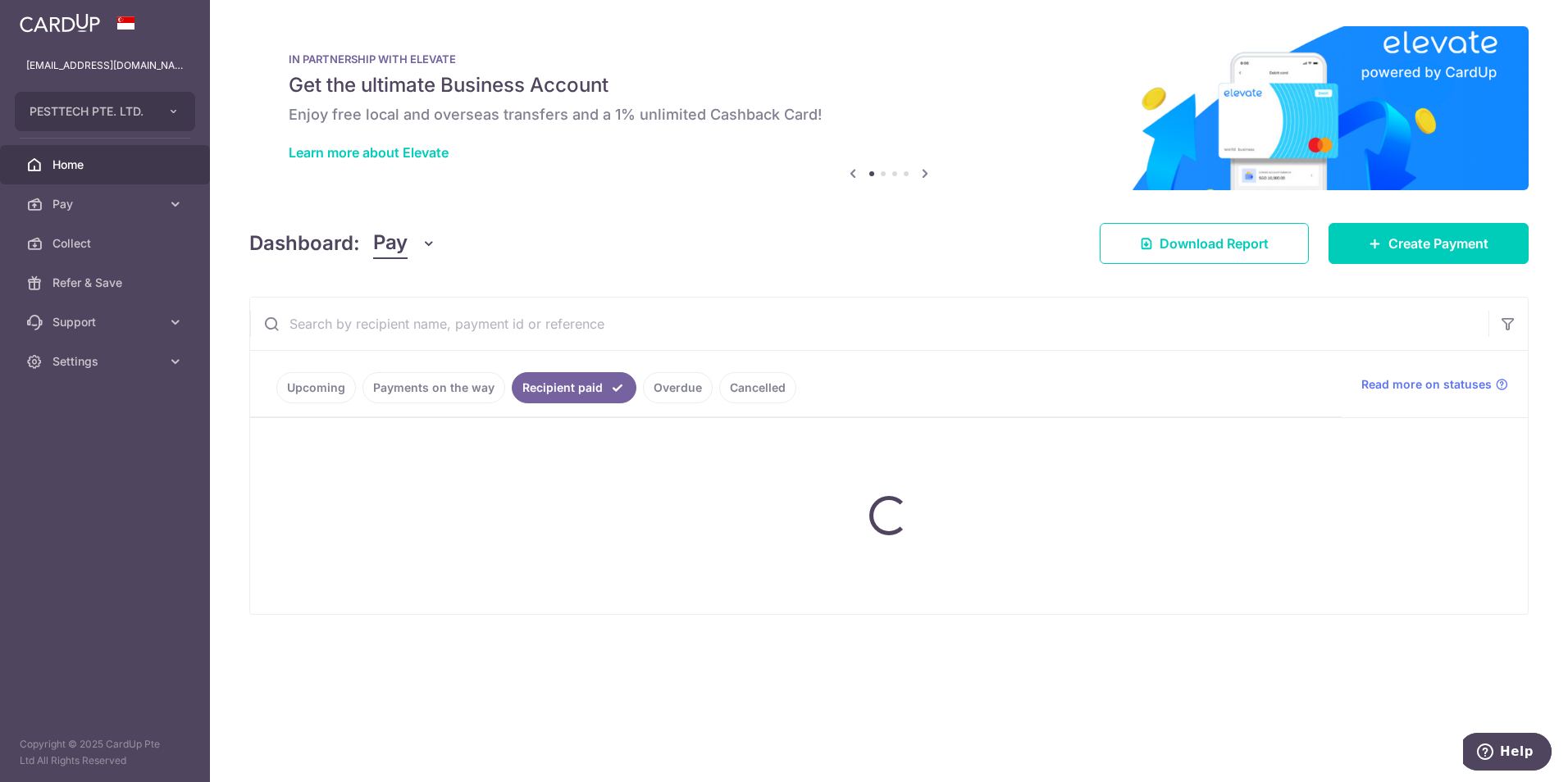
scroll to position [0, 0]
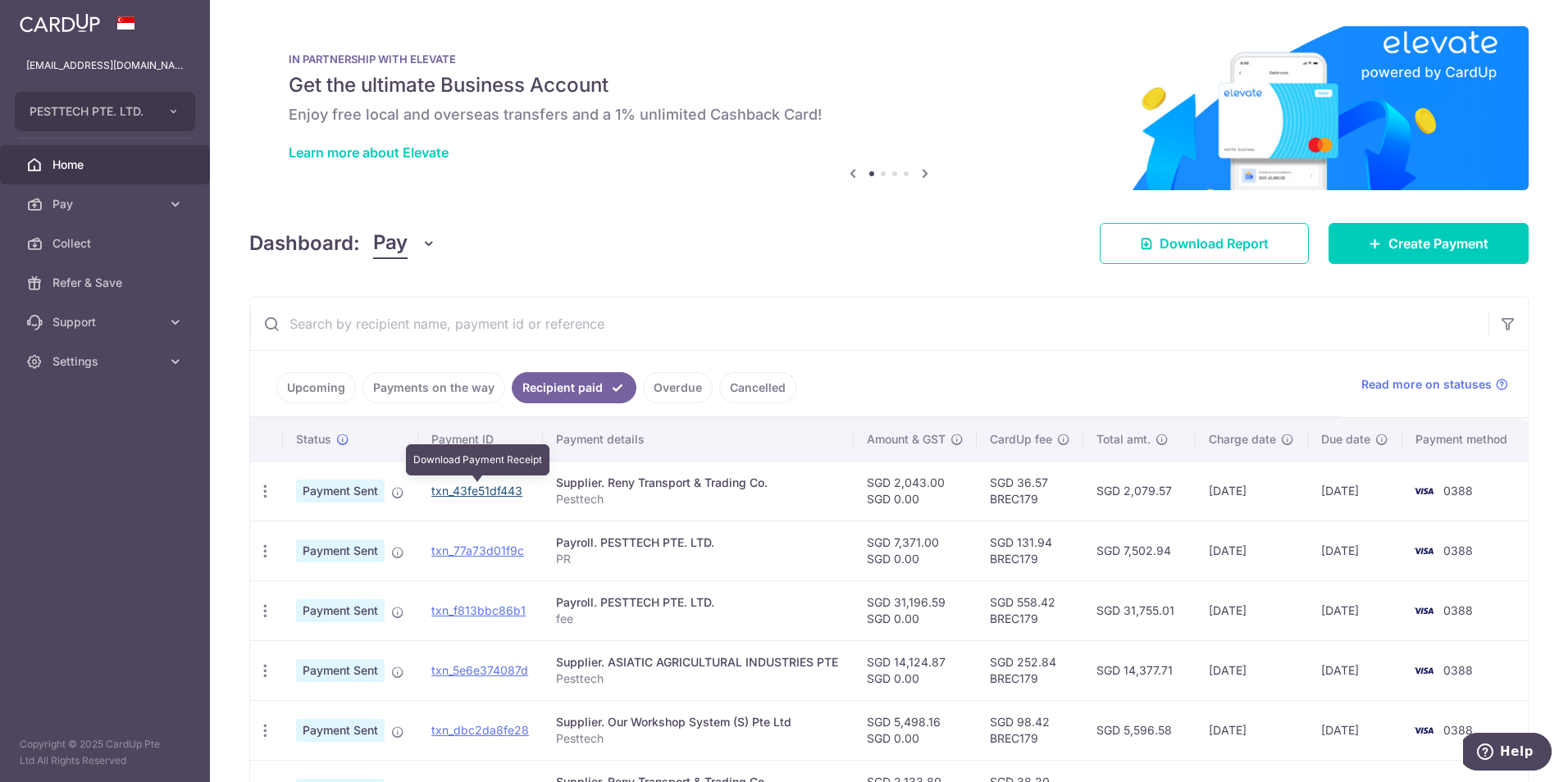
drag, startPoint x: 479, startPoint y: 491, endPoint x: 859, endPoint y: 75, distance: 563.4
click at [479, 491] on link "txn_43fe51df443" at bounding box center [476, 490] width 91 height 14
drag, startPoint x: 915, startPoint y: 263, endPoint x: 932, endPoint y: 264, distance: 17.0
click at [915, 263] on div "Dashboard: Pay Pay Collect Download Report Create Payment" at bounding box center [889, 240] width 1279 height 48
click at [1255, 244] on span "Download Report" at bounding box center [1214, 243] width 109 height 20
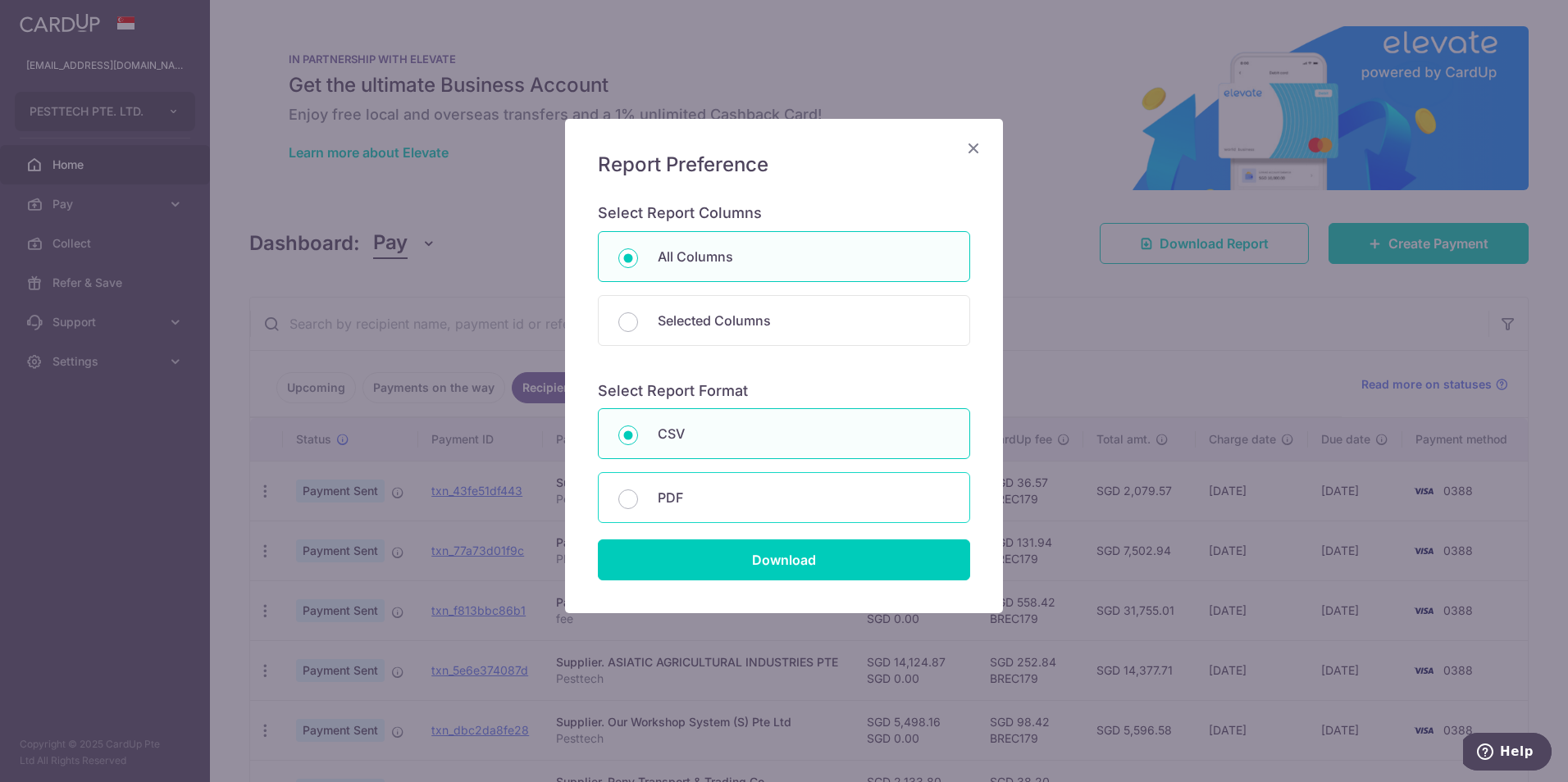
click at [804, 497] on p "PDF" at bounding box center [804, 498] width 292 height 20
click at [638, 497] on input "PDF" at bounding box center [629, 499] width 20 height 20
radio input "false"
radio input "true"
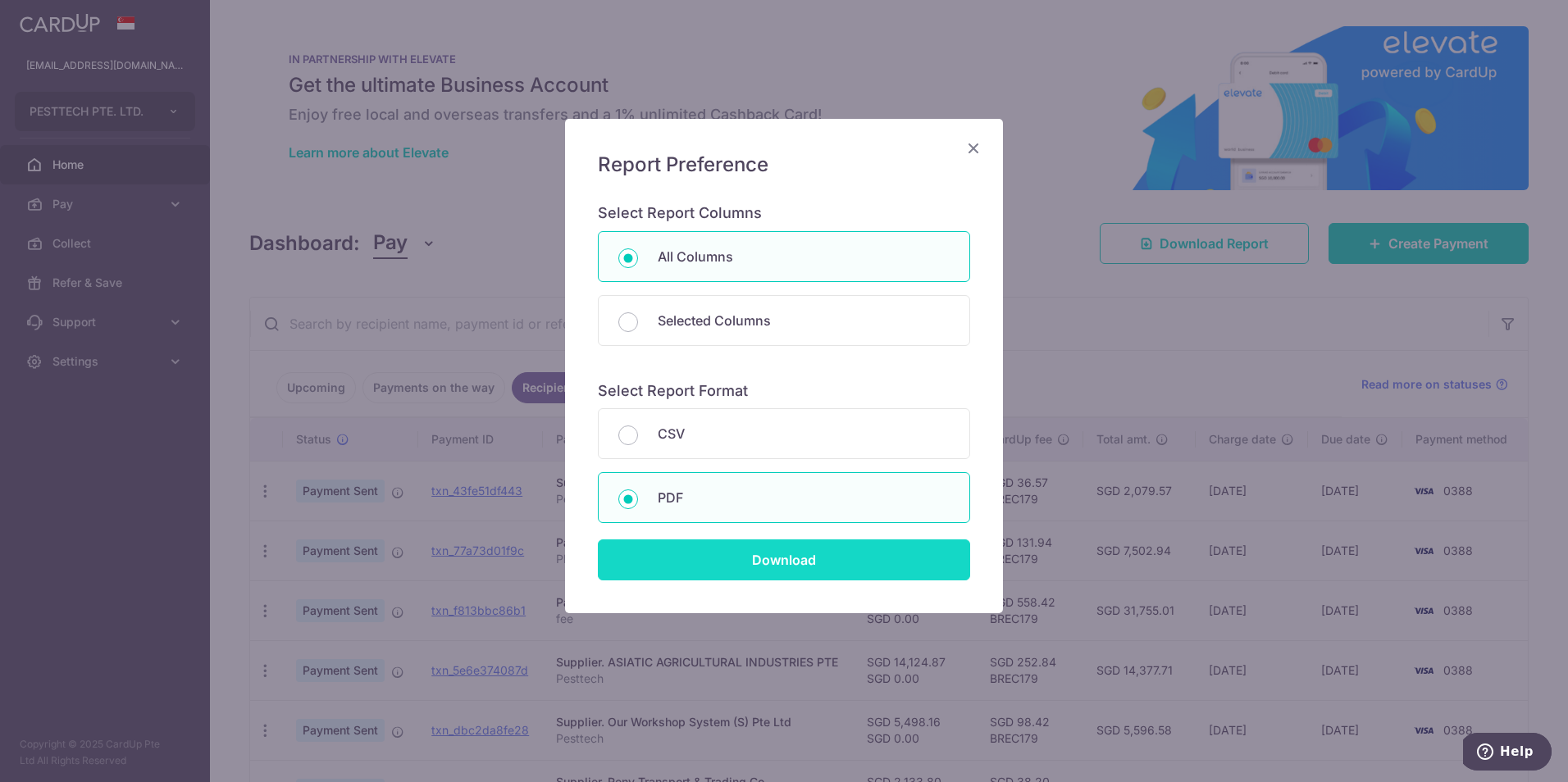
click at [812, 570] on input "Download" at bounding box center [784, 559] width 373 height 41
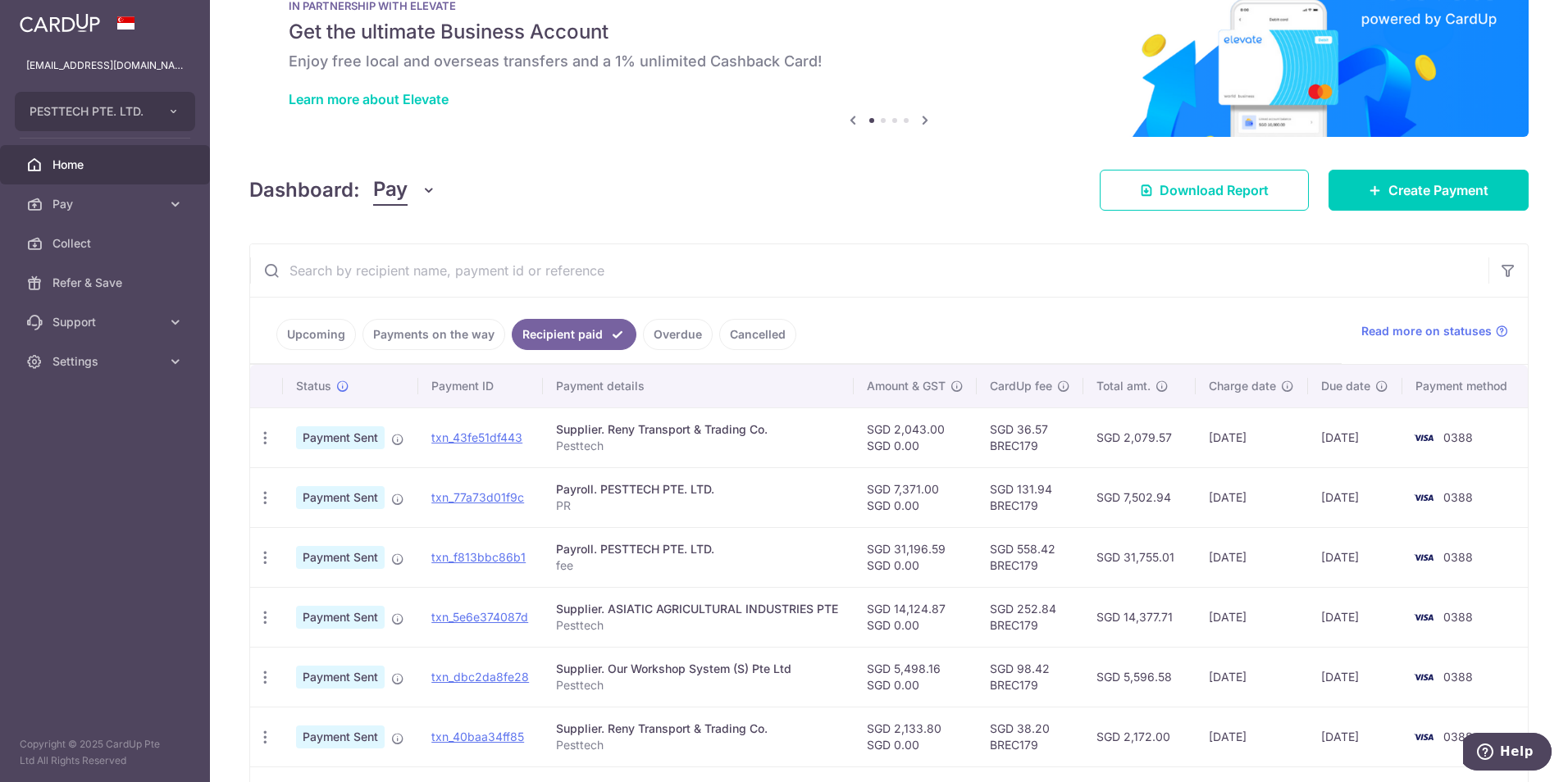
scroll to position [82, 0]
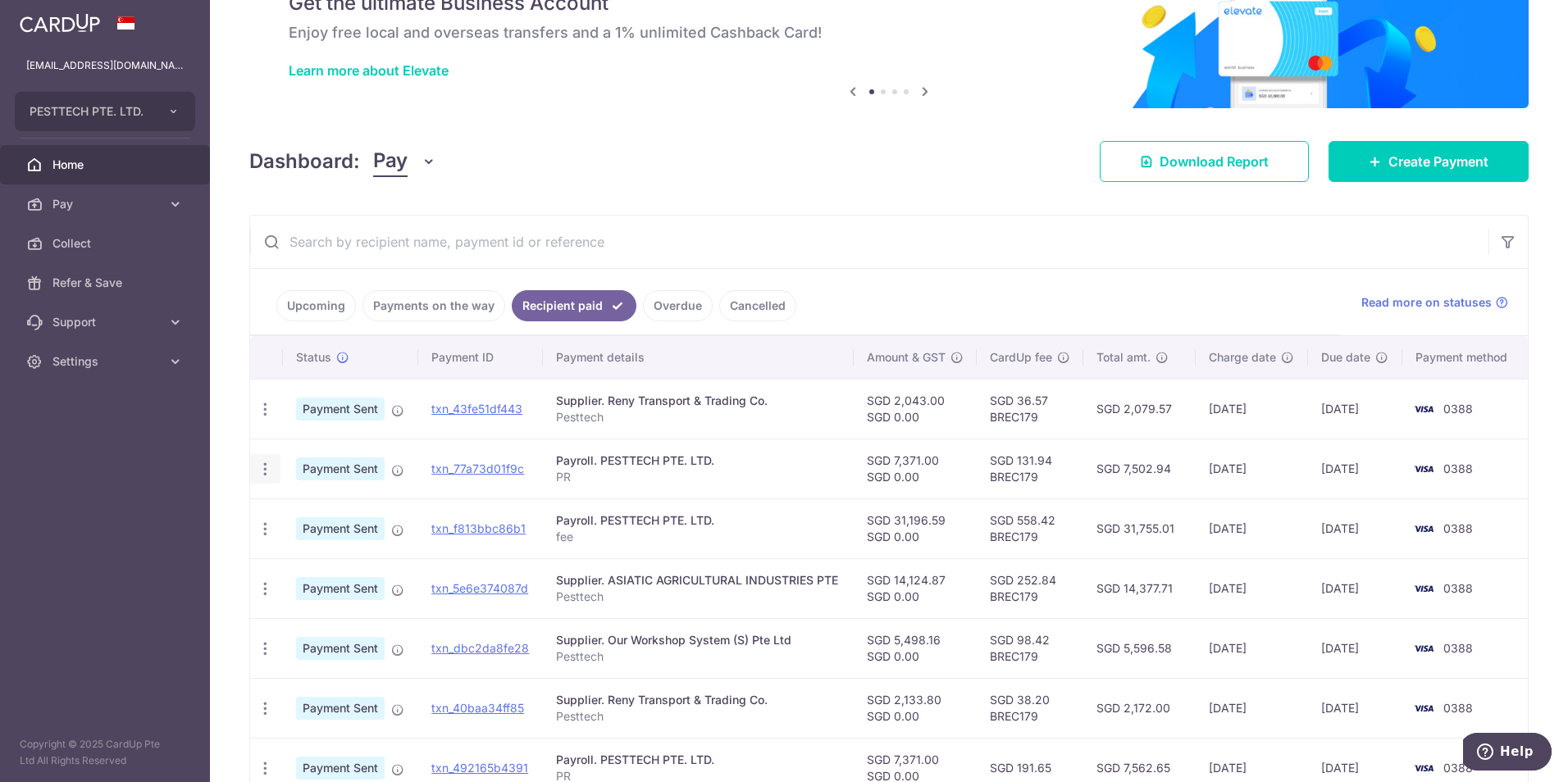
click at [274, 464] on div "PDF Receipt" at bounding box center [265, 469] width 30 height 30
click at [268, 419] on icon "button" at bounding box center [265, 409] width 18 height 18
click at [347, 309] on link "Upcoming" at bounding box center [315, 305] width 79 height 31
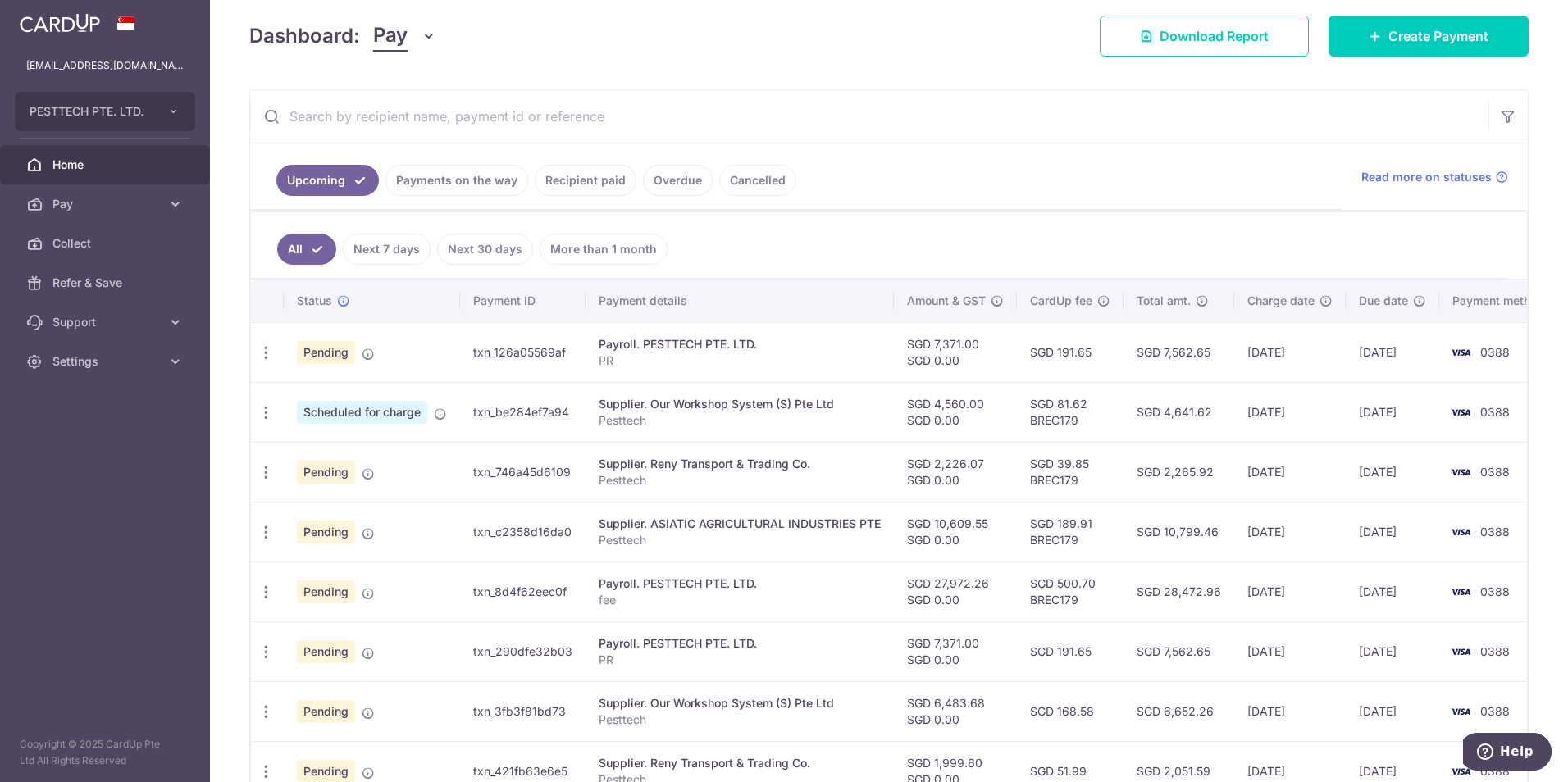
scroll to position [246, 0]
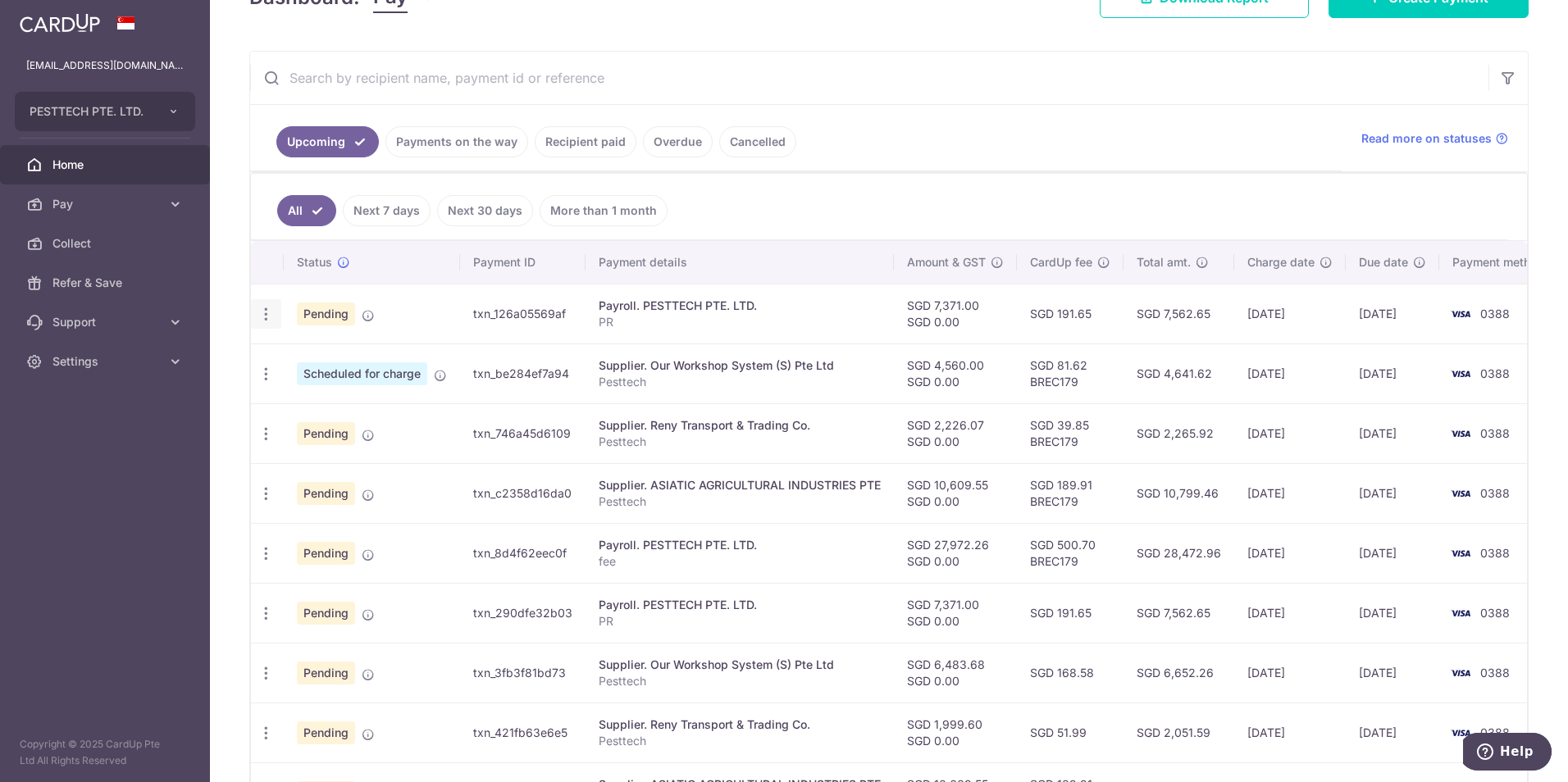
click at [269, 318] on icon "button" at bounding box center [266, 314] width 18 height 18
click at [308, 362] on span "Update payment" at bounding box center [354, 359] width 112 height 20
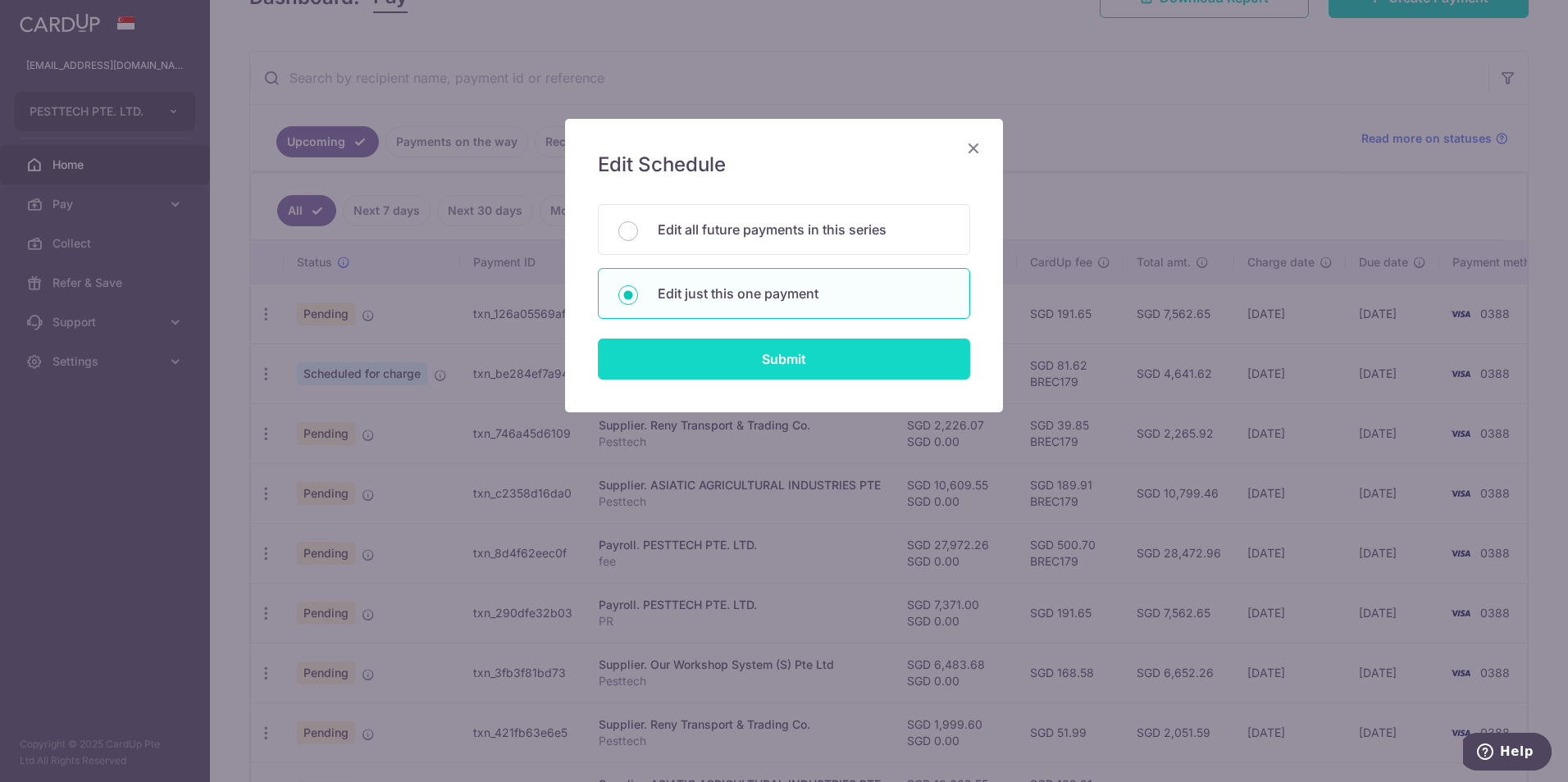
click at [722, 343] on input "Submit" at bounding box center [784, 358] width 373 height 41
radio input "true"
type input "7,371.00"
type input "[DATE]"
type input "PR"
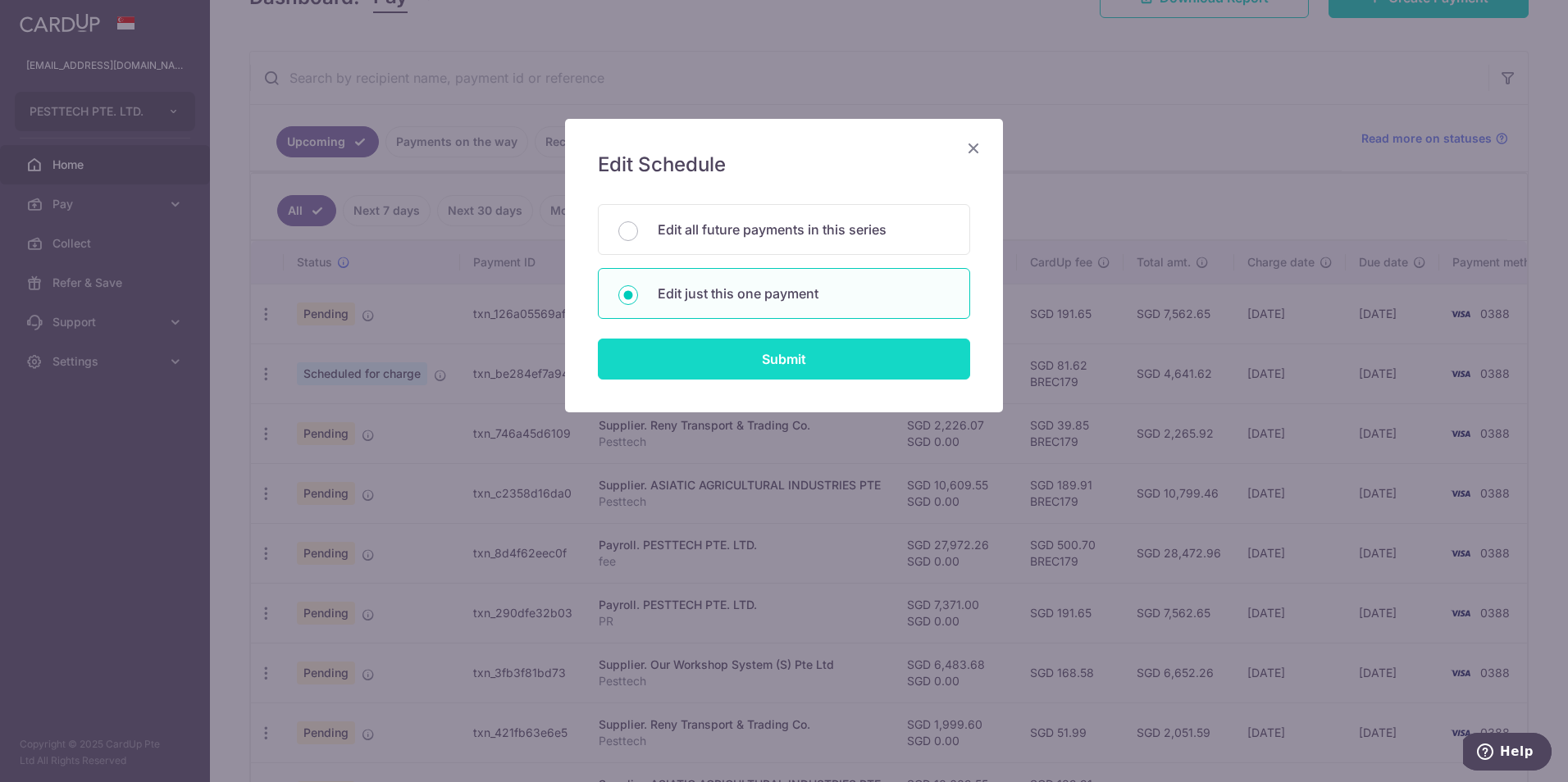
type input "PR"
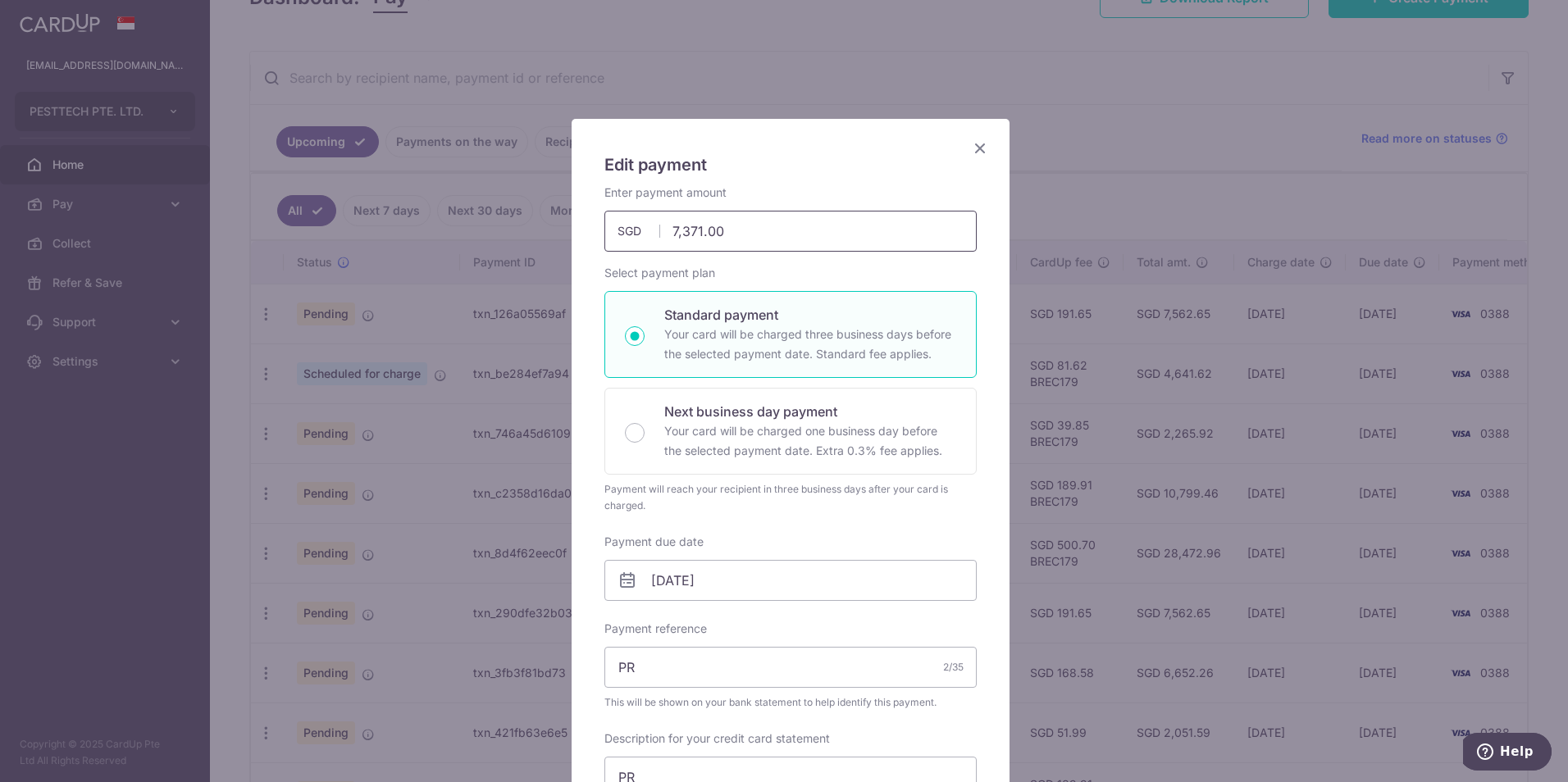
drag, startPoint x: 667, startPoint y: 228, endPoint x: 834, endPoint y: 240, distance: 167.4
click at [834, 239] on input "7,371.00" at bounding box center [791, 231] width 373 height 41
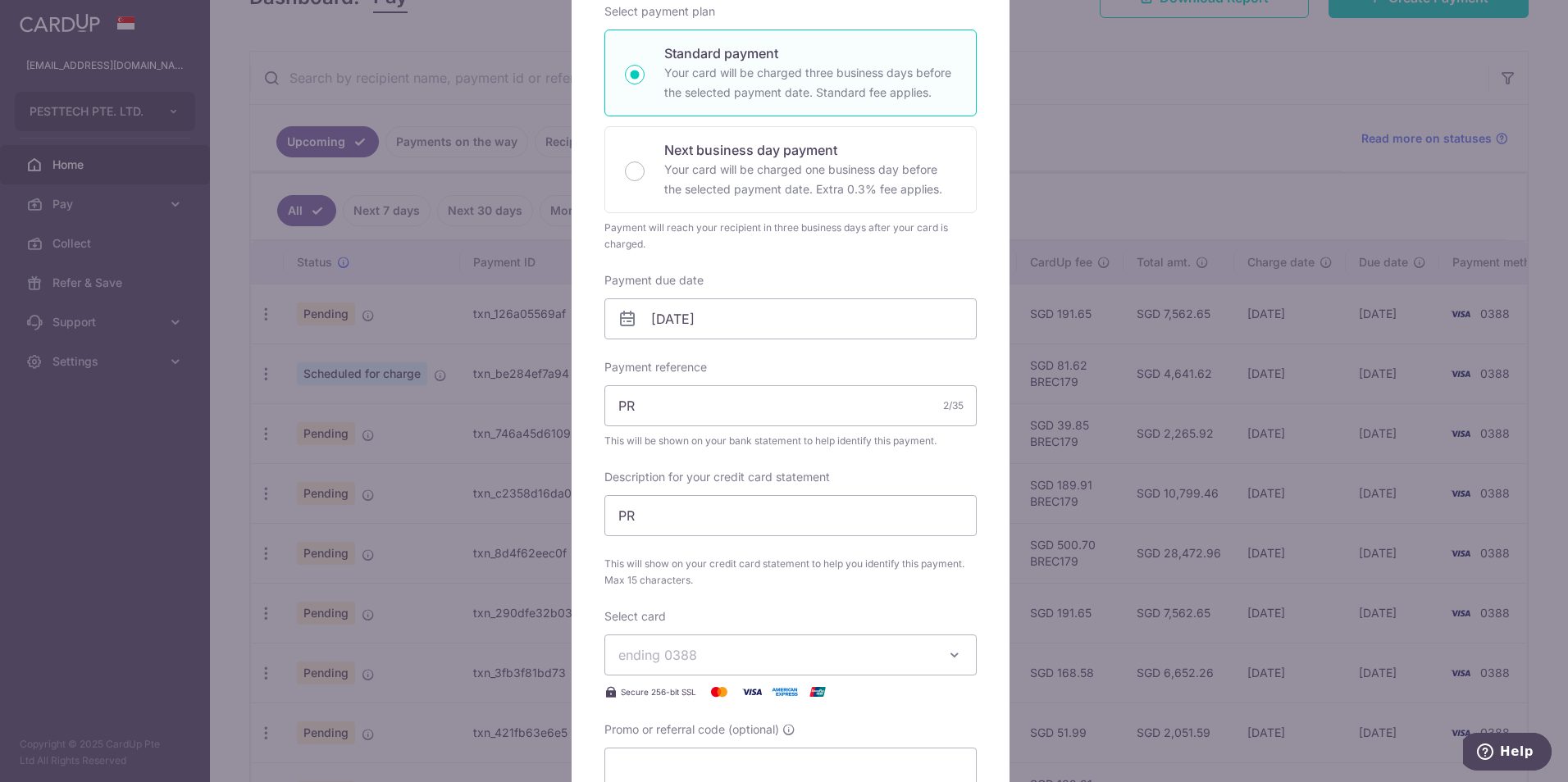
scroll to position [574, 0]
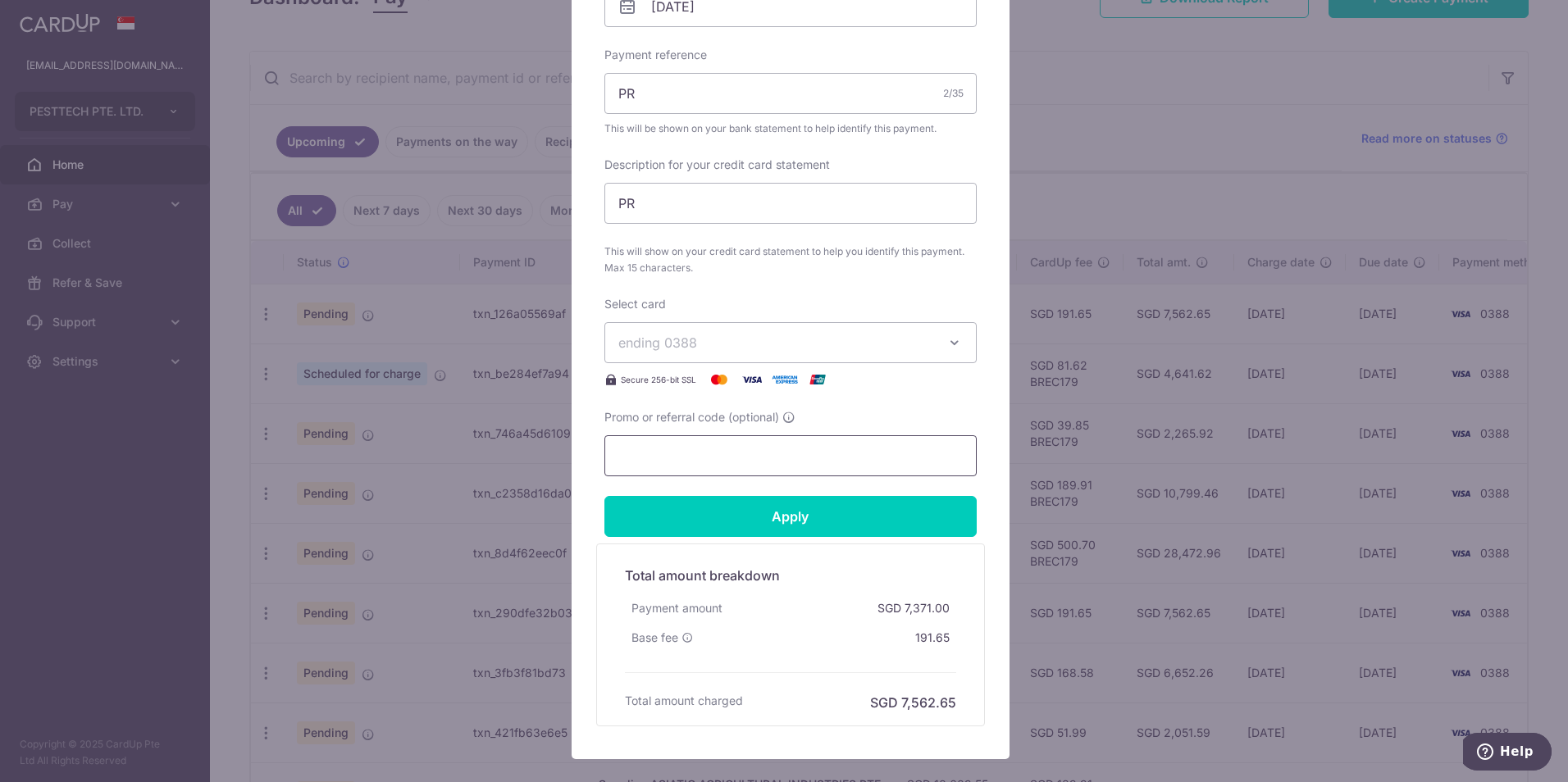
type input "5,039.00"
drag, startPoint x: 662, startPoint y: 444, endPoint x: 665, endPoint y: 475, distance: 31.1
click at [662, 447] on input "Promo or referral code (optional)" at bounding box center [791, 455] width 373 height 41
paste input "BREC179"
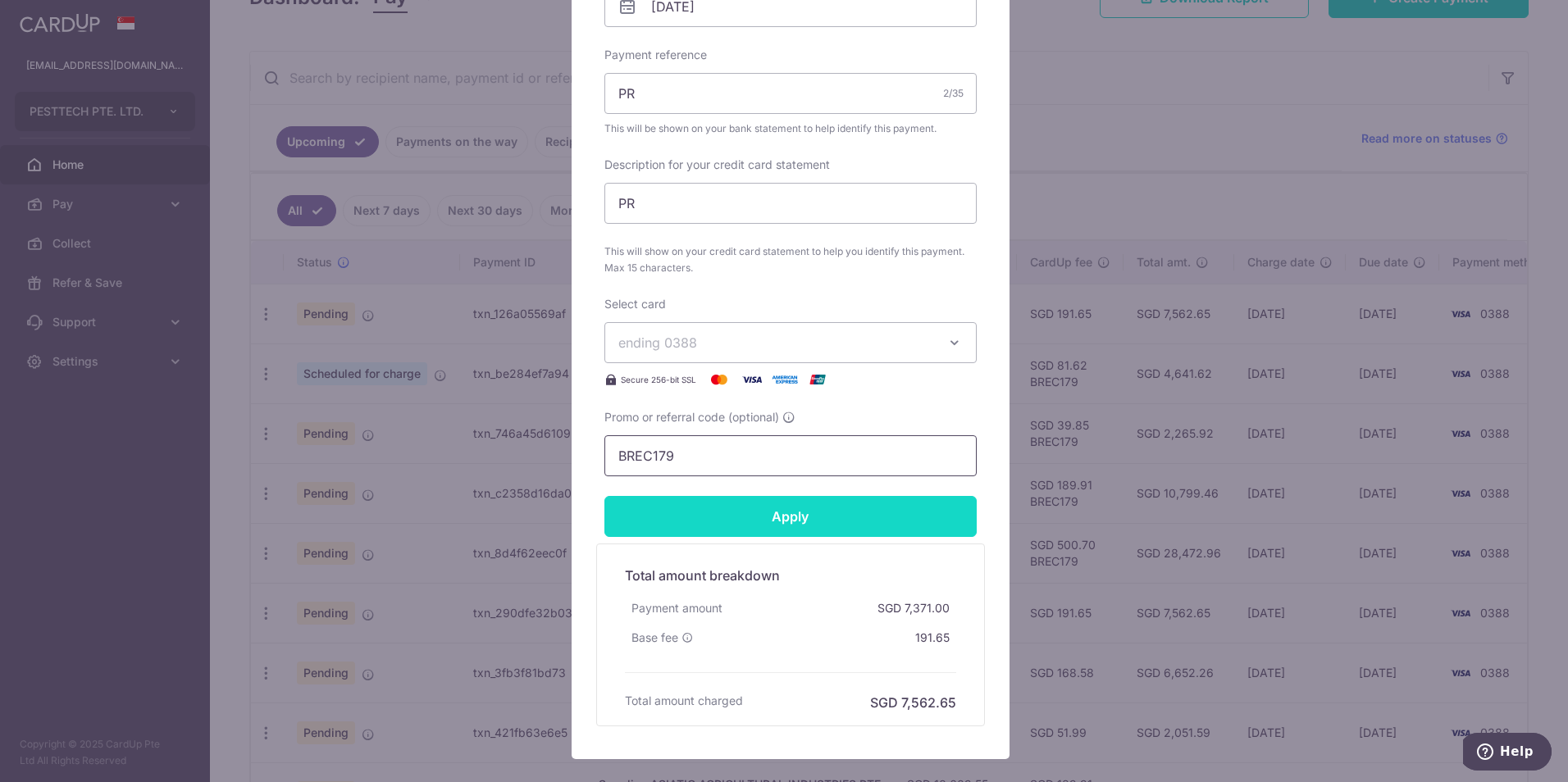
type input "BREC179"
click at [686, 511] on input "Apply" at bounding box center [791, 516] width 373 height 41
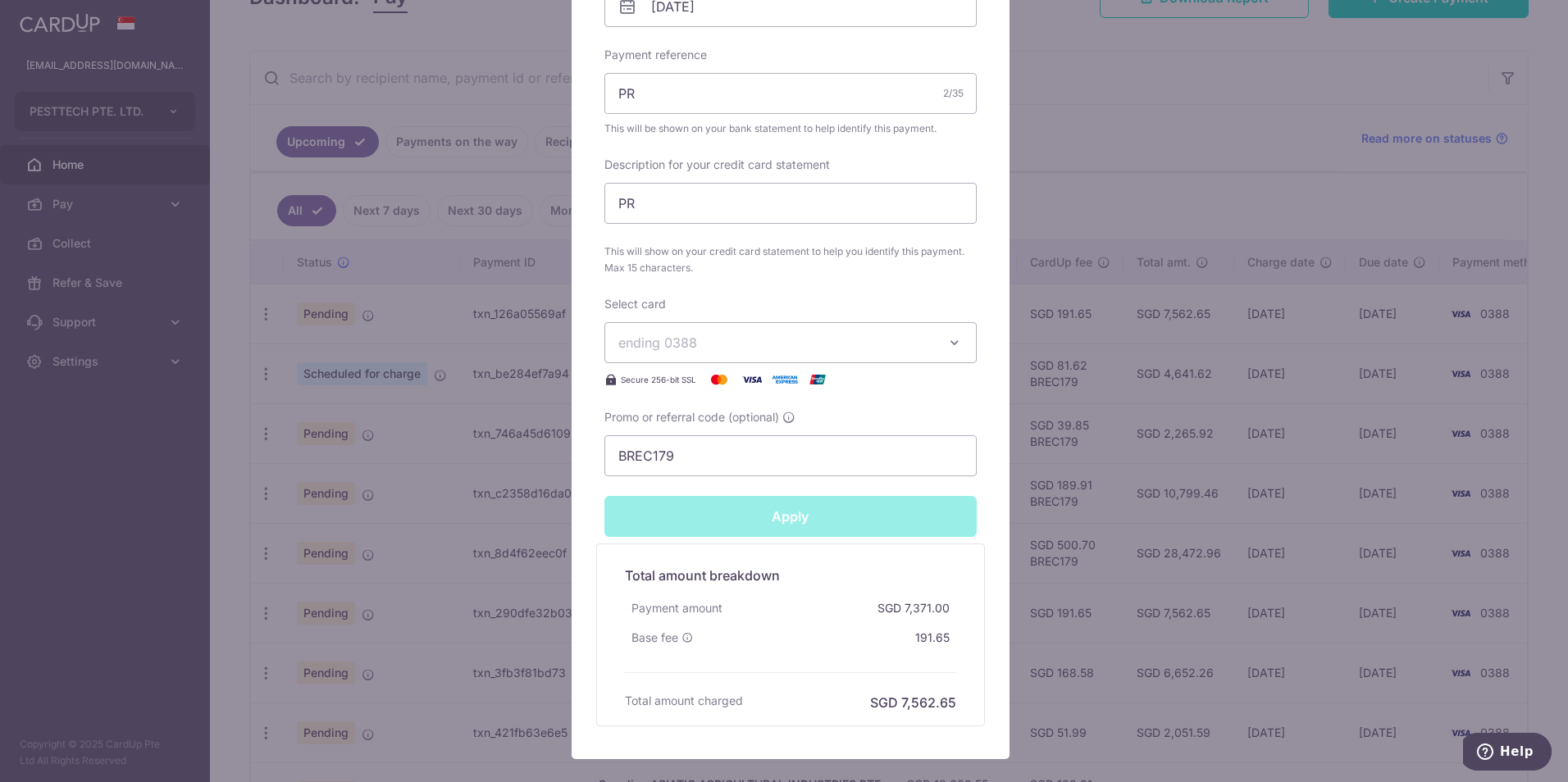
type input "Successfully Applied"
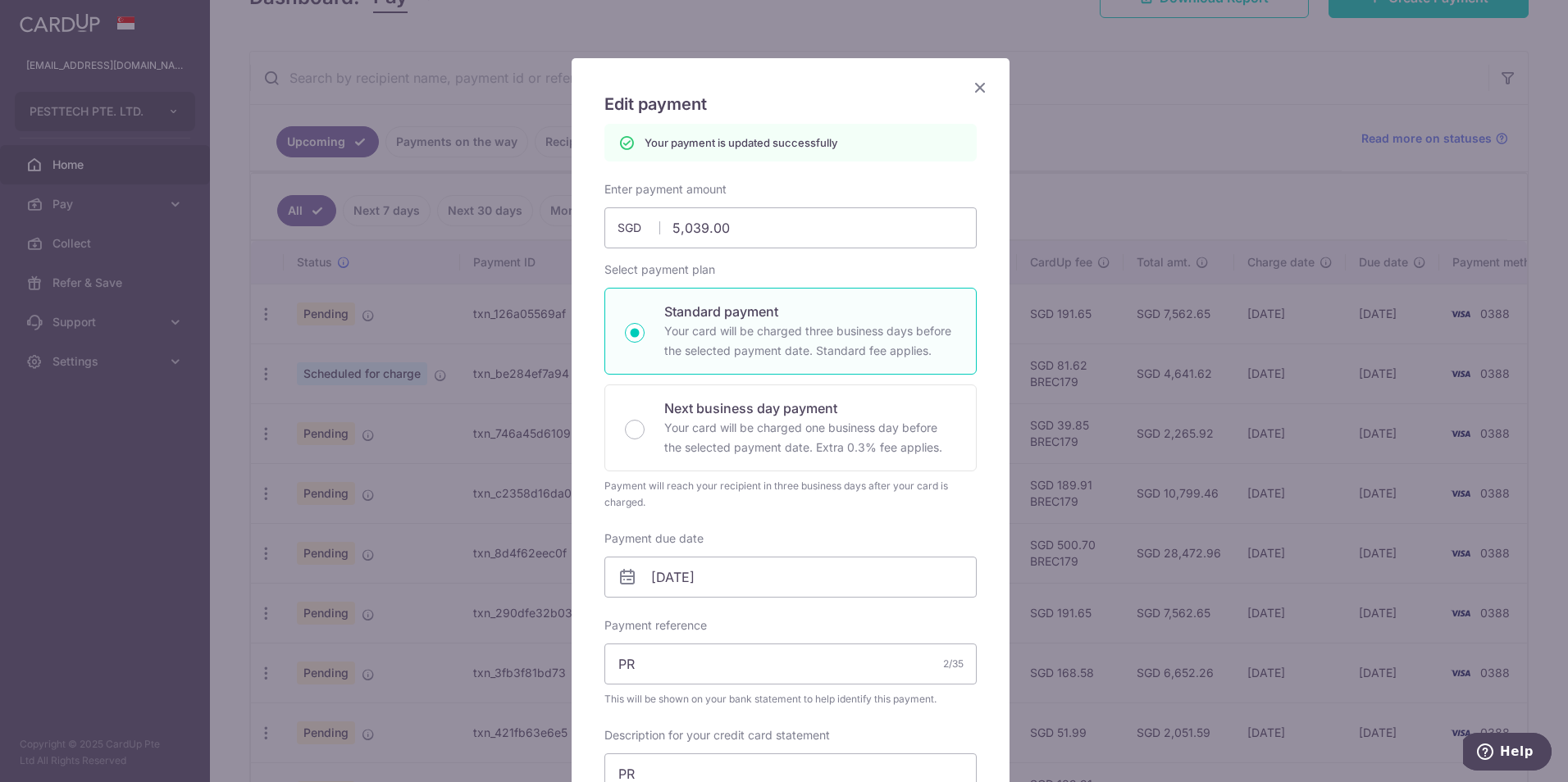
scroll to position [0, 0]
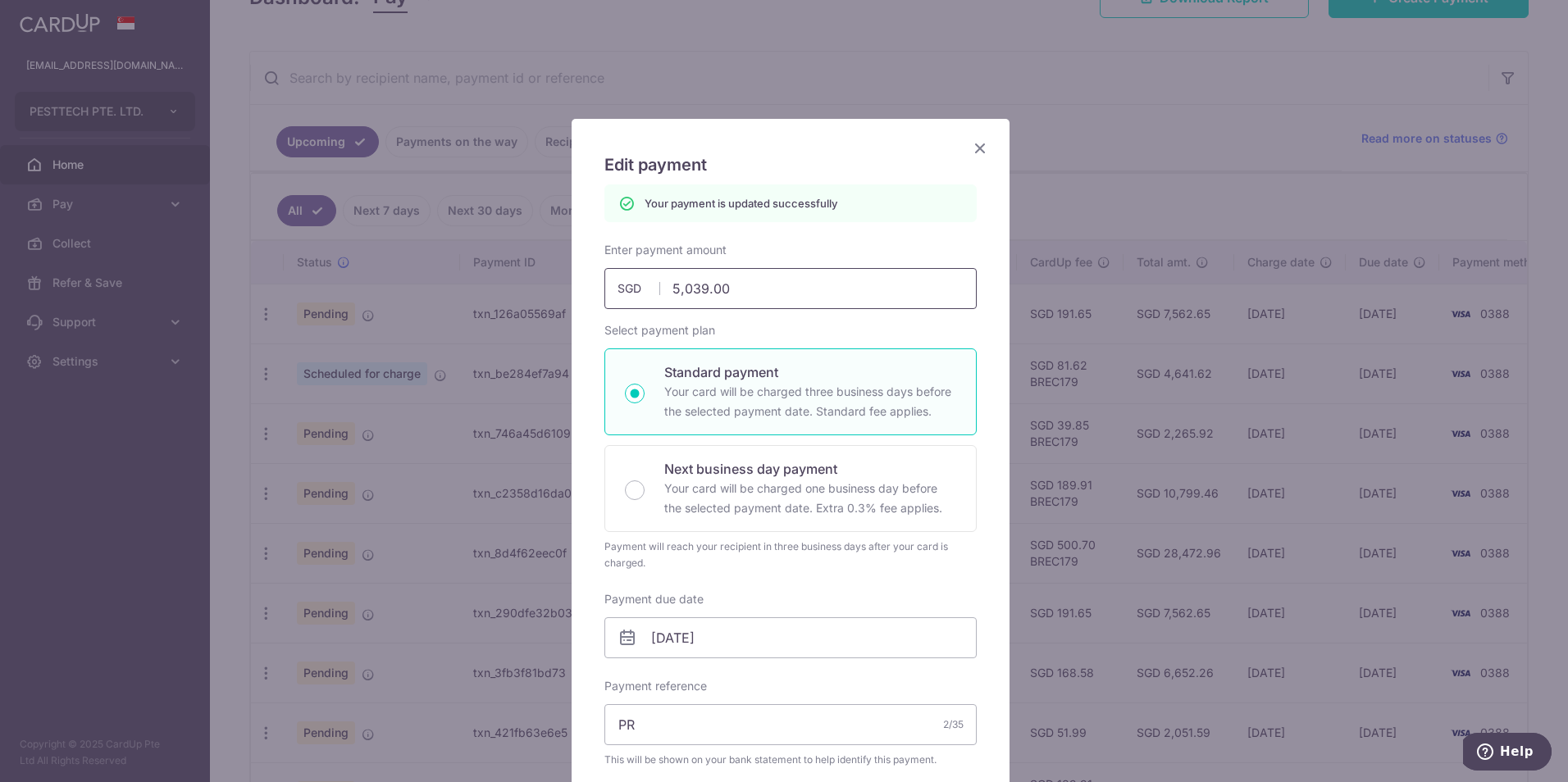
click at [971, 153] on icon "Close" at bounding box center [980, 148] width 20 height 21
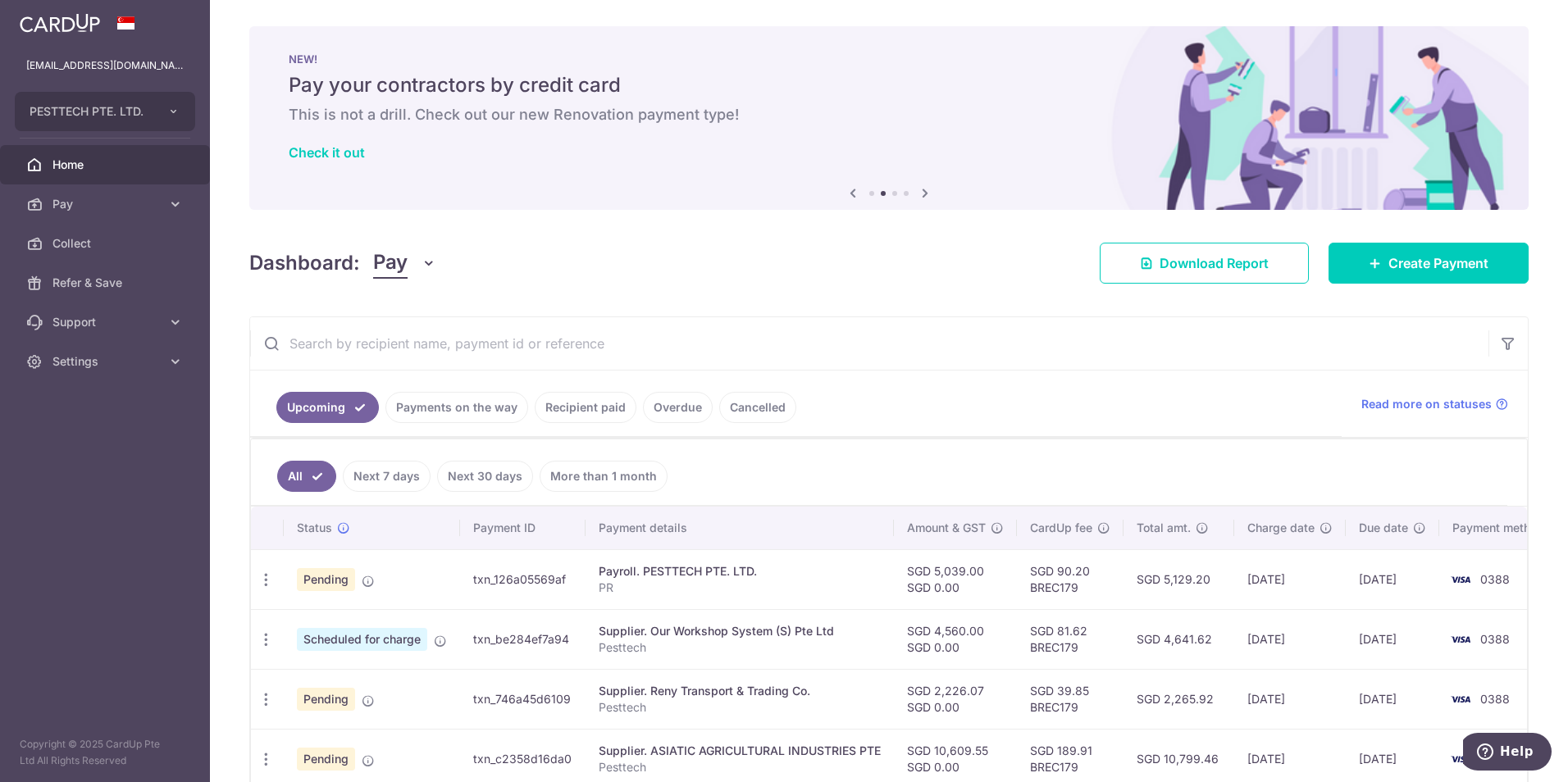
click at [558, 414] on link "Recipient paid" at bounding box center [585, 407] width 102 height 31
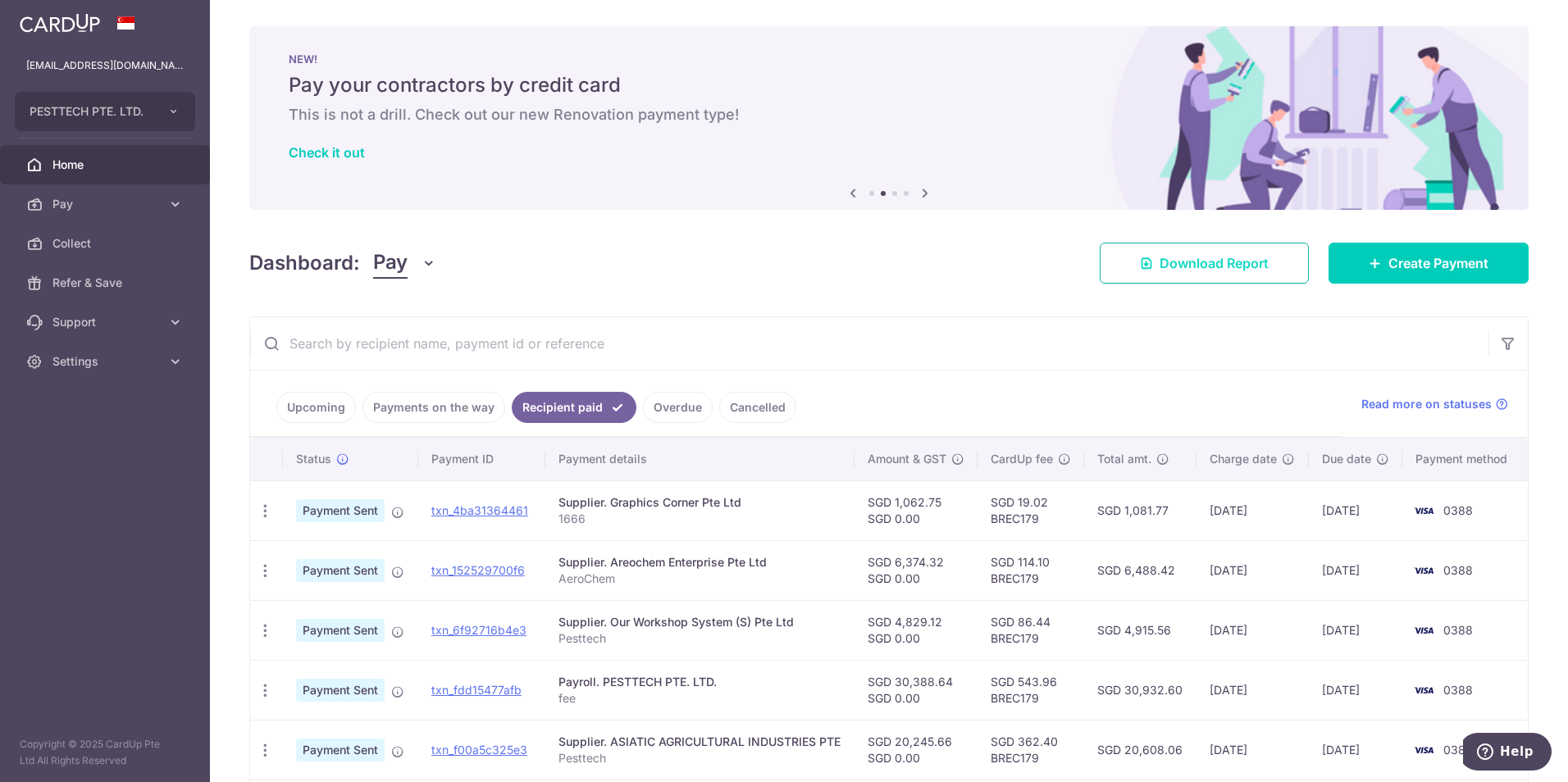
click at [1204, 258] on span "Download Report" at bounding box center [1214, 263] width 109 height 20
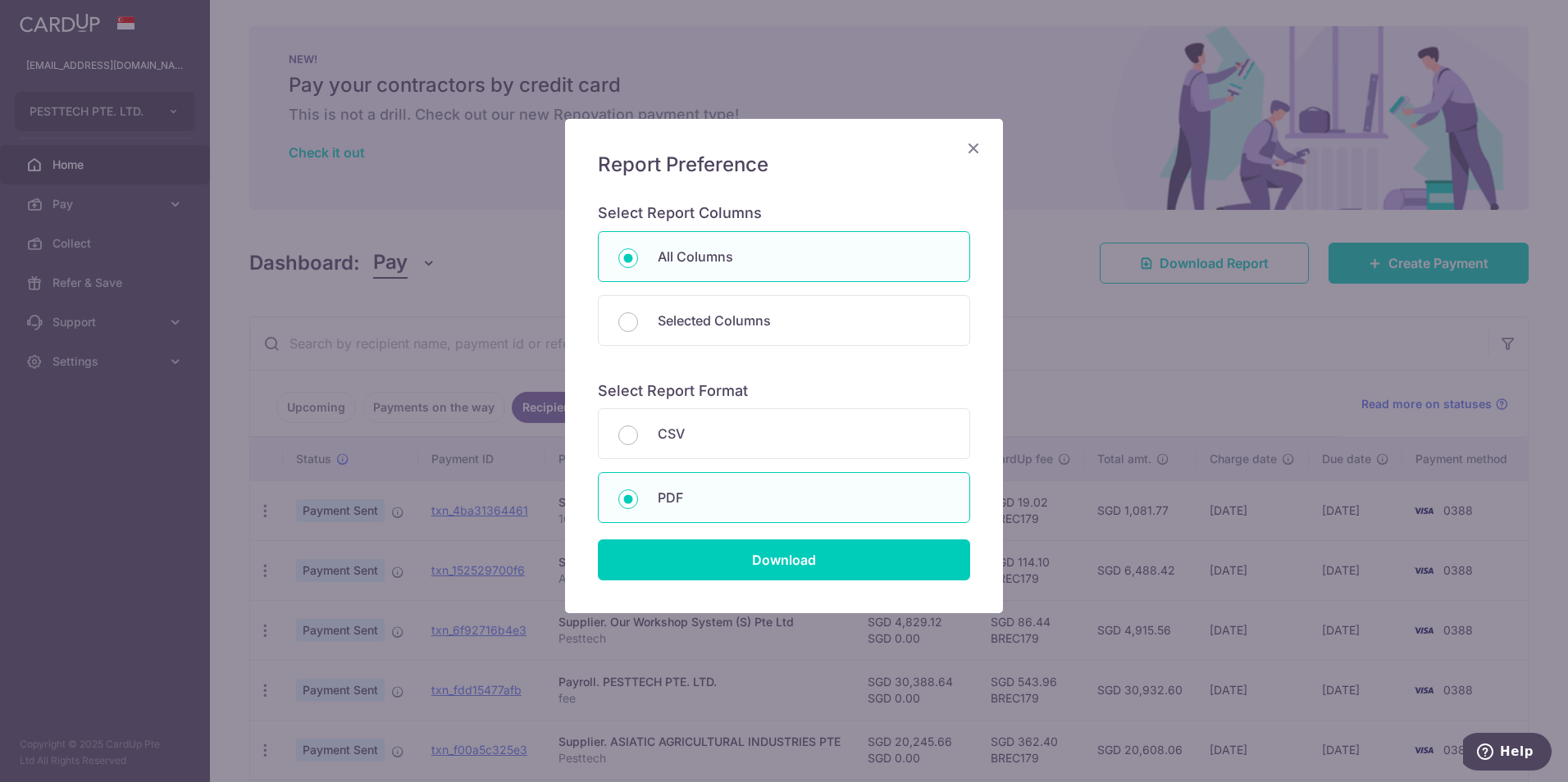
click at [972, 151] on icon "Close" at bounding box center [974, 148] width 20 height 21
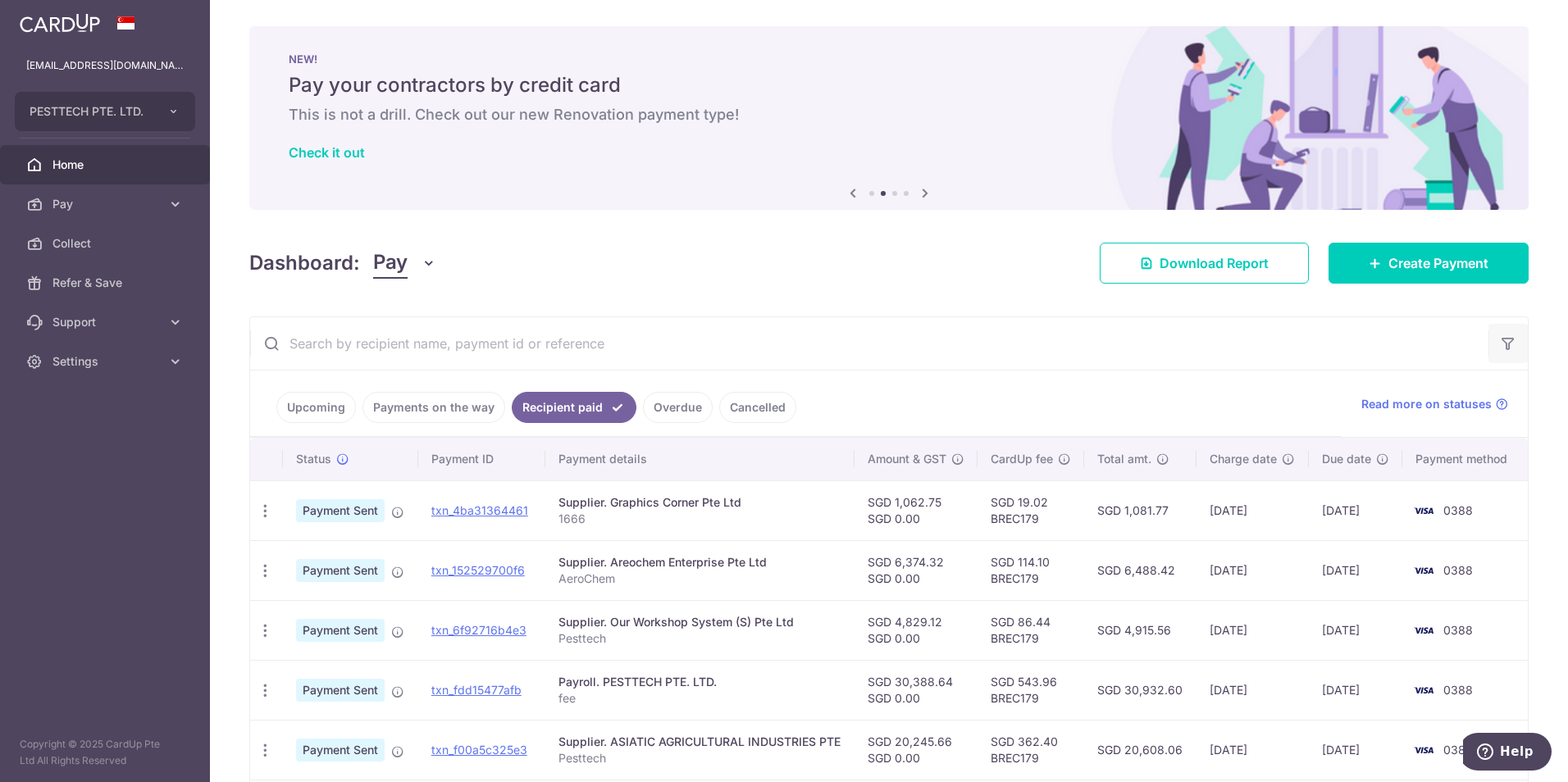
click at [1500, 348] on icon "button" at bounding box center [1509, 343] width 17 height 17
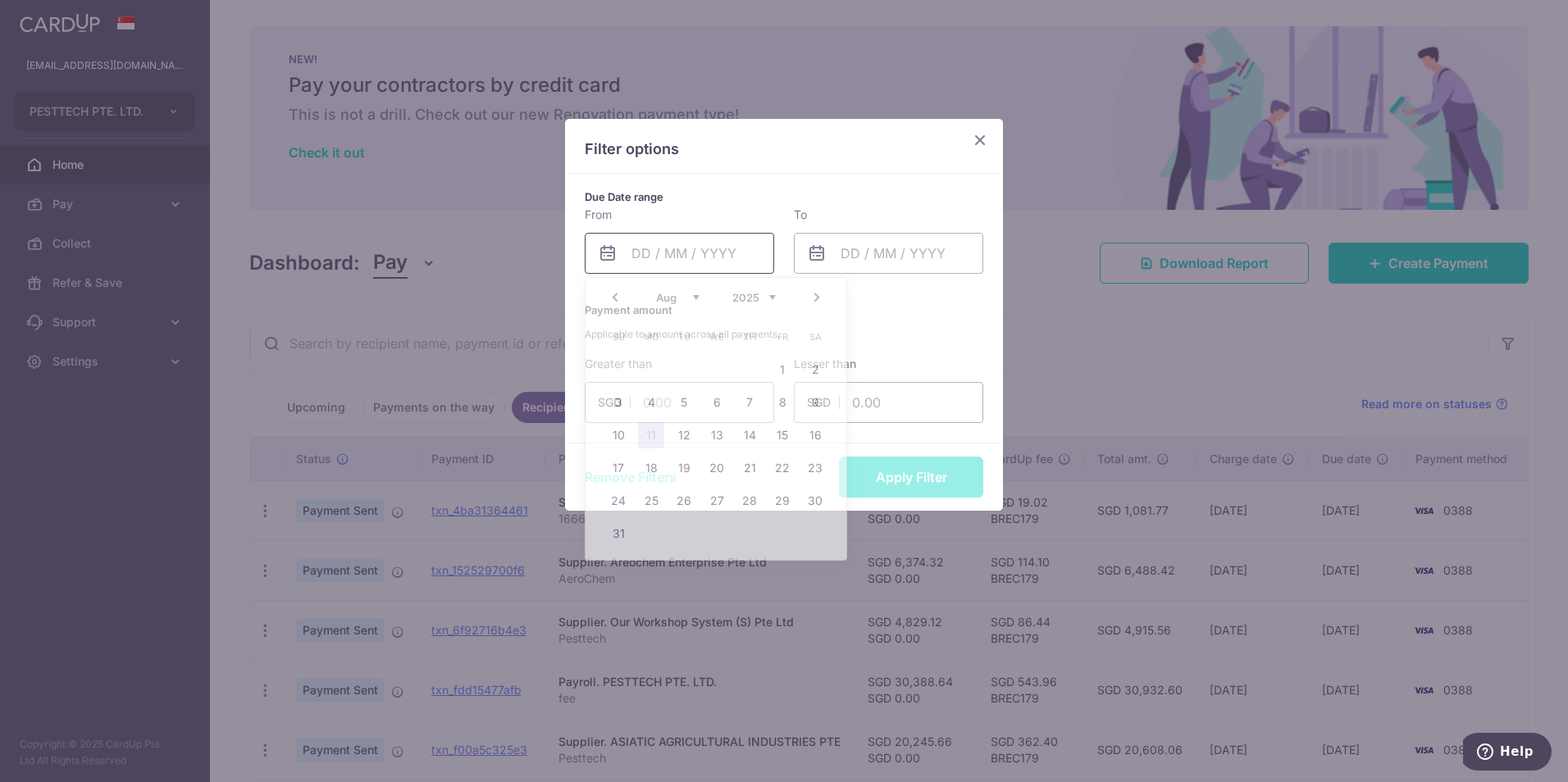
click at [683, 253] on input "text" at bounding box center [679, 253] width 189 height 41
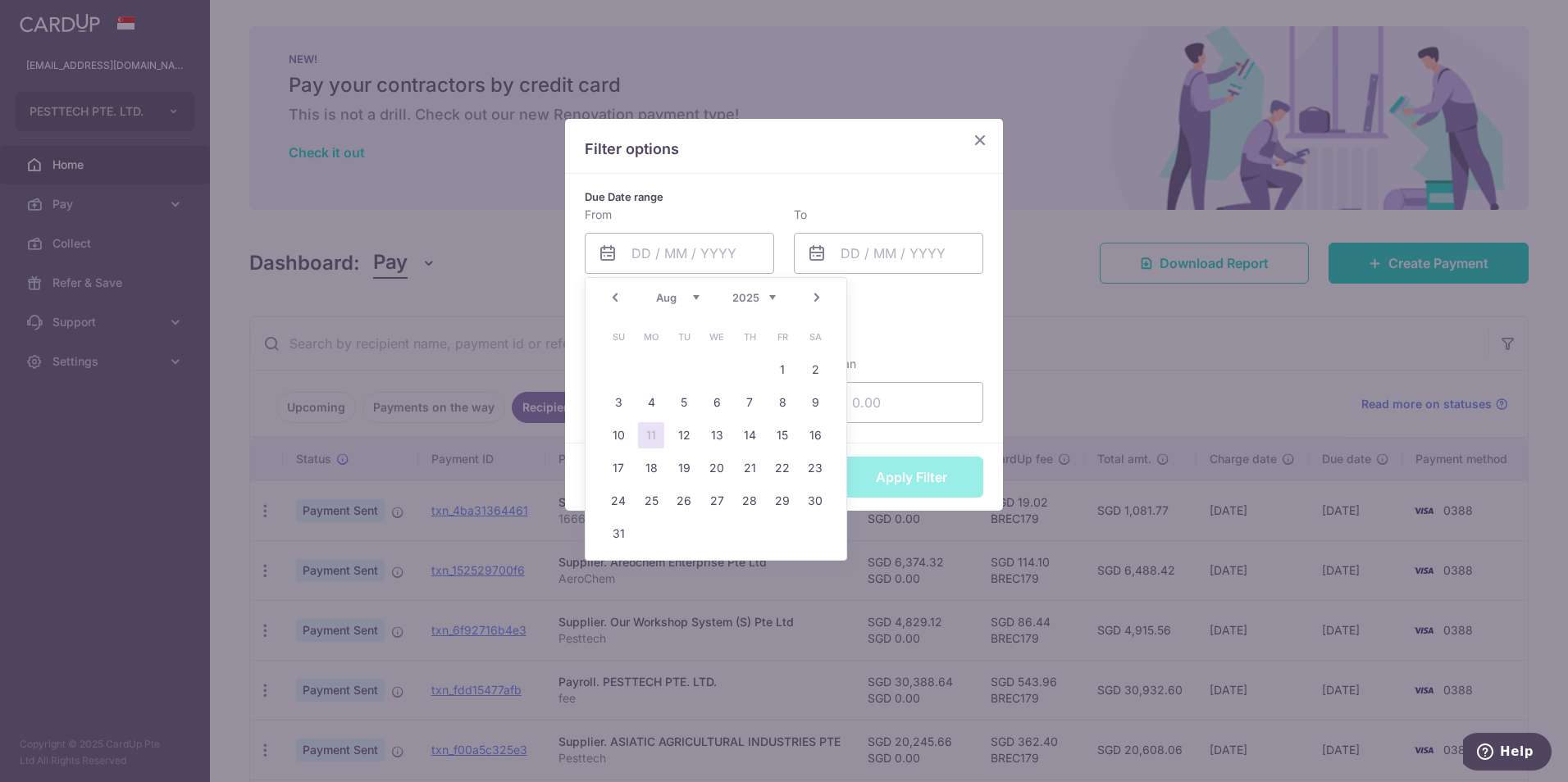
click at [681, 300] on select "Jan Feb Mar Apr May Jun [DATE] Aug Sep Oct Nov Dec" at bounding box center [678, 298] width 43 height 13
click at [743, 289] on div "Prev Next Jan Feb Mar Apr May Jun [DATE] Aug Sep Oct Nov [DATE] 2016 2017 2018 …" at bounding box center [716, 297] width 261 height 39
click at [747, 293] on select "2015 2016 2017 2018 2019 2020 2021 2022 2023 2024 2025 2026 2027 2028 2029 2030…" at bounding box center [754, 298] width 43 height 13
click at [643, 362] on link "1" at bounding box center [651, 369] width 26 height 26
type input "[DATE]"
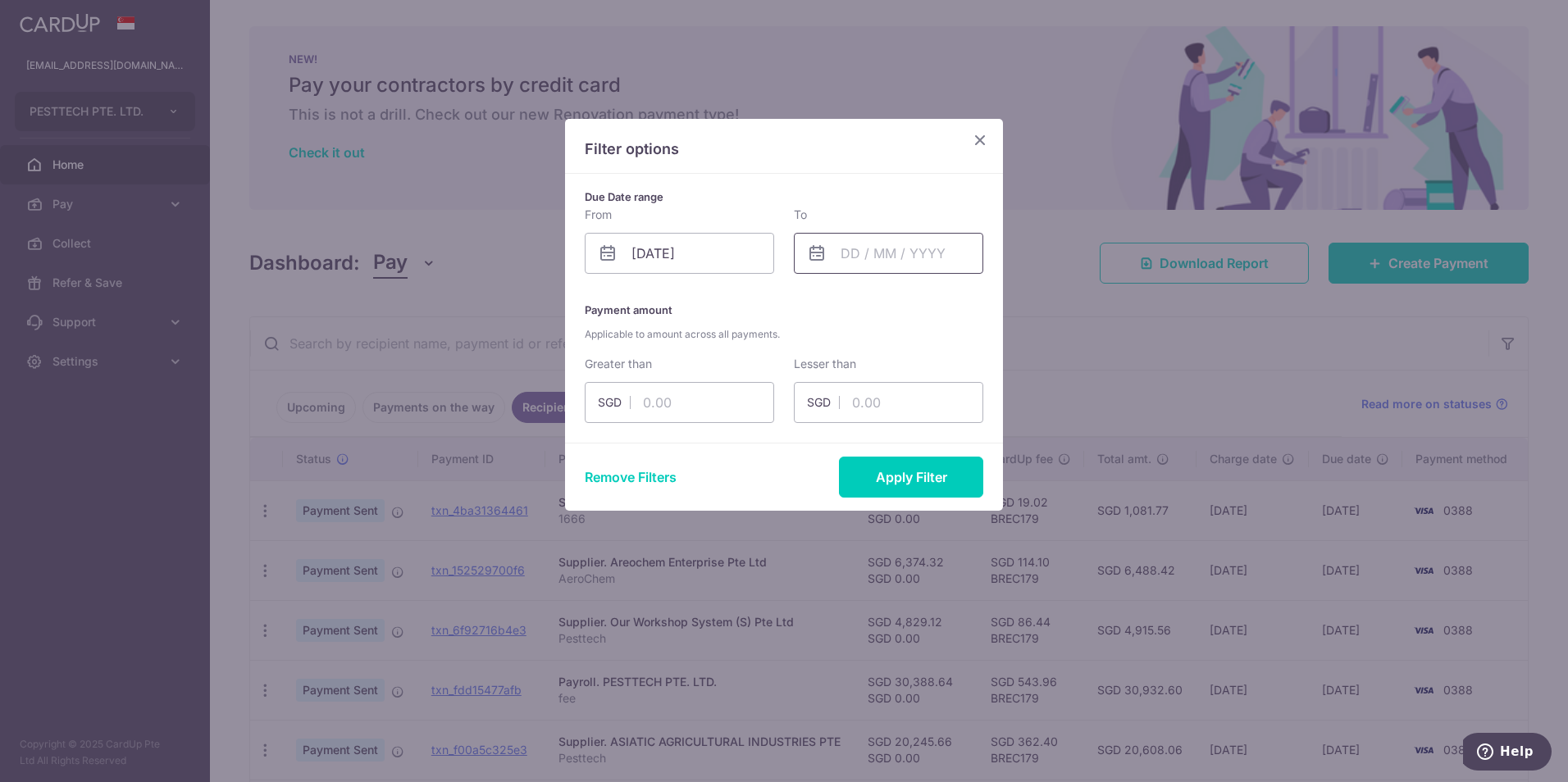
click at [899, 253] on input "text" at bounding box center [888, 253] width 189 height 41
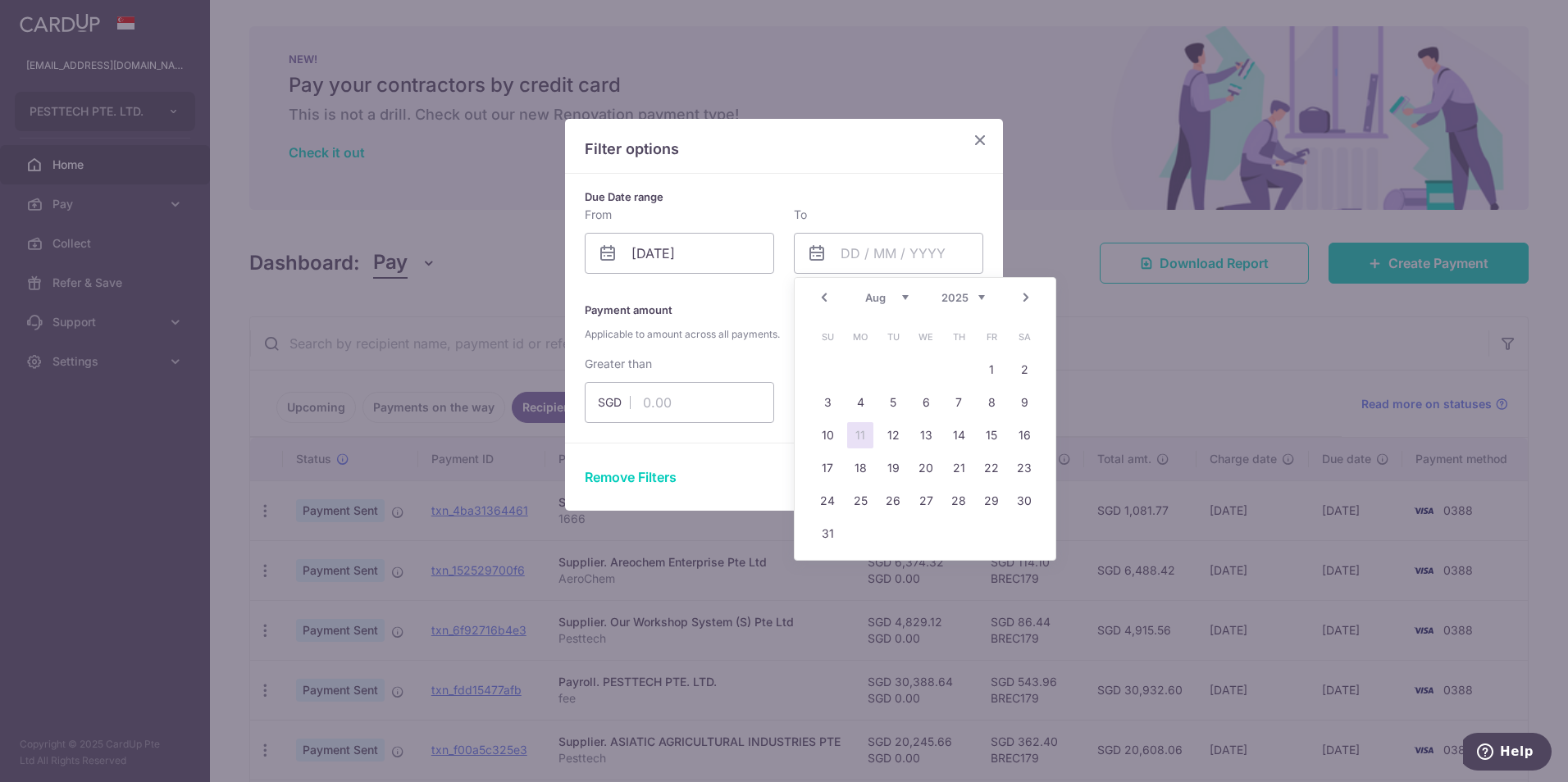
click at [901, 298] on select "Jan Feb Mar Apr May Jun [DATE] Aug Sep Oct Nov Dec" at bounding box center [887, 298] width 43 height 13
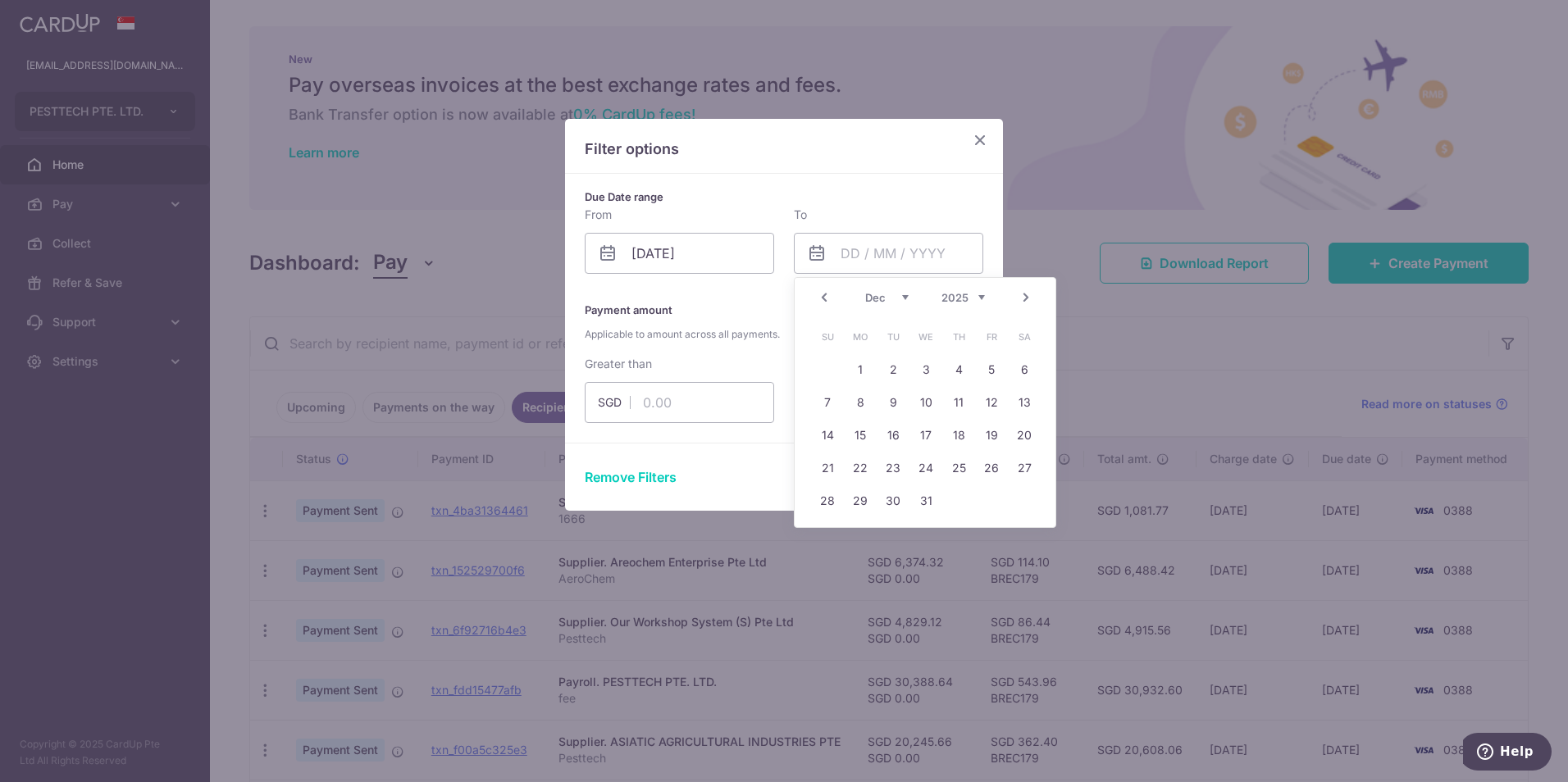
click at [952, 296] on select "2015 2016 2017 2018 2019 2020 2021 2022 2023 2024 2025 2026 2027 2028 2029 2030…" at bounding box center [963, 298] width 43 height 13
click at [896, 501] on link "31" at bounding box center [892, 500] width 26 height 26
type input "[DATE]"
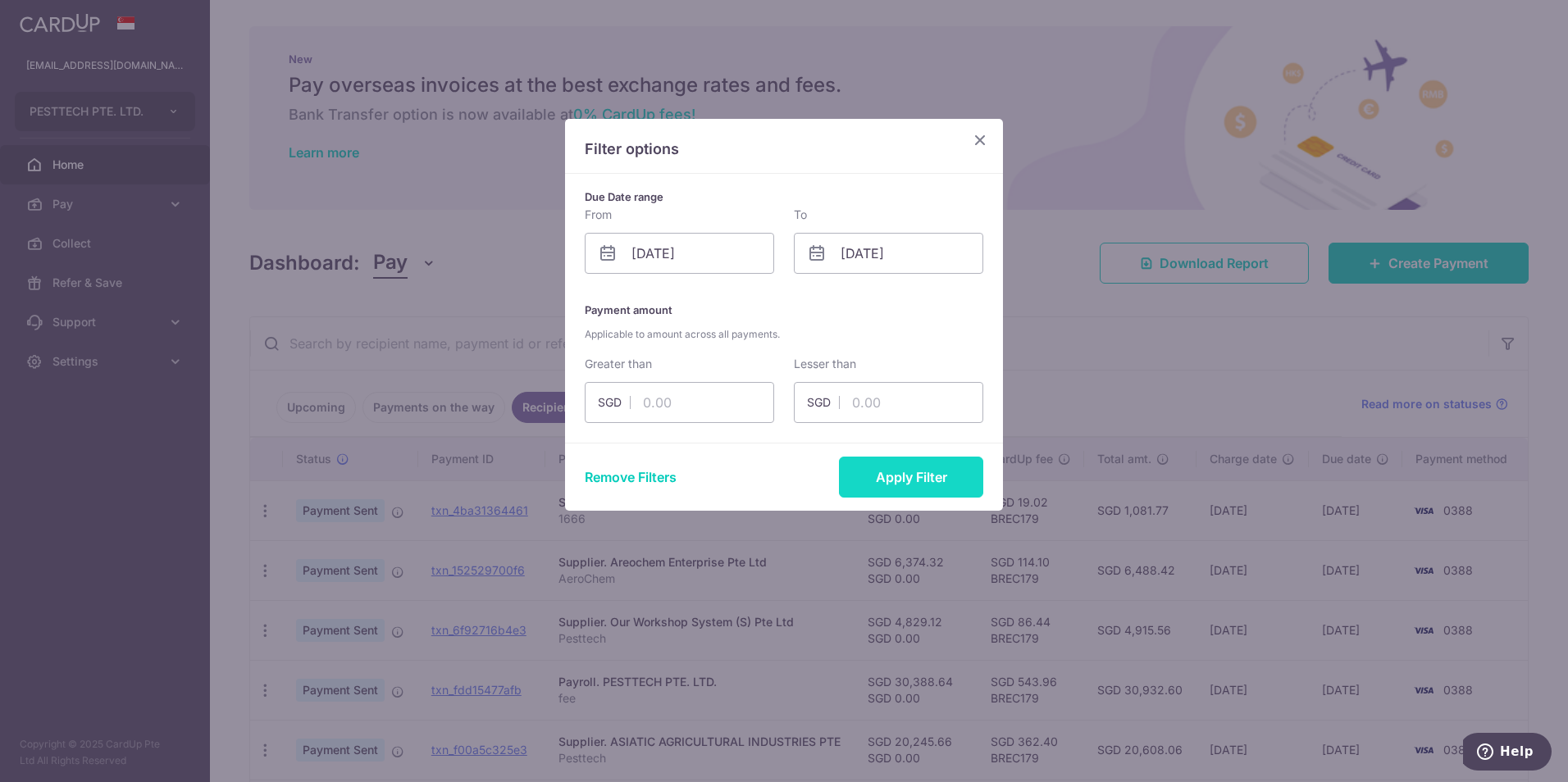
click at [896, 481] on button "Apply Filter" at bounding box center [911, 477] width 144 height 41
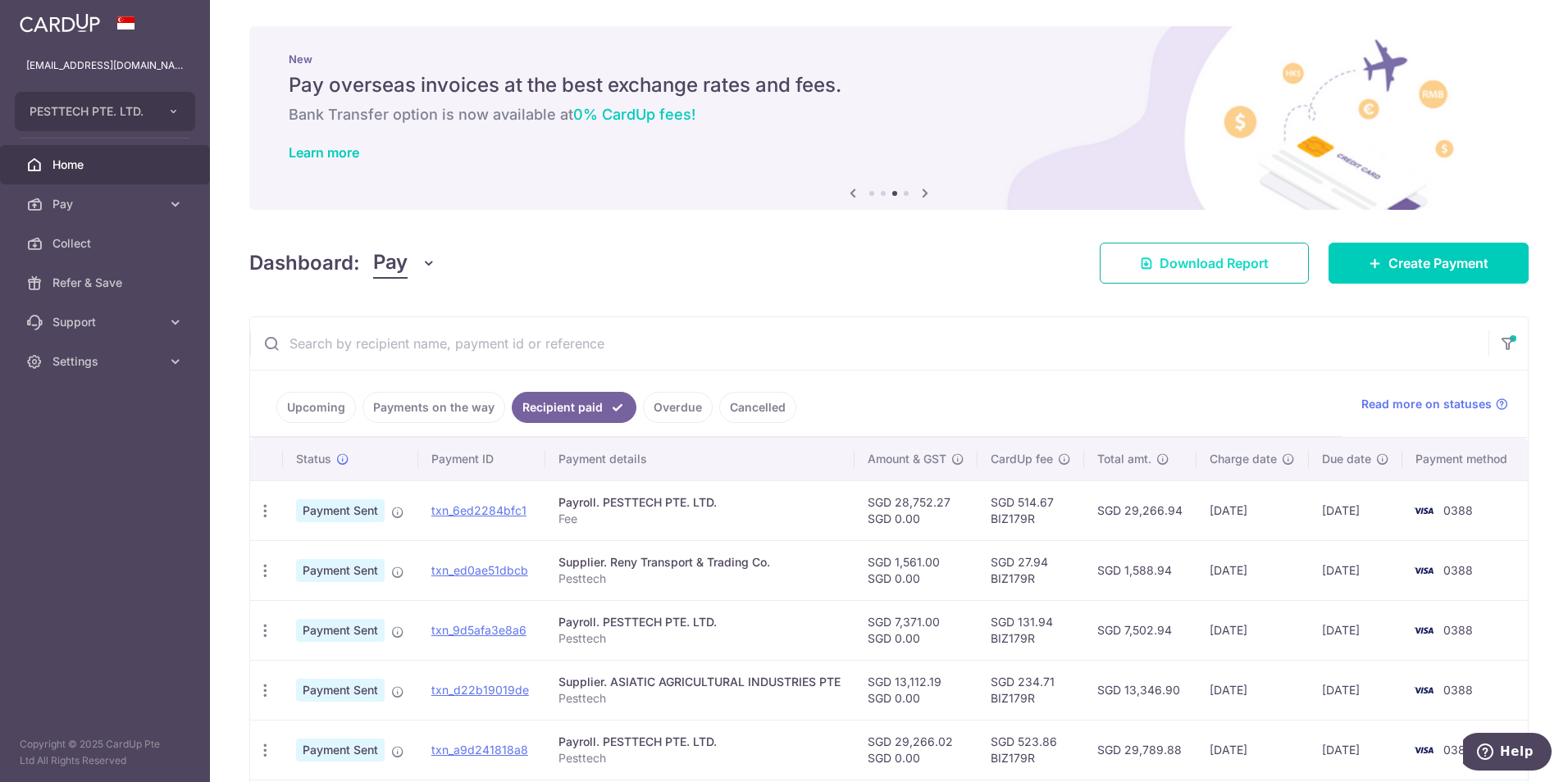
click at [1168, 272] on span "Download Report" at bounding box center [1214, 263] width 109 height 20
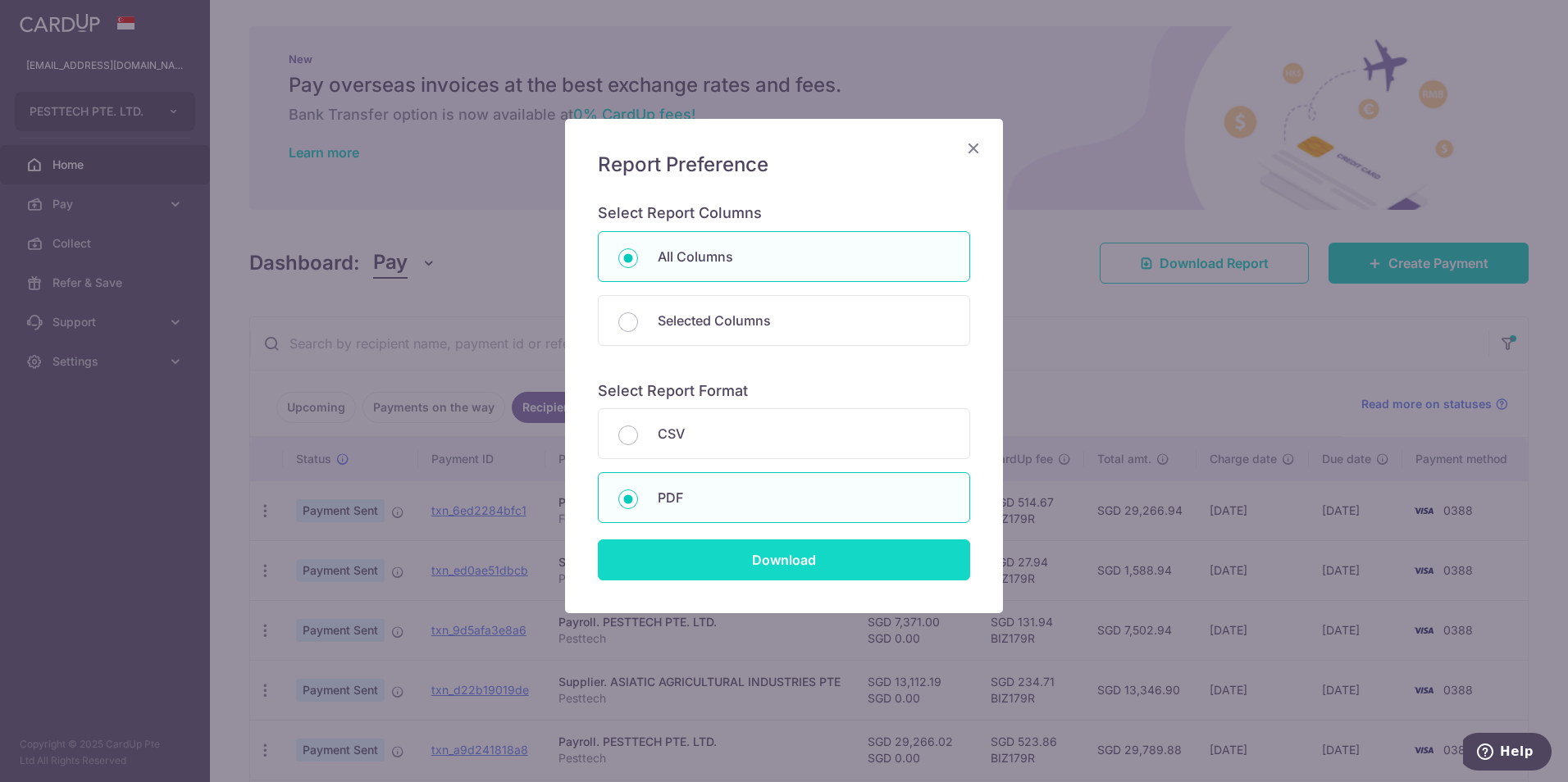
click at [746, 550] on input "Download" at bounding box center [784, 559] width 373 height 41
